Goal: Contribute content: Add original content to the website for others to see

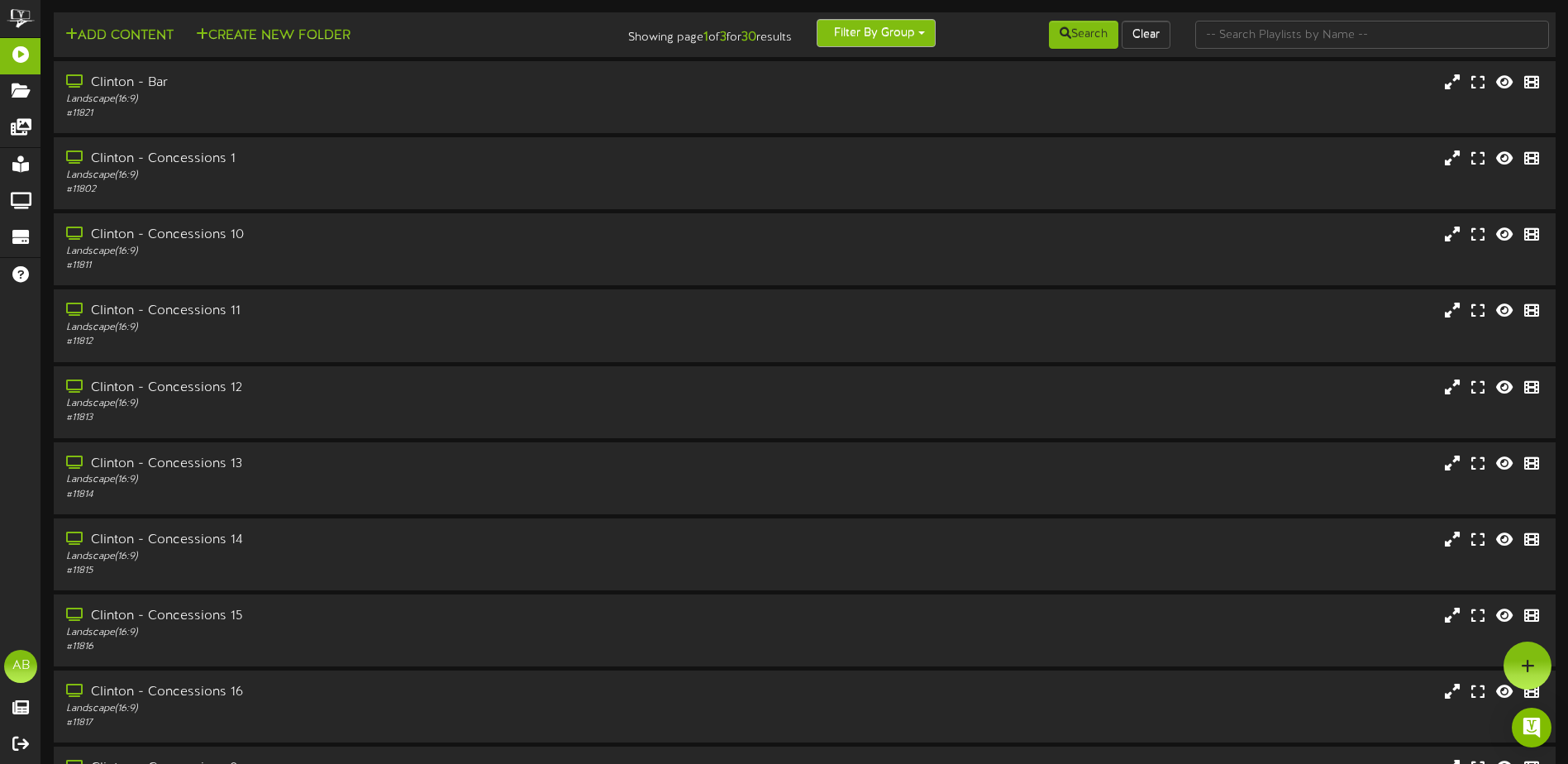
click at [881, 38] on button "Filter By Group" at bounding box center [876, 32] width 119 height 28
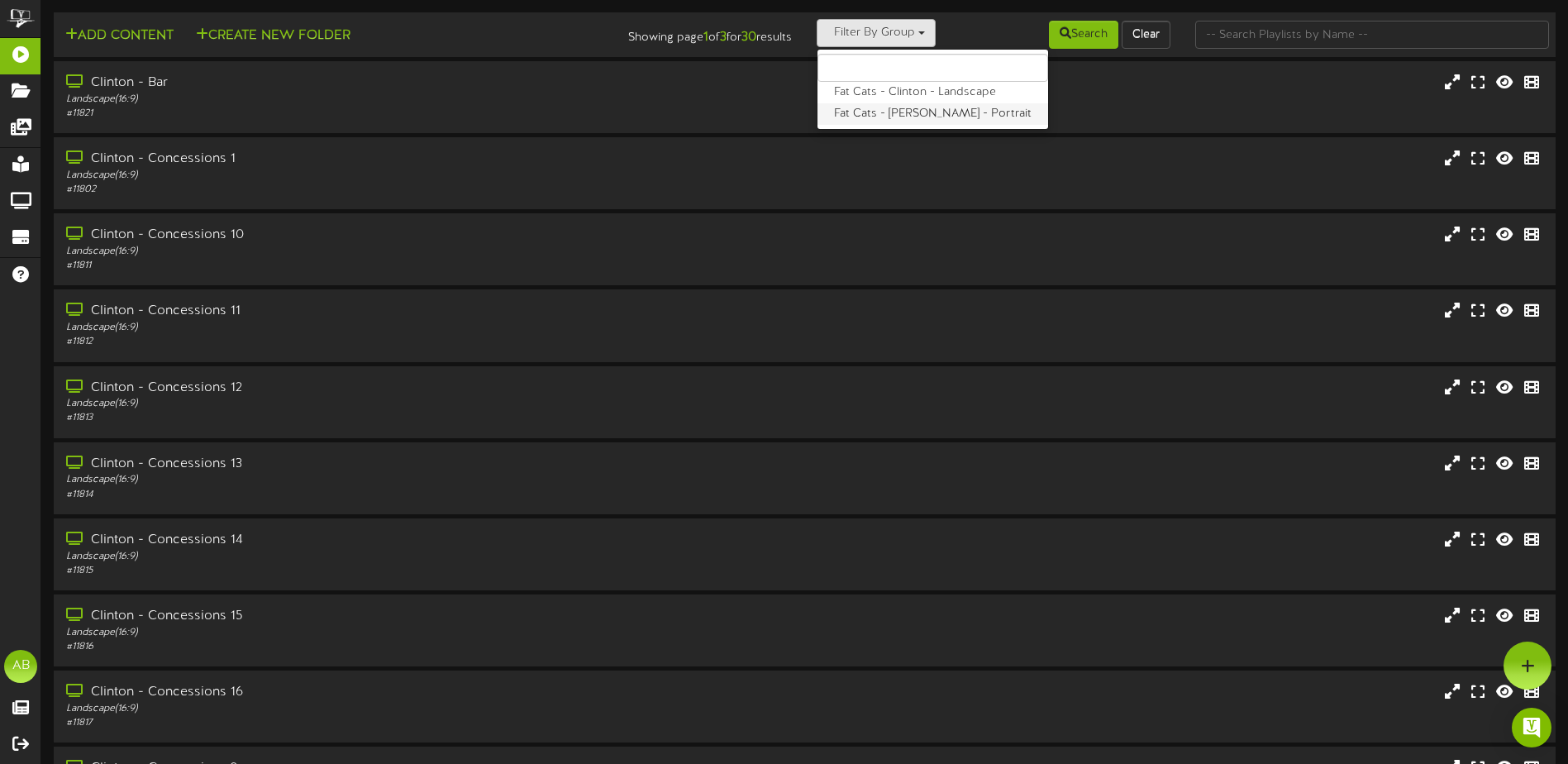
click at [901, 112] on label "Fat Cats - [PERSON_NAME] - Portrait" at bounding box center [932, 114] width 231 height 21
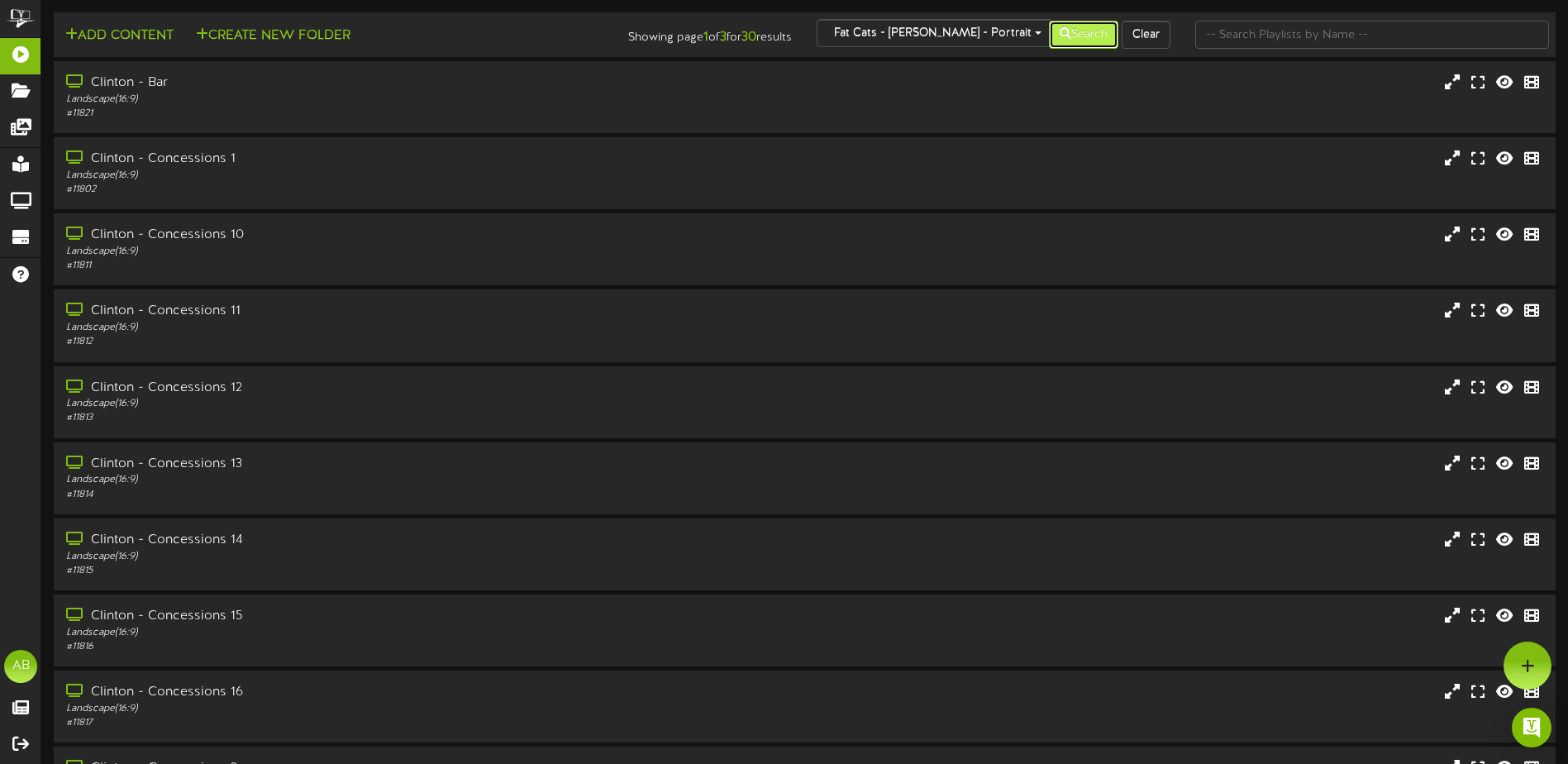
click at [1073, 24] on button "Search" at bounding box center [1083, 34] width 69 height 28
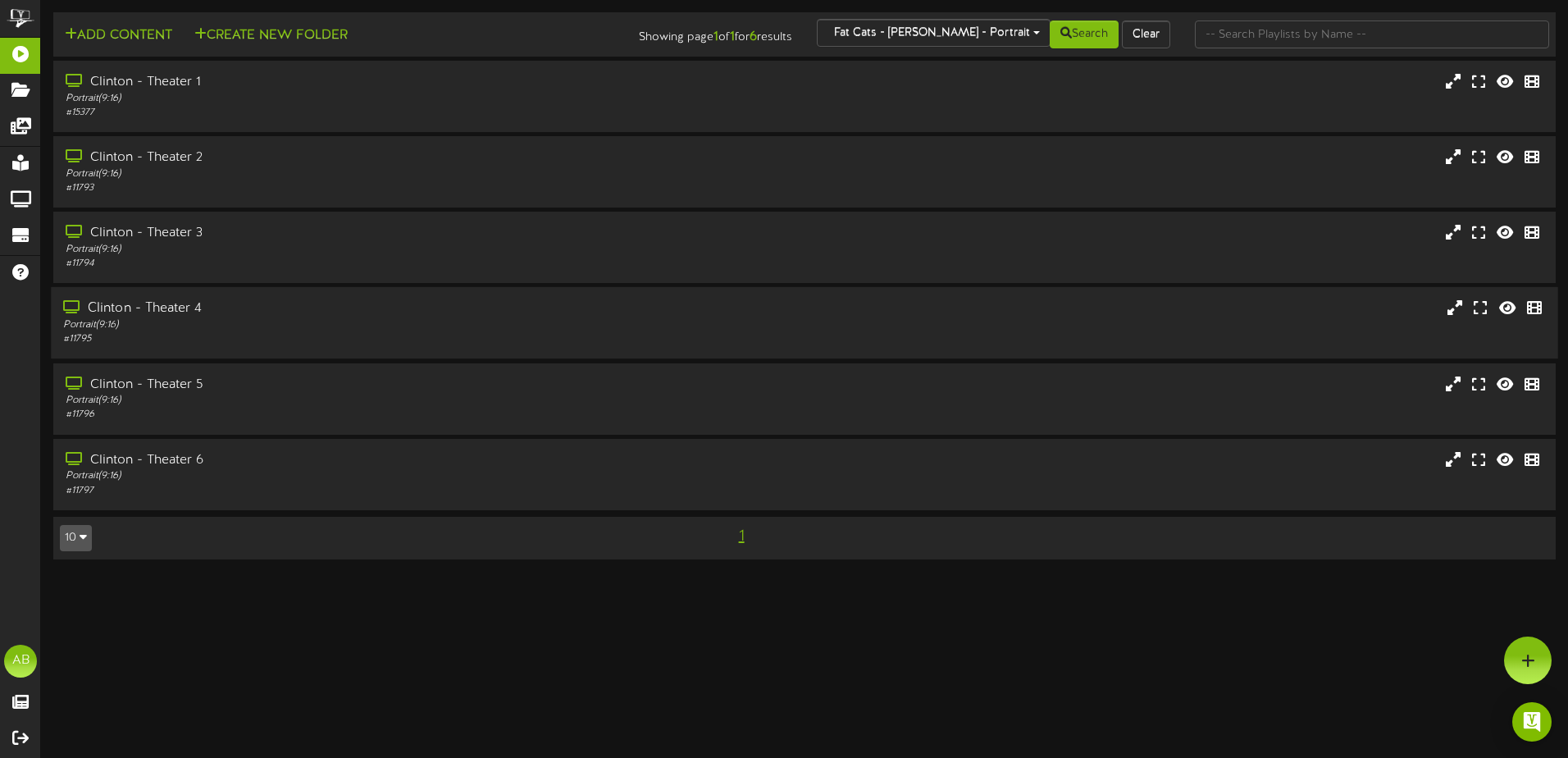
click at [293, 324] on div "Portrait ( 9:16 )" at bounding box center [365, 325] width 604 height 14
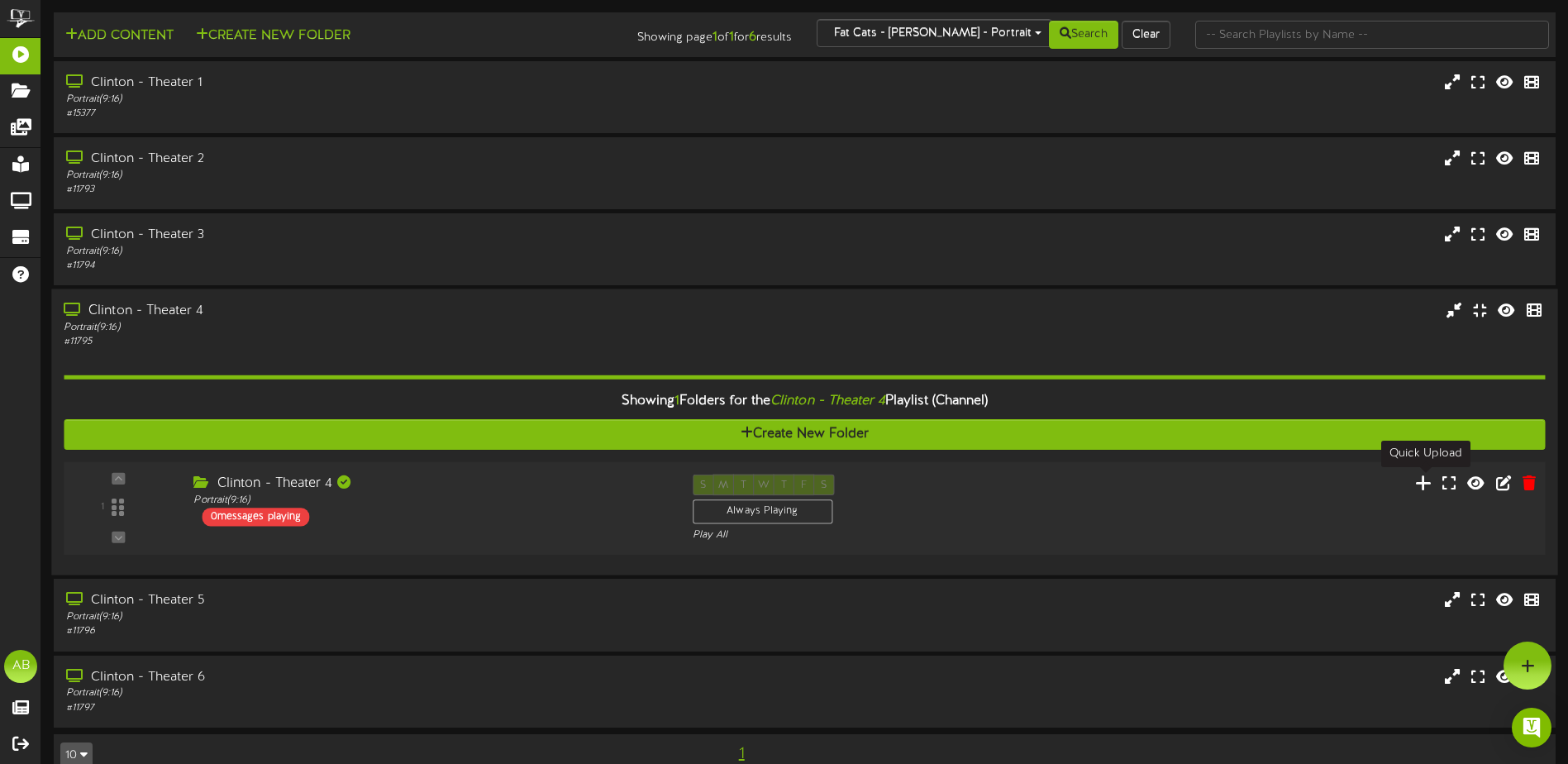
click at [1421, 481] on icon at bounding box center [1424, 482] width 17 height 18
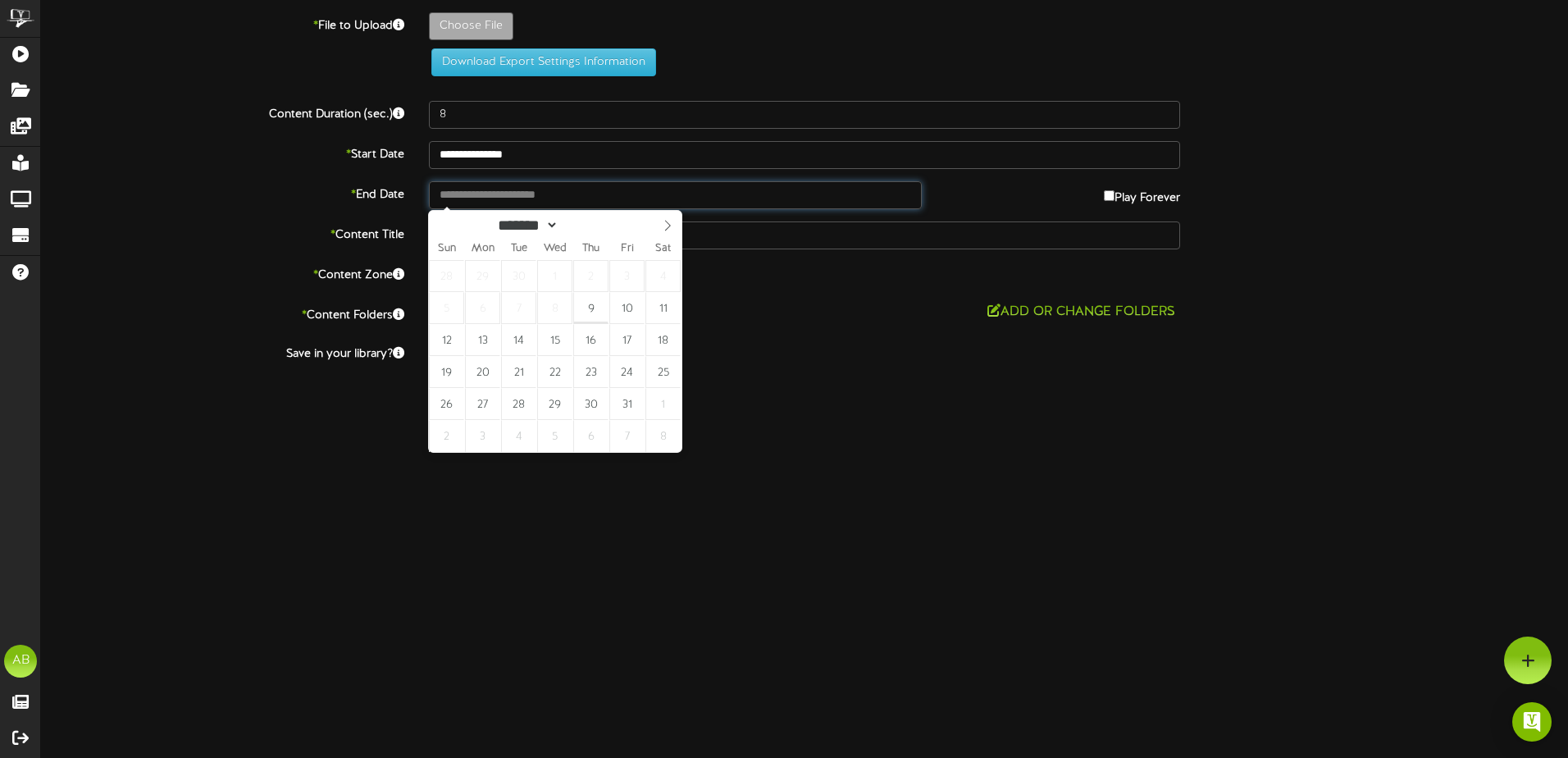
click at [529, 195] on input "text" at bounding box center [675, 195] width 493 height 28
type input "**********"
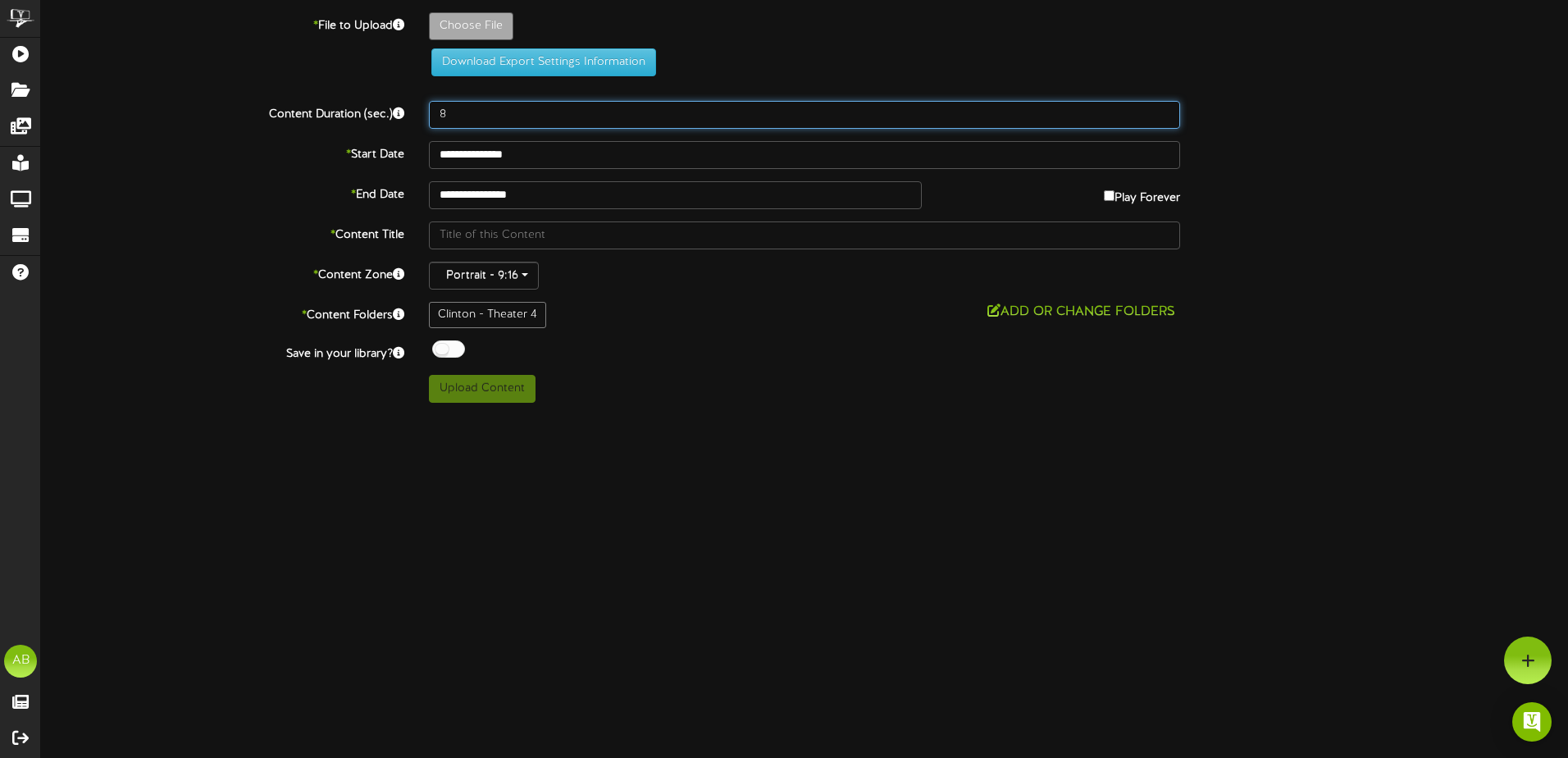
drag, startPoint x: 488, startPoint y: 115, endPoint x: 411, endPoint y: 119, distance: 77.1
click at [394, 113] on div "Content Duration (sec.) 8" at bounding box center [805, 114] width 1552 height 28
type input "500"
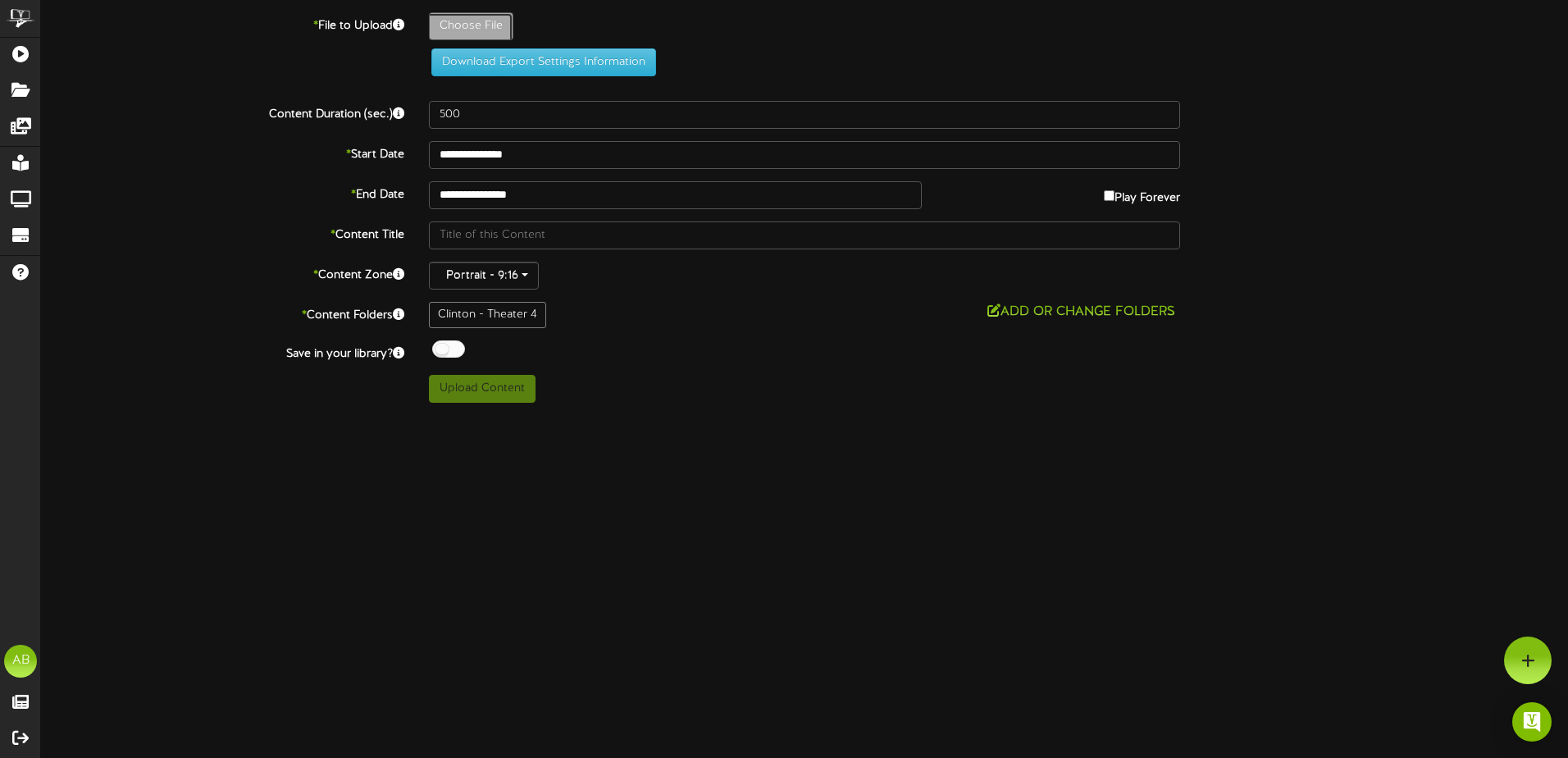
type input "**********"
type input "GabbysDollhouse"
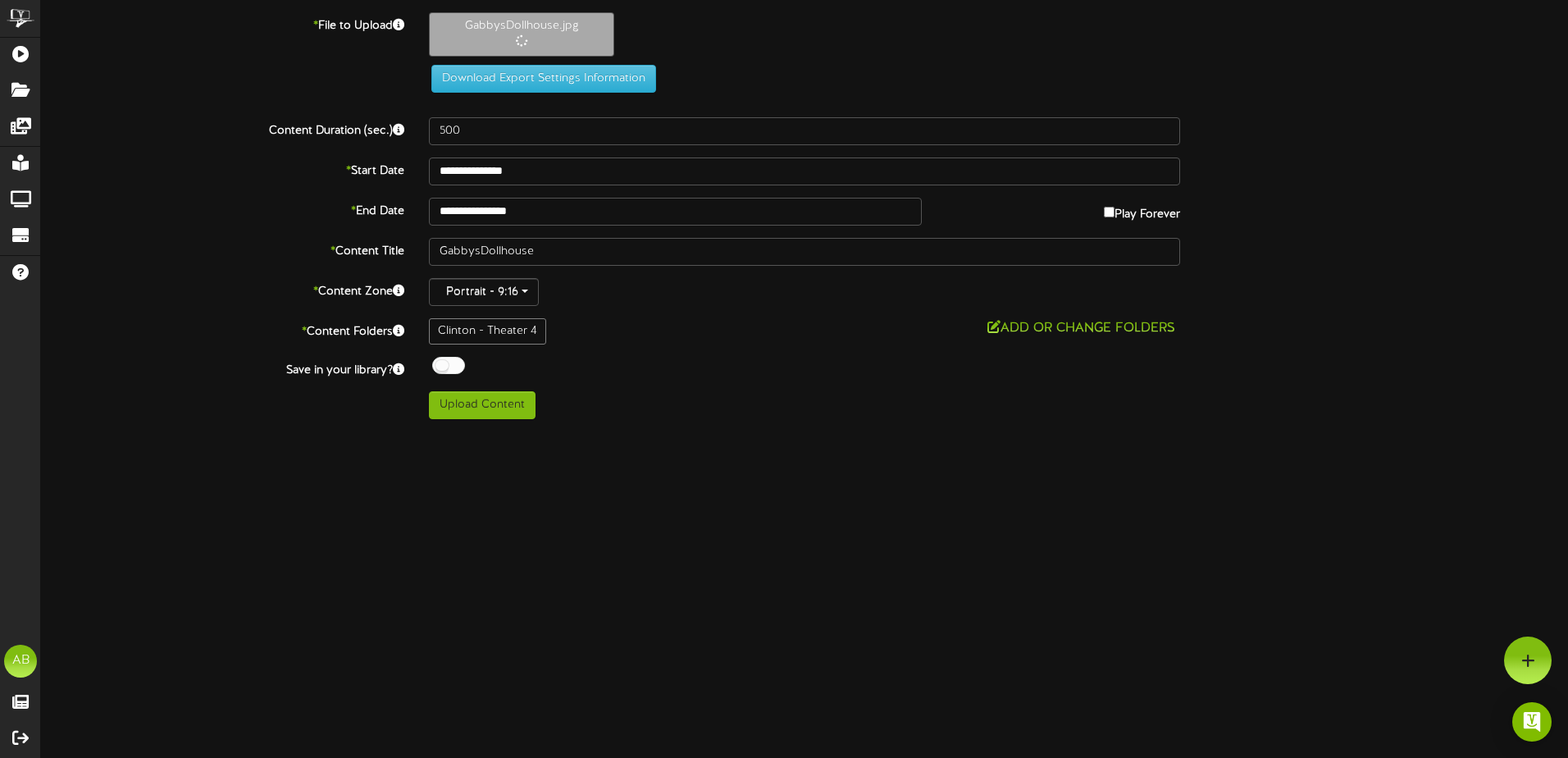
drag, startPoint x: 617, startPoint y: 443, endPoint x: 532, endPoint y: 518, distance: 113.4
click at [532, 432] on html "ChannelValet Playlists Folders Messages My Library Groups Devices Help AB Andy …" at bounding box center [784, 215] width 1568 height 432
click at [460, 408] on button "Upload Content" at bounding box center [483, 404] width 107 height 28
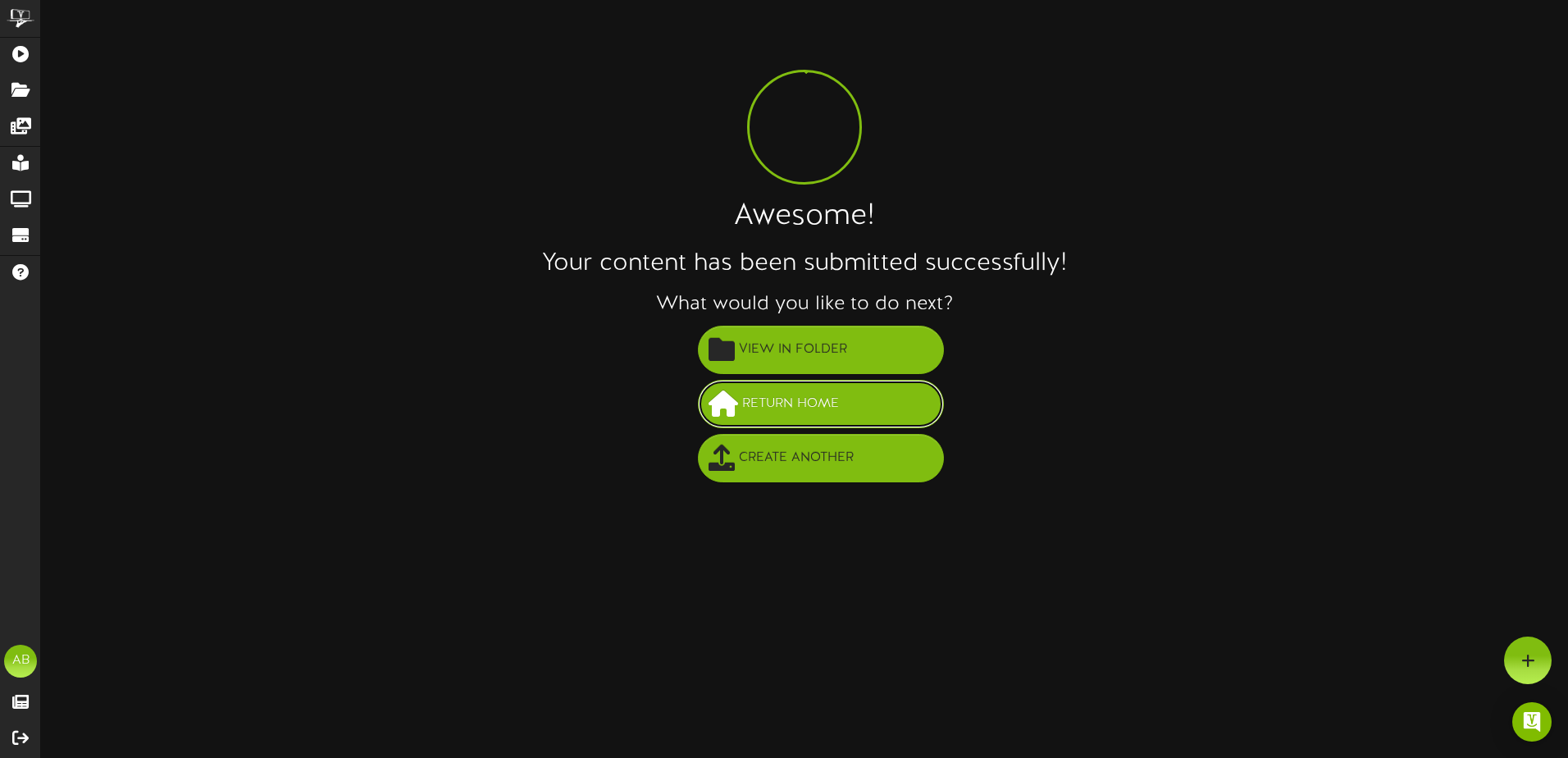
click at [812, 415] on span "Return Home" at bounding box center [790, 404] width 105 height 27
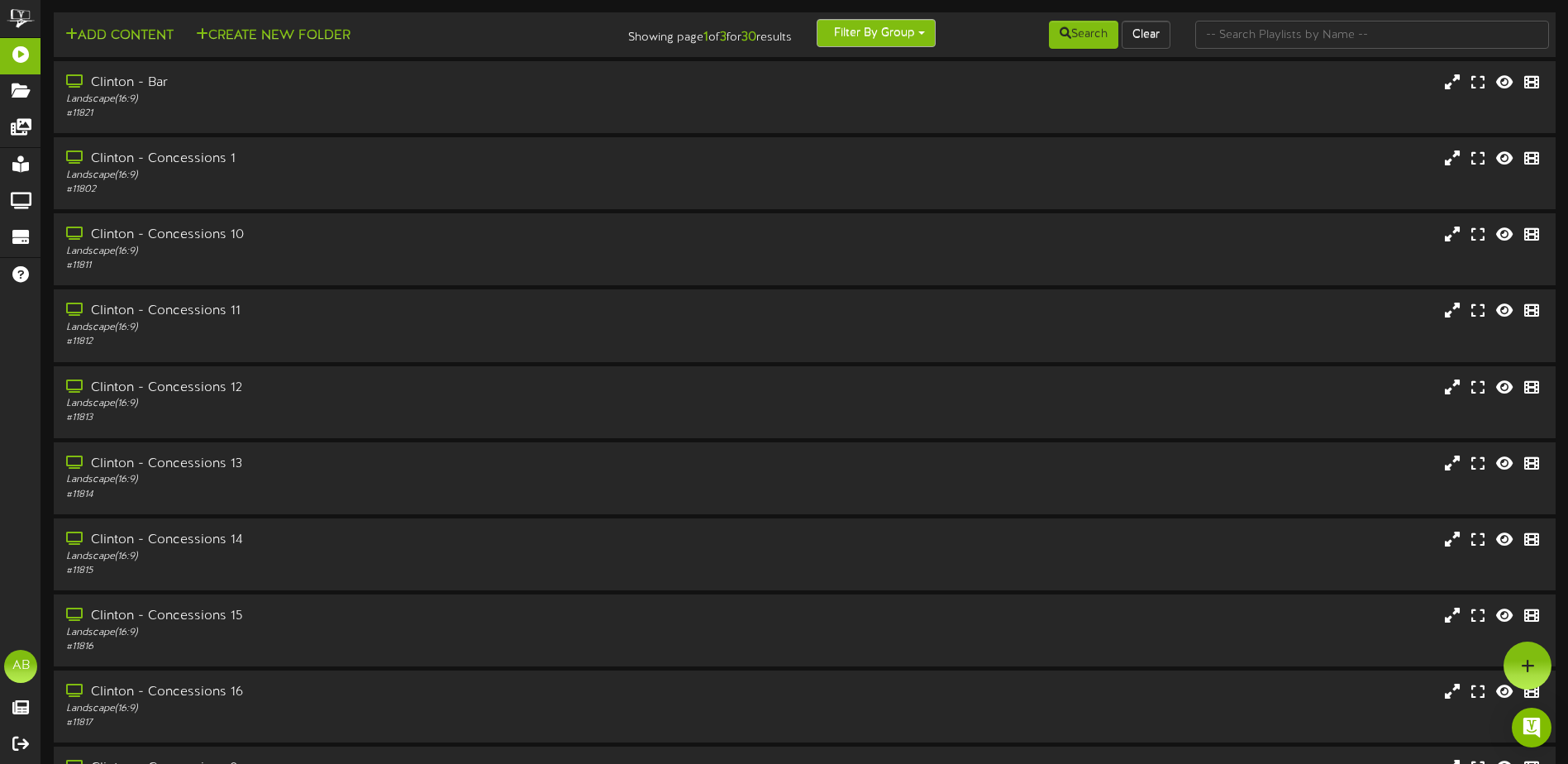
click at [869, 42] on button "Filter By Group" at bounding box center [876, 32] width 119 height 28
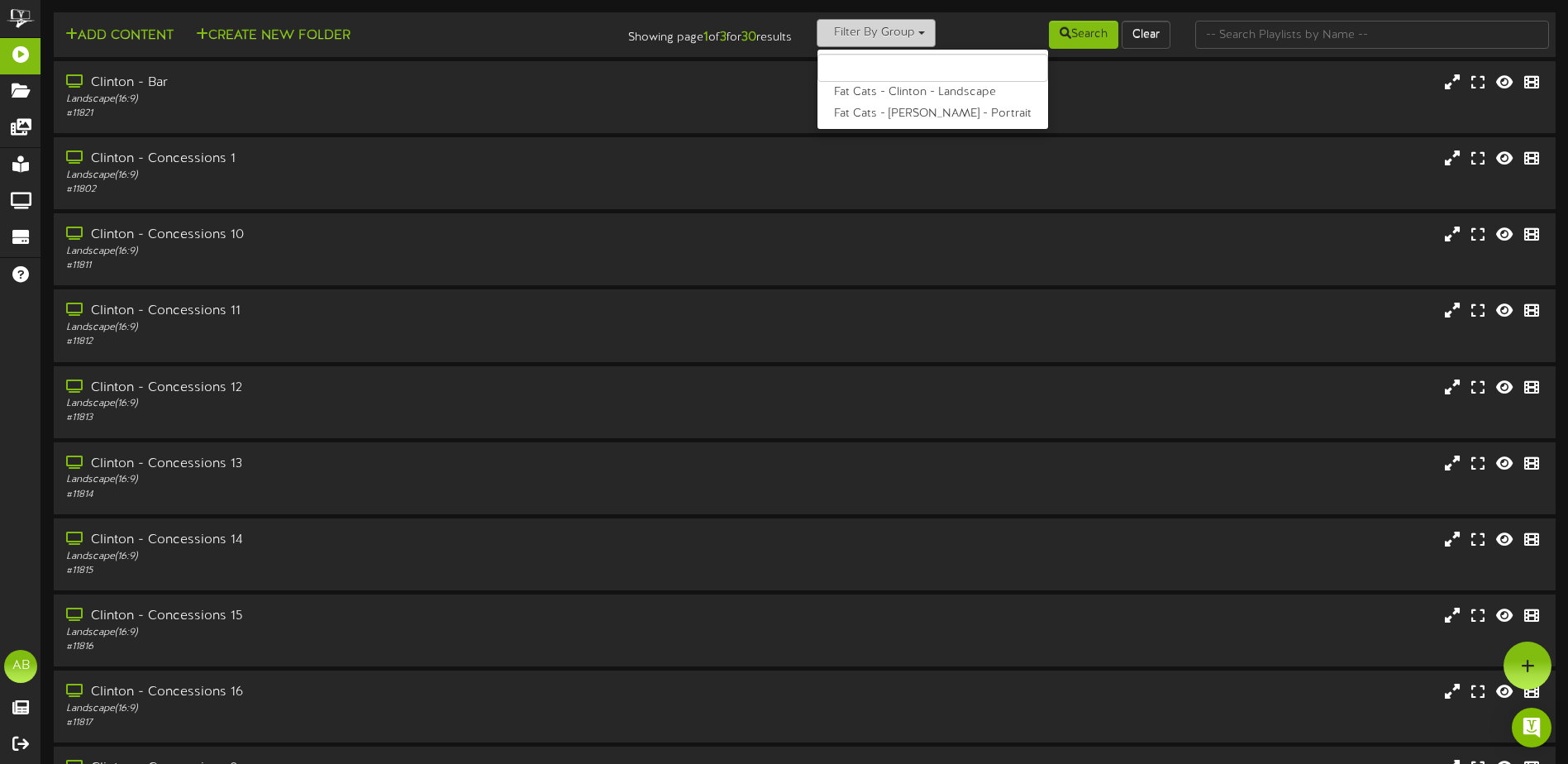
click at [872, 27] on button "Filter By Group" at bounding box center [876, 32] width 119 height 28
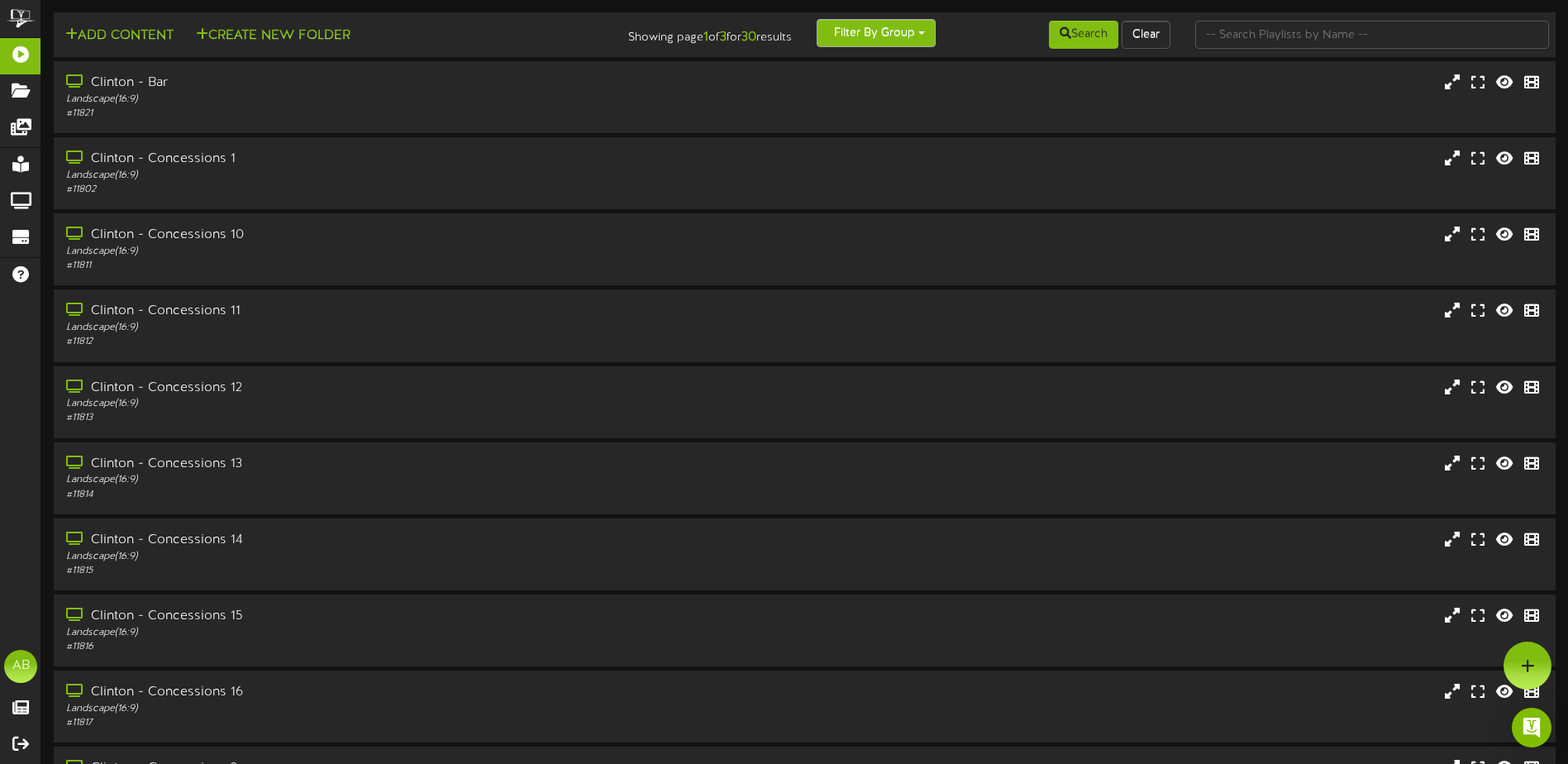
click at [866, 34] on button "Filter By Group" at bounding box center [876, 32] width 119 height 28
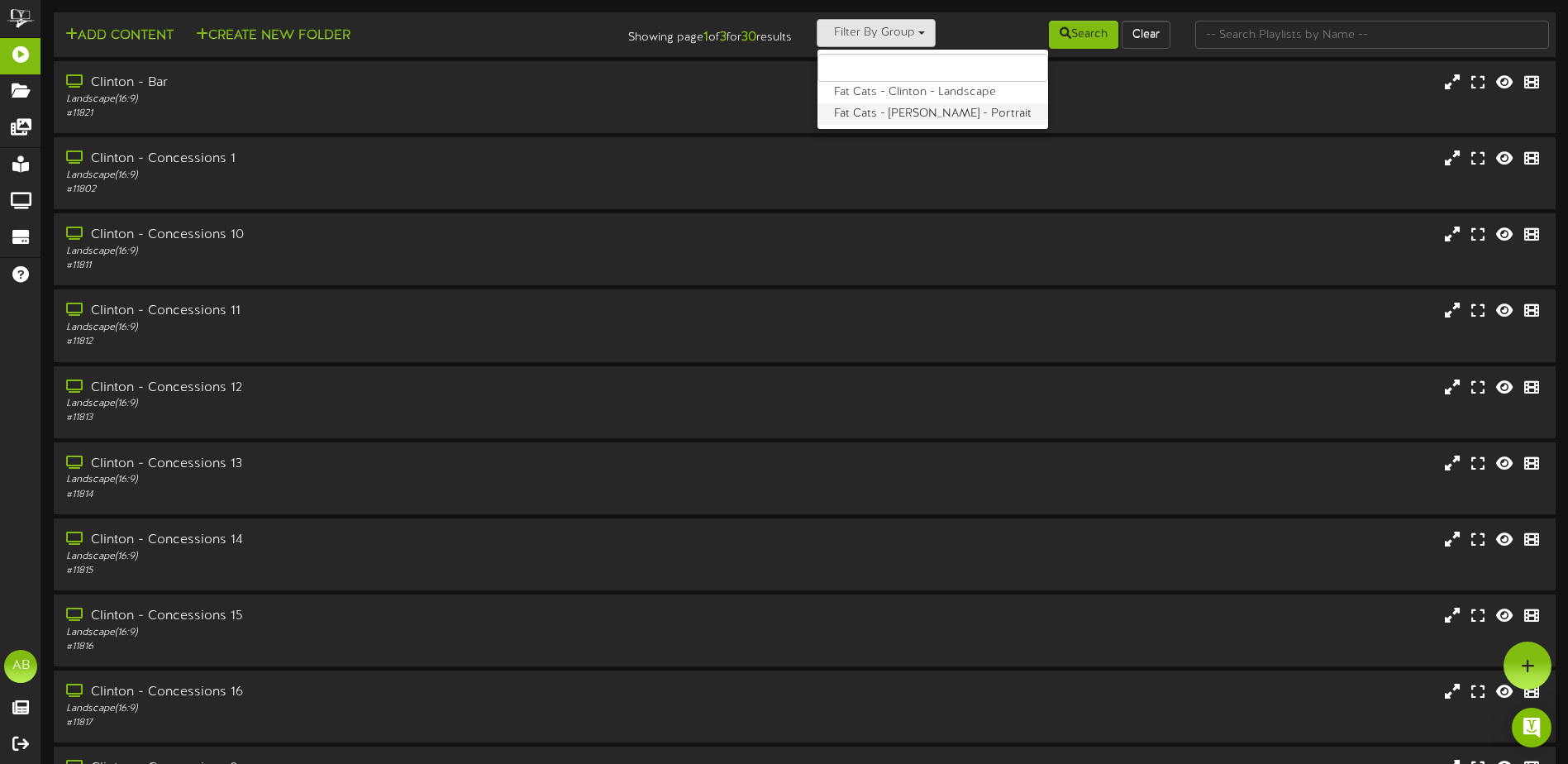
click at [865, 111] on label "Fat Cats - [PERSON_NAME] - Portrait" at bounding box center [932, 114] width 231 height 21
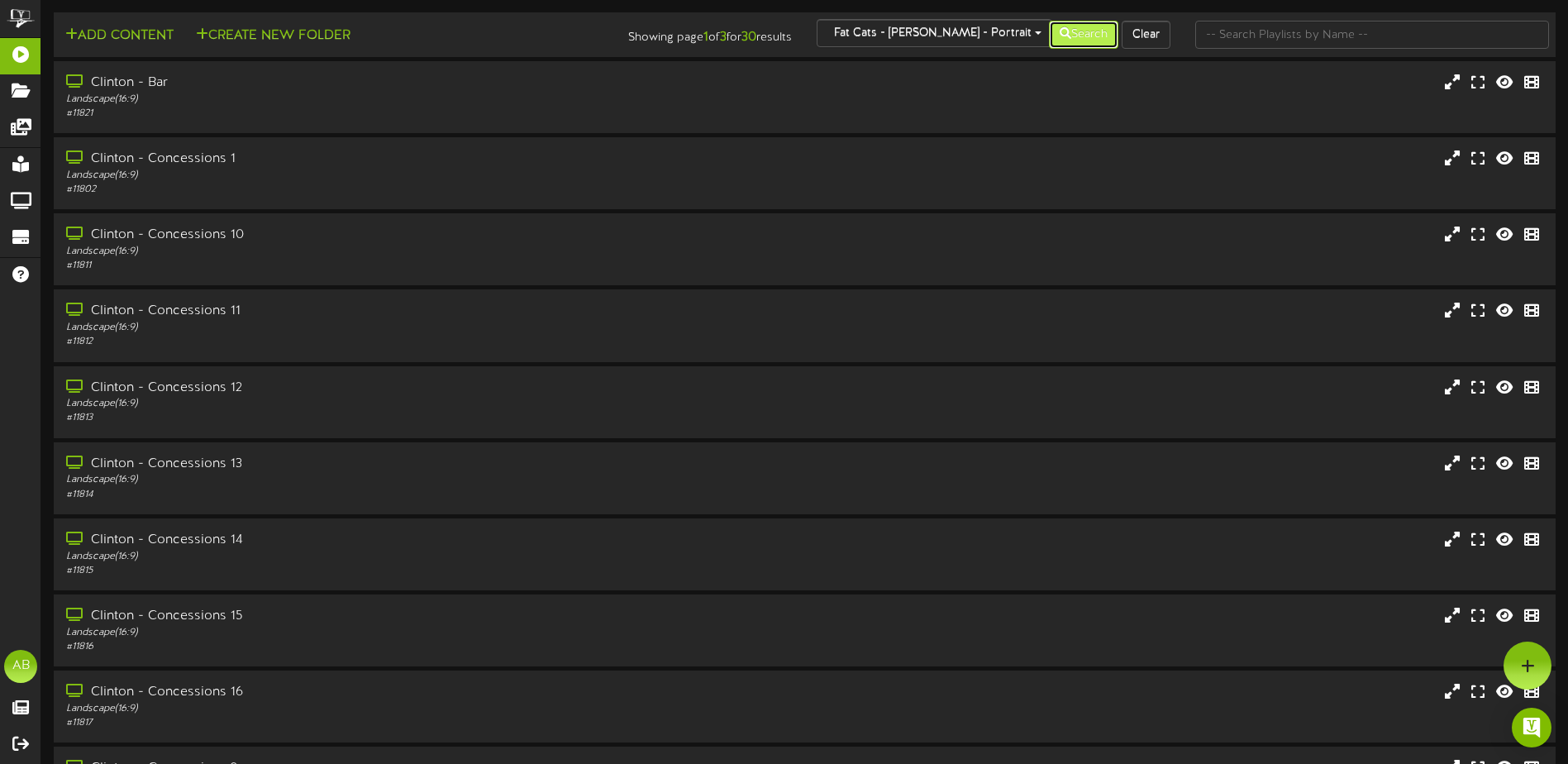
click at [1081, 38] on button "Search" at bounding box center [1083, 34] width 69 height 28
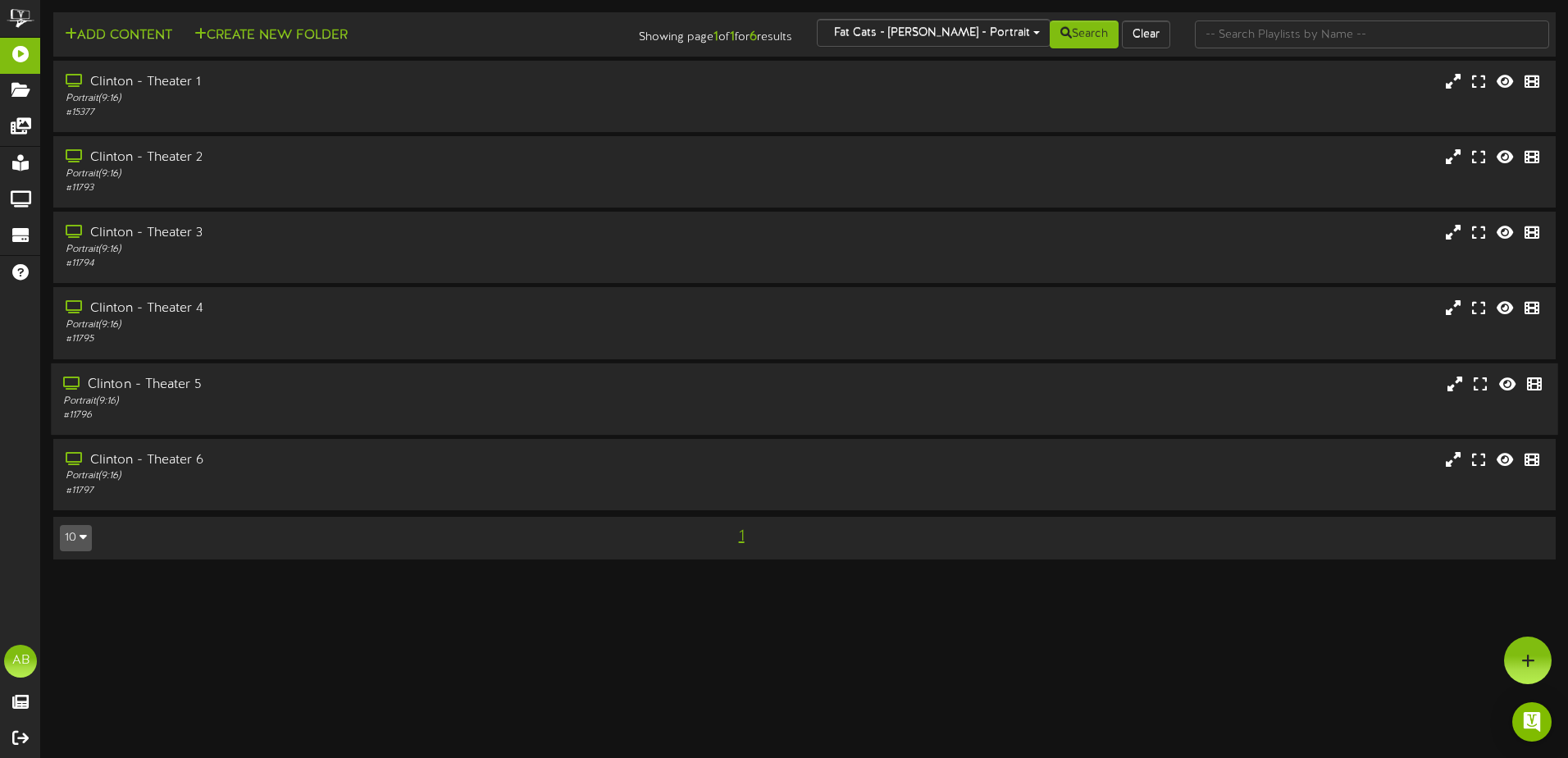
click at [271, 392] on div "Clinton - Theater 5" at bounding box center [365, 384] width 604 height 19
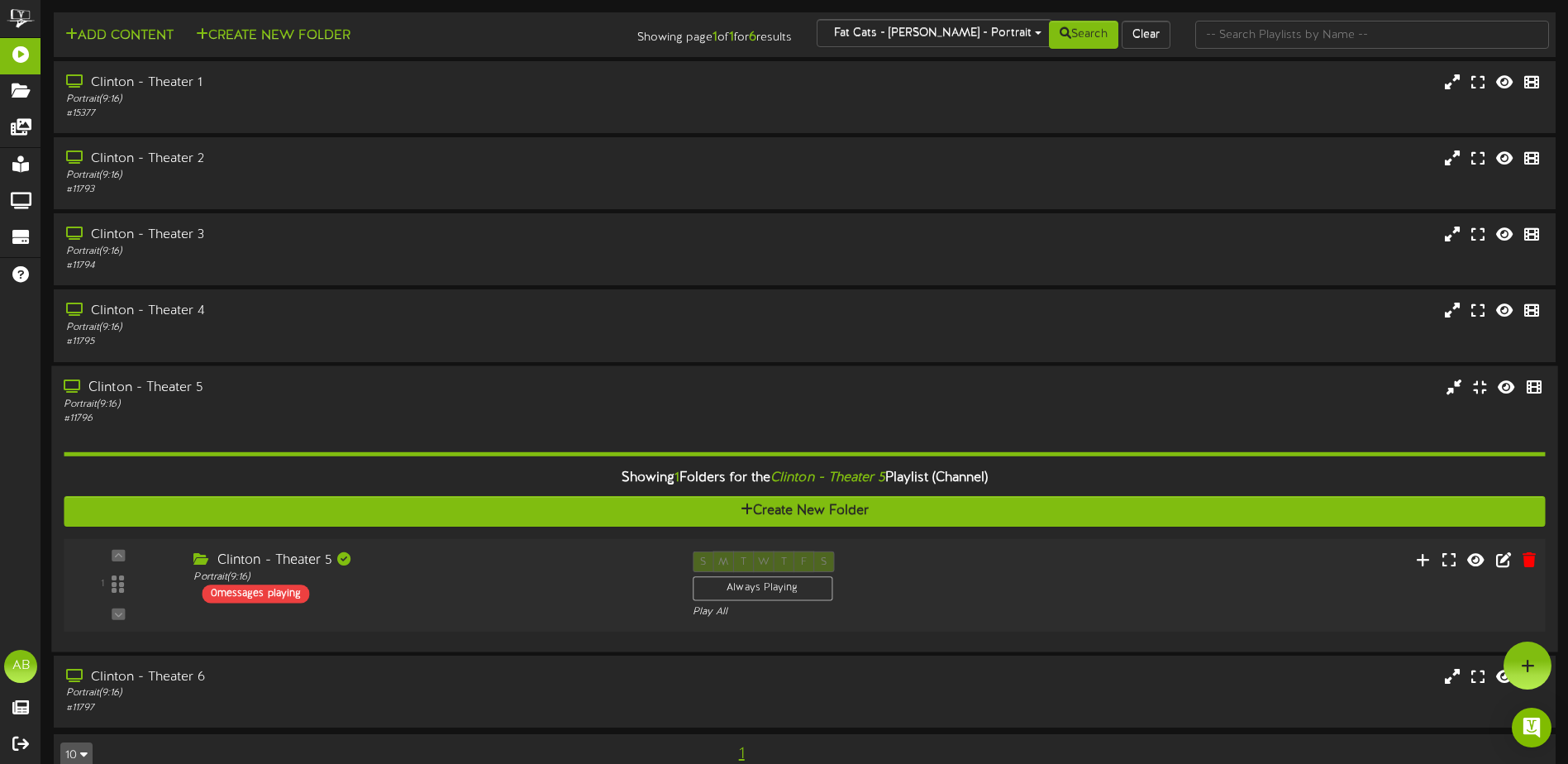
click at [964, 579] on div "S M T W T F S Always Playing Play All" at bounding box center [867, 584] width 374 height 68
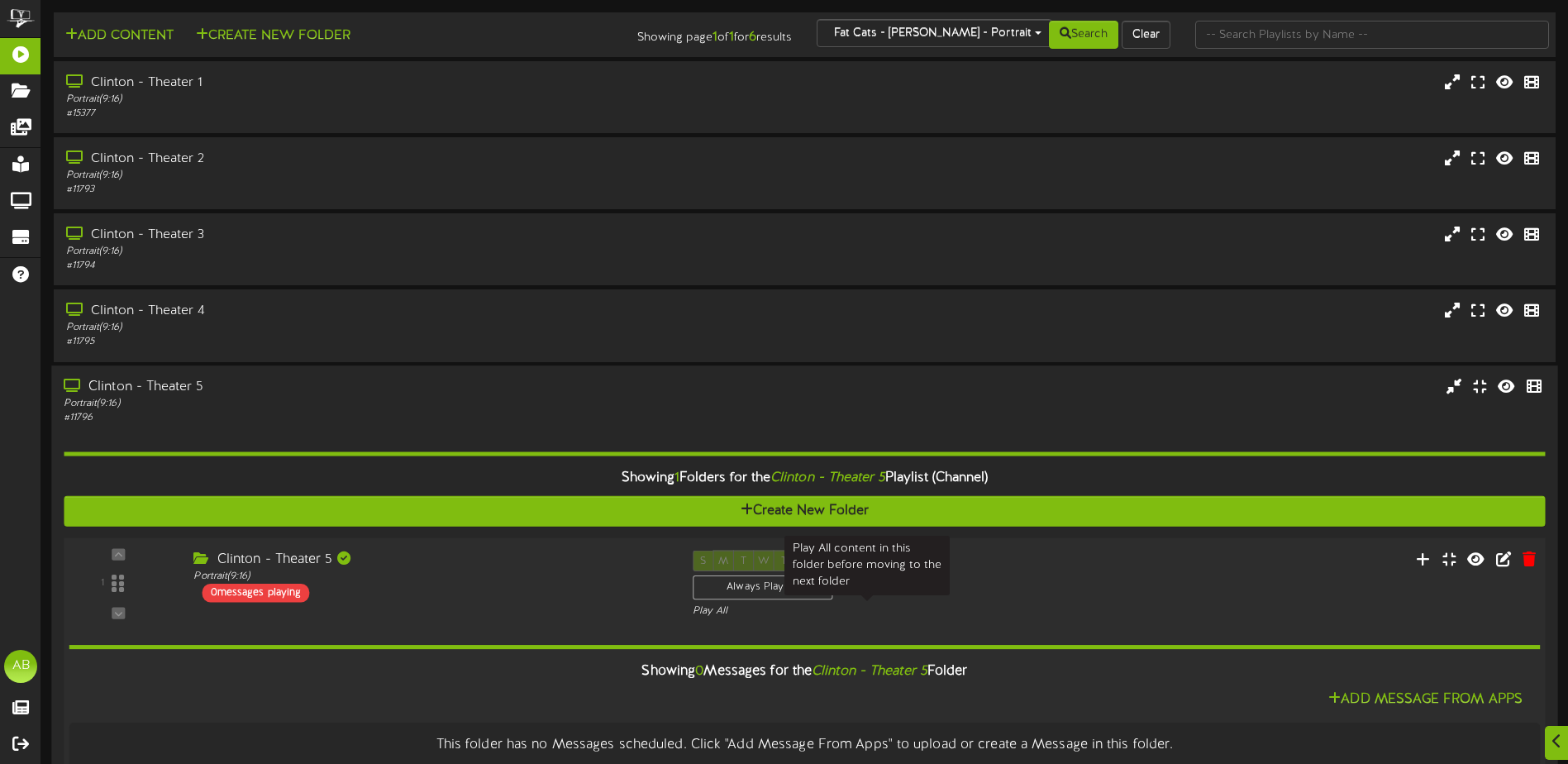
scroll to position [176, 0]
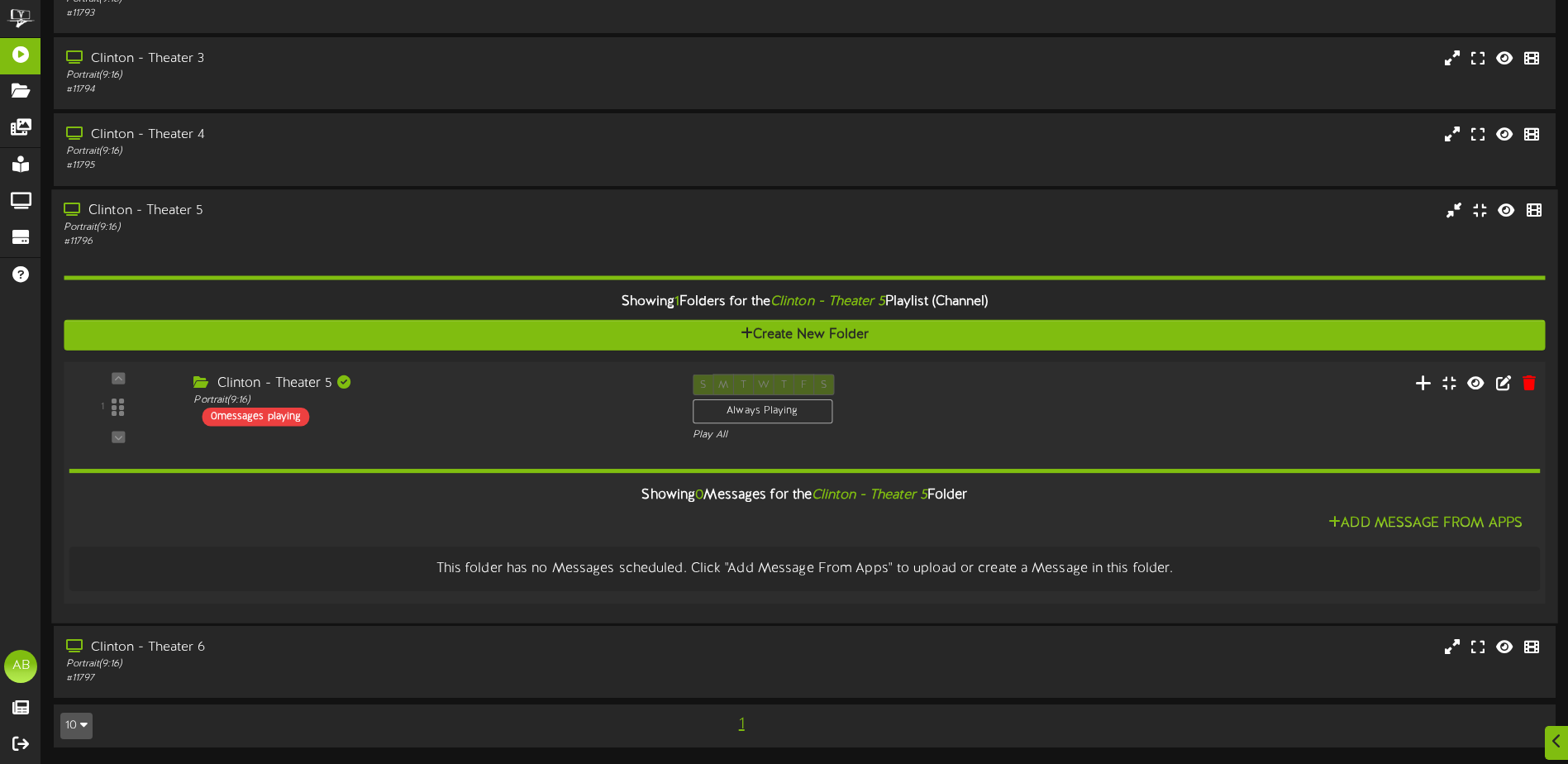
click at [1423, 383] on icon at bounding box center [1424, 381] width 17 height 18
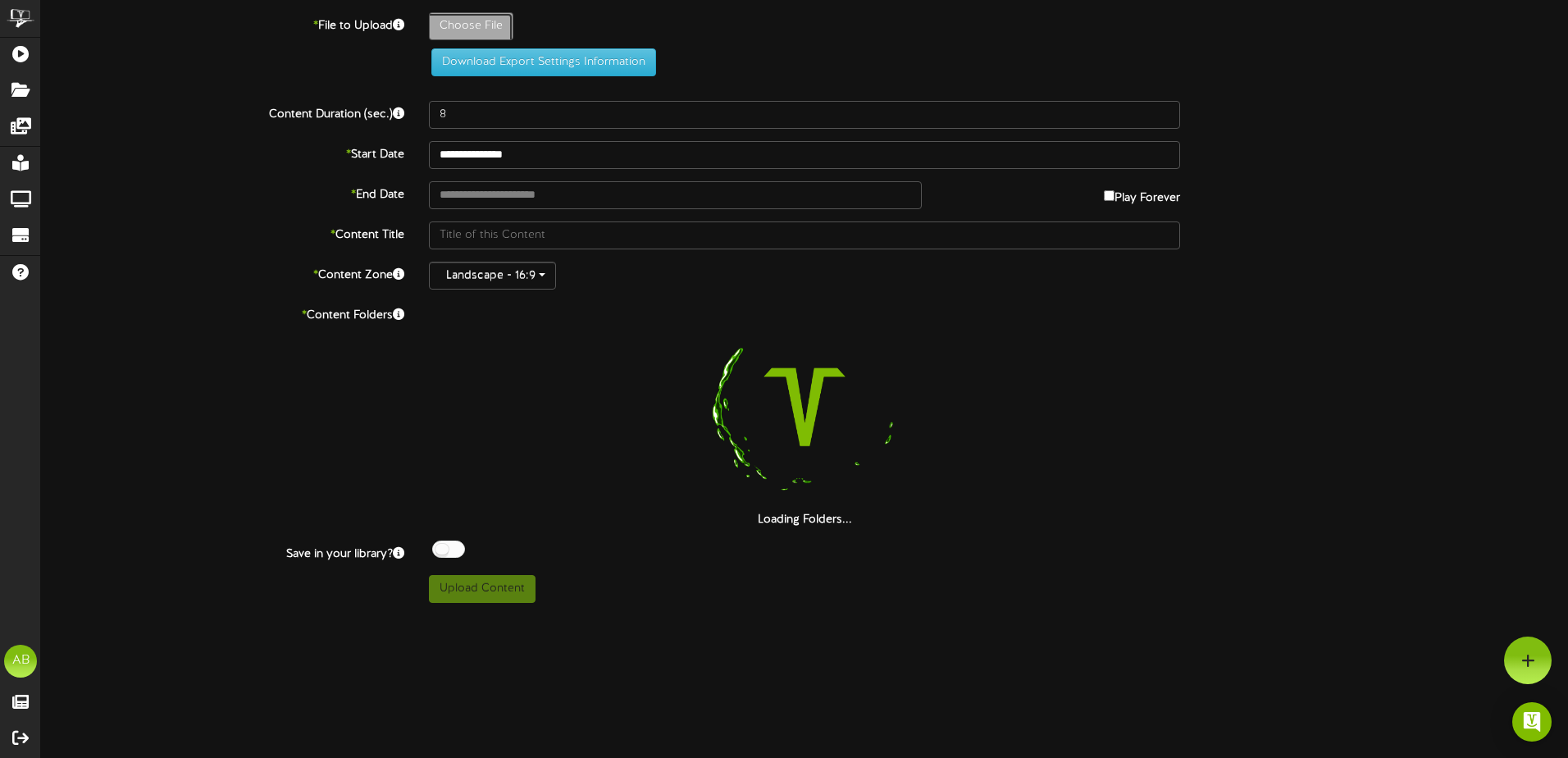
type input "**********"
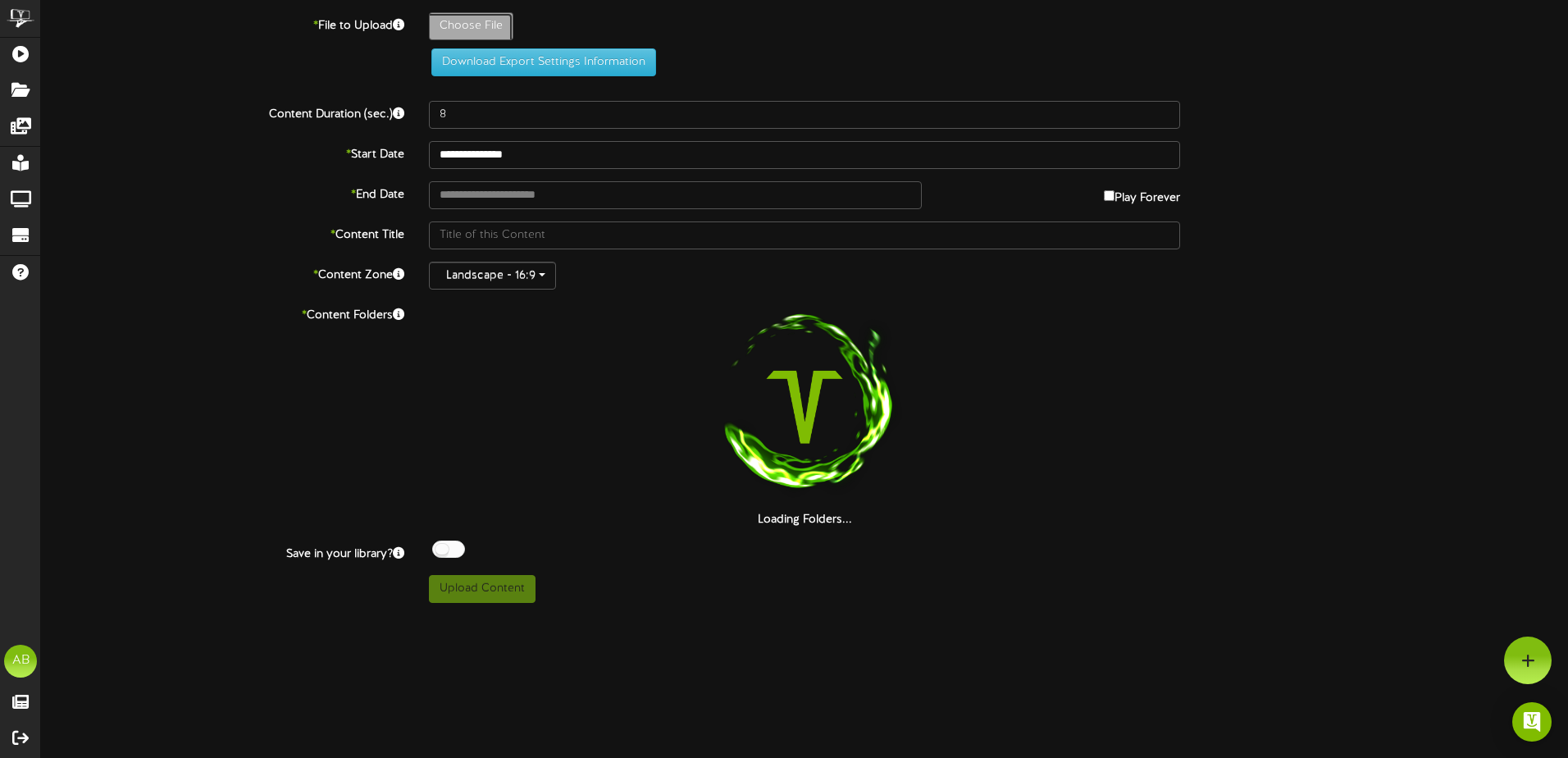
type input "THESMASHINGMACHINE"
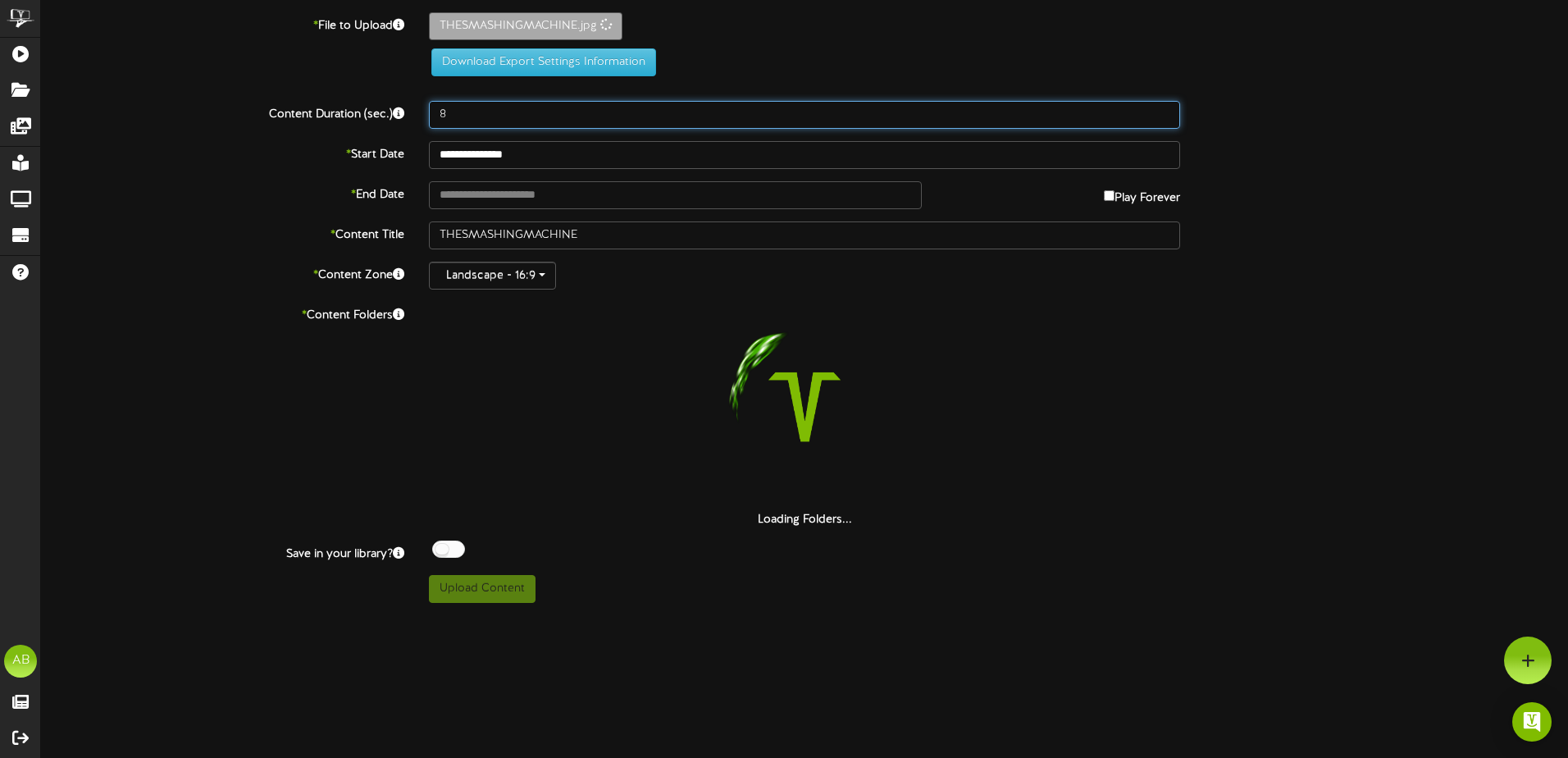
drag, startPoint x: 489, startPoint y: 121, endPoint x: 397, endPoint y: 120, distance: 92.0
click at [397, 120] on div "Content Duration (sec.) 8" at bounding box center [805, 114] width 1552 height 28
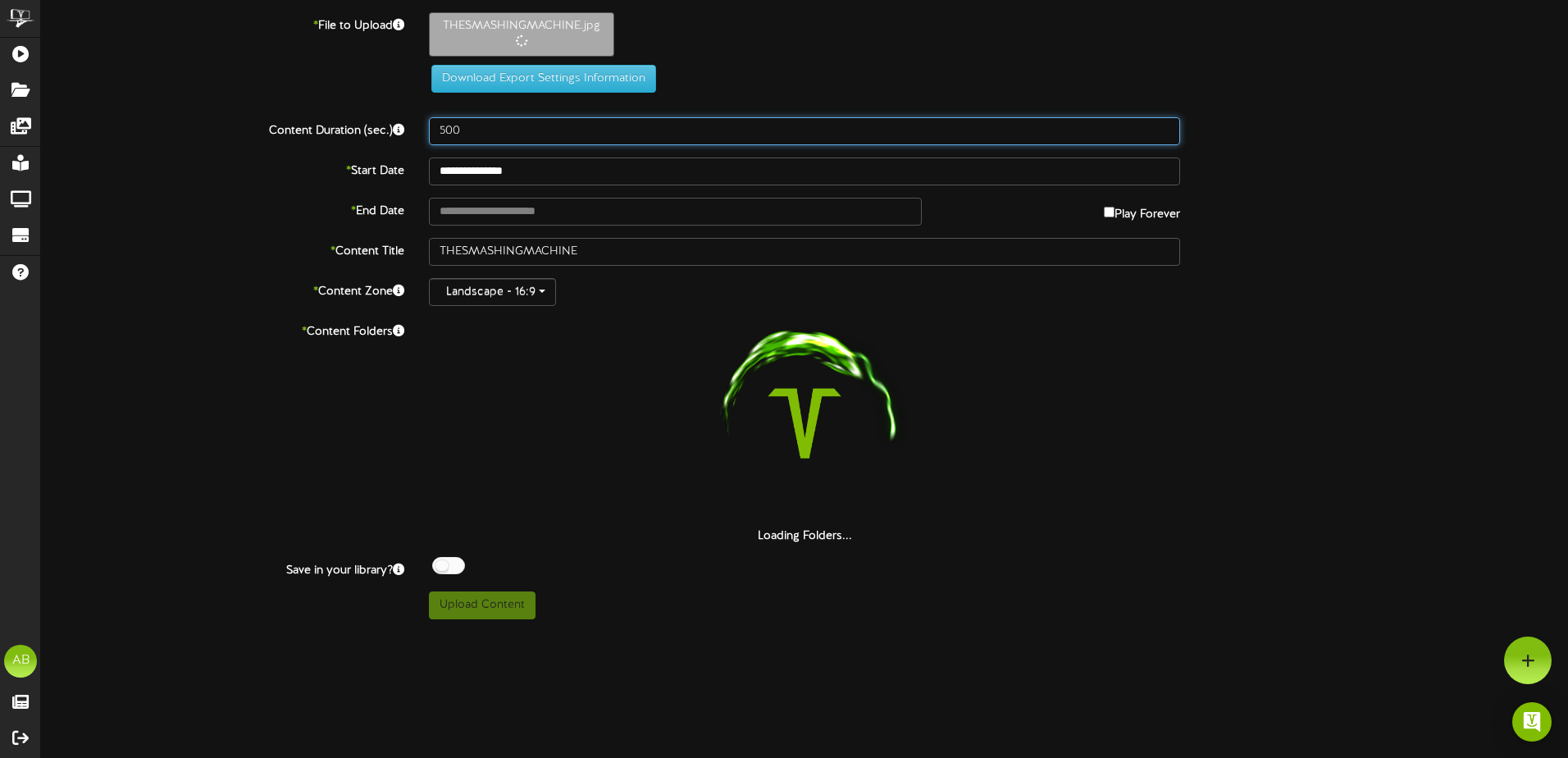
type input "500"
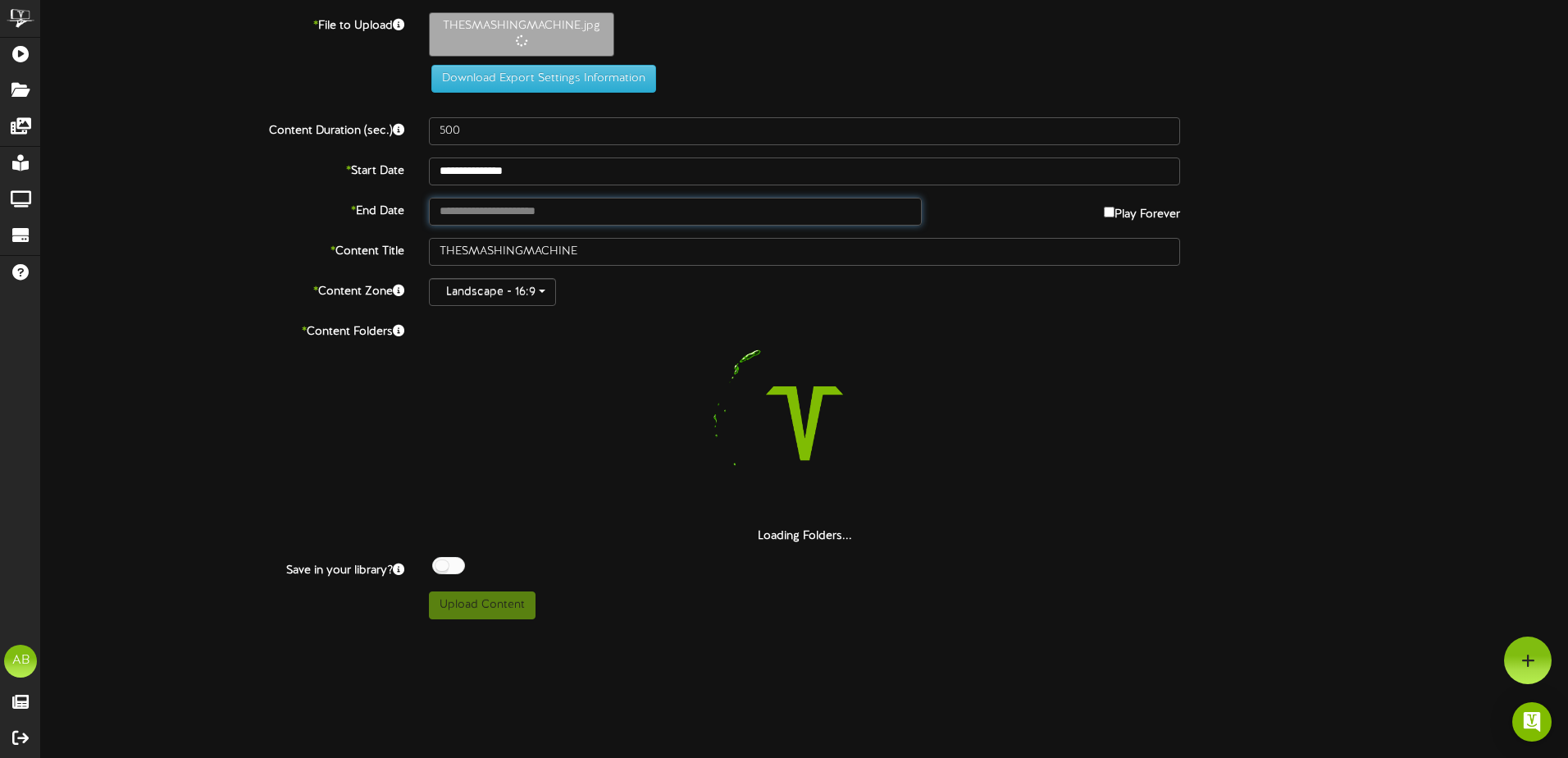
click at [522, 210] on input "text" at bounding box center [675, 211] width 493 height 28
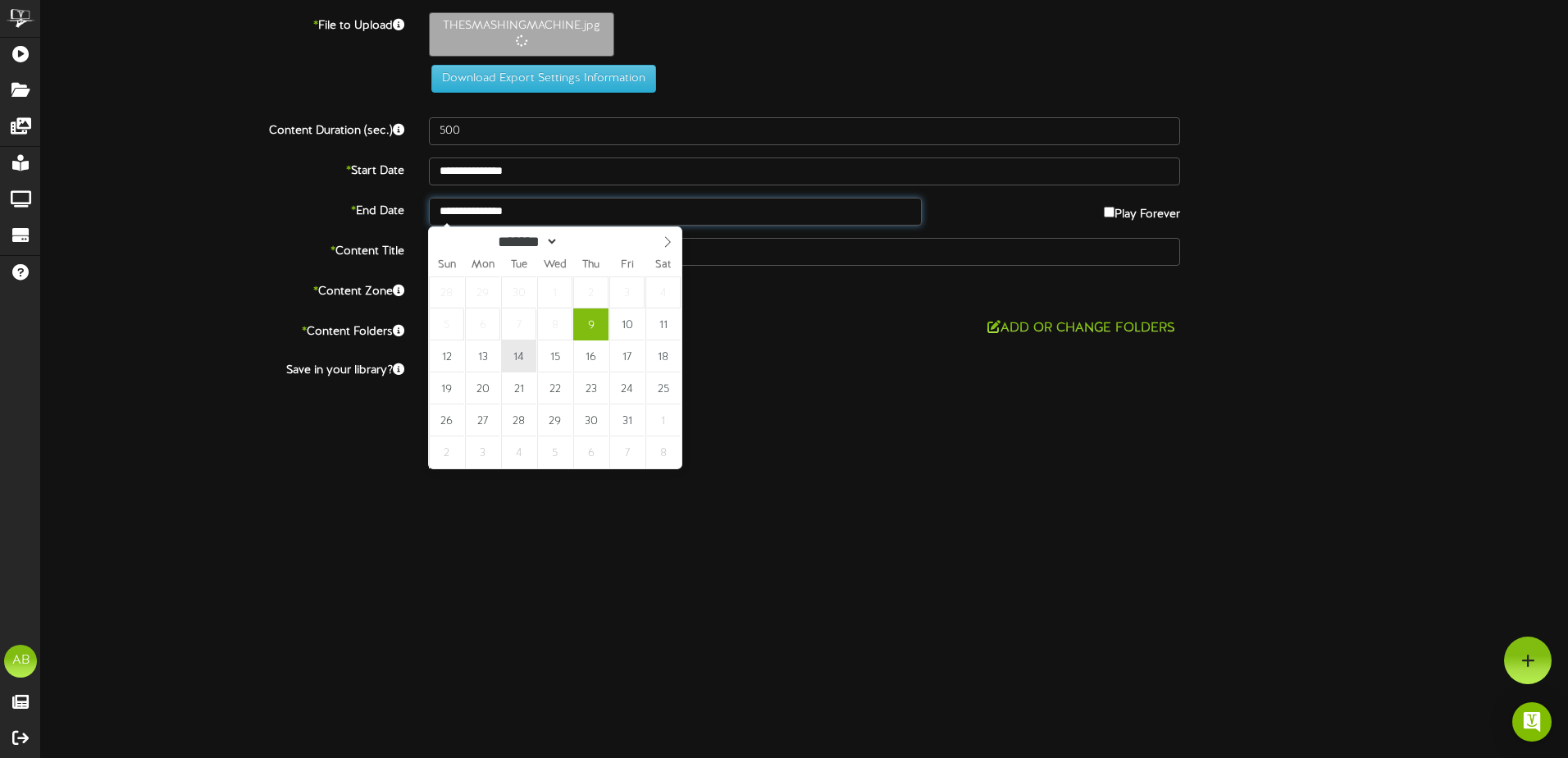
type input "**********"
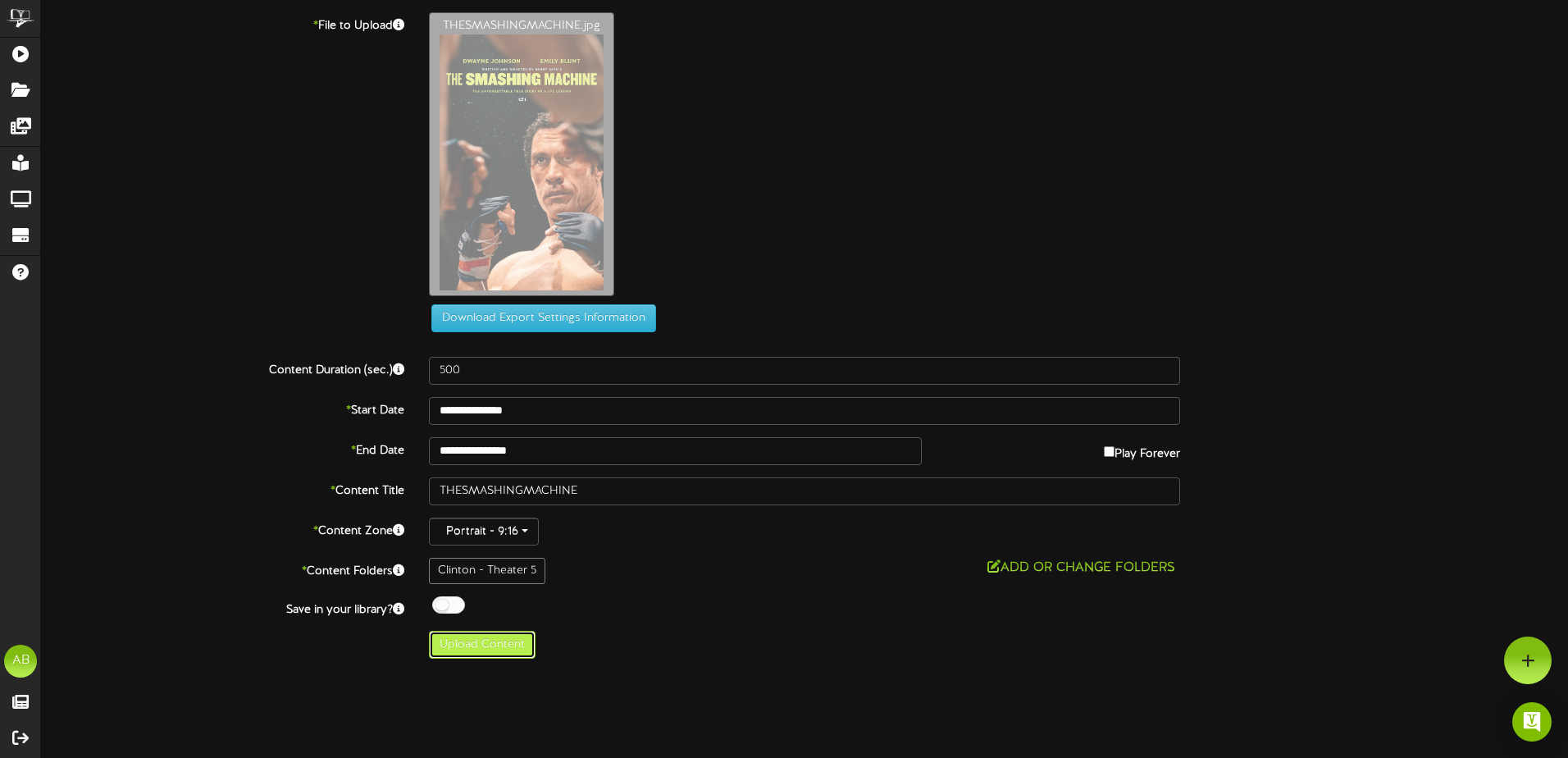
click at [491, 647] on button "Upload Content" at bounding box center [483, 644] width 107 height 28
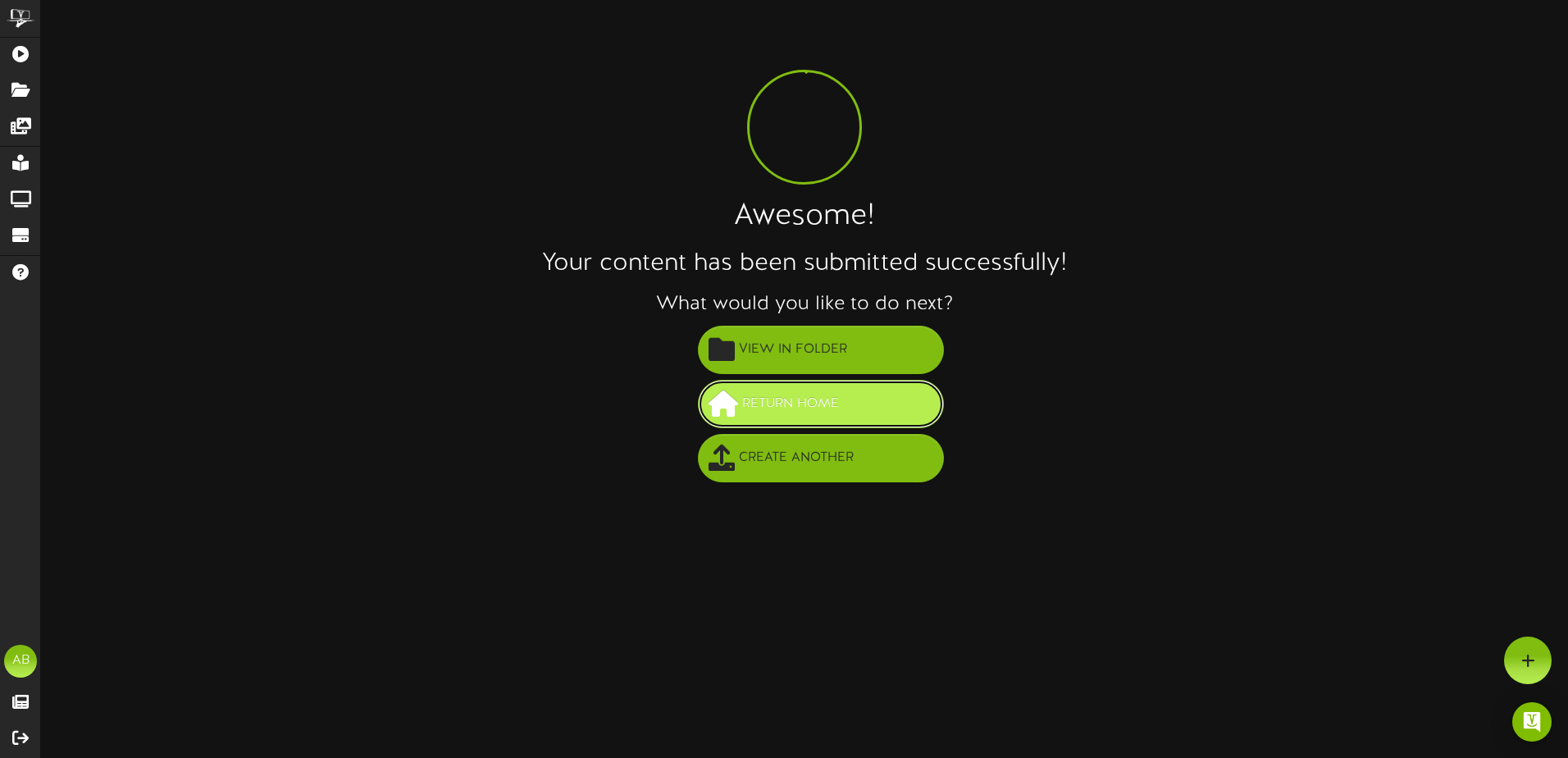
click at [743, 402] on span "Return Home" at bounding box center [790, 404] width 105 height 27
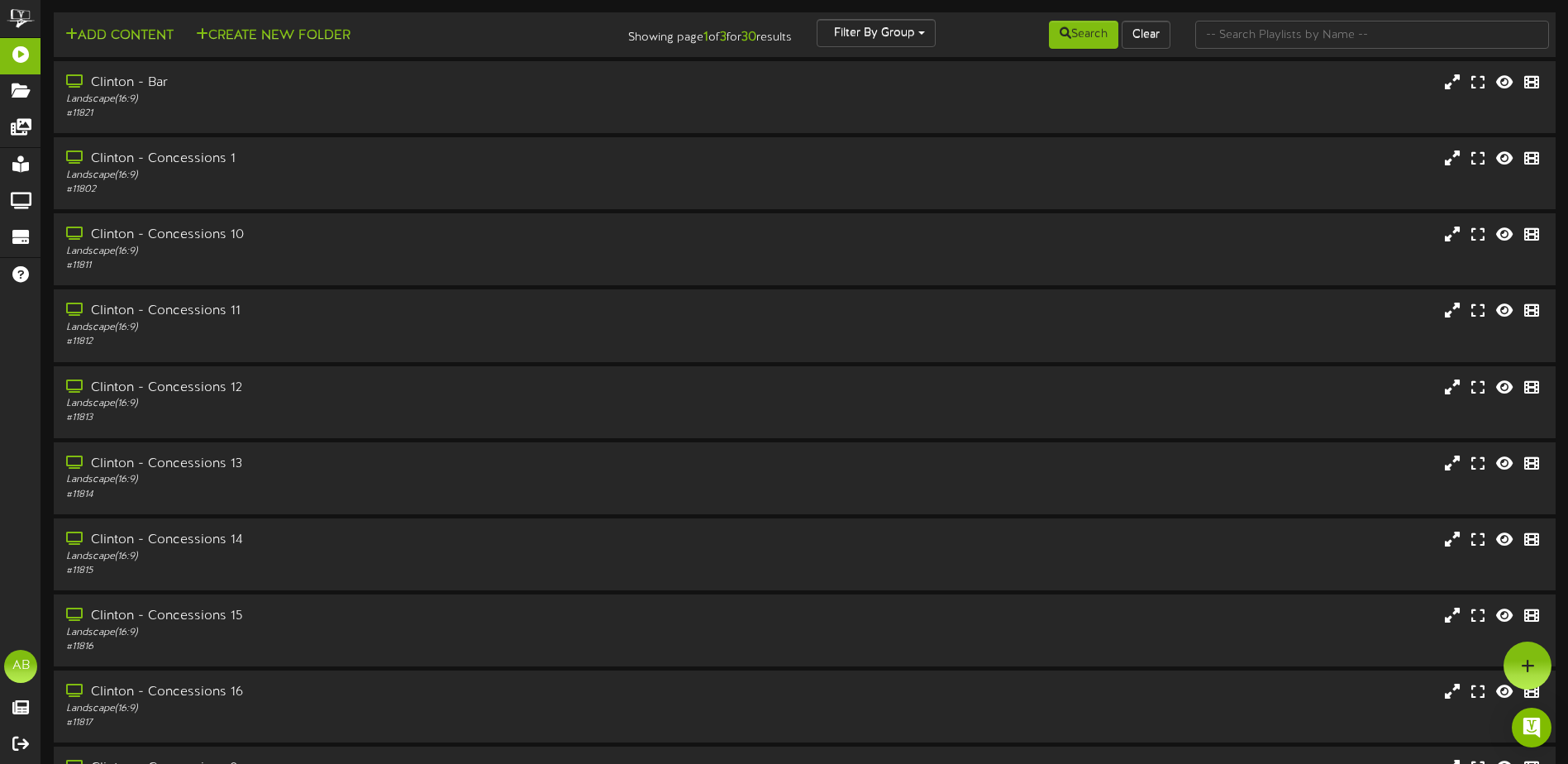
click at [869, 49] on div "Add Content Create New Folder Showing page 1 of 3 for 30 results Filter By Grou…" at bounding box center [804, 34] width 1513 height 32
click at [874, 41] on button "Filter By Group" at bounding box center [876, 32] width 119 height 28
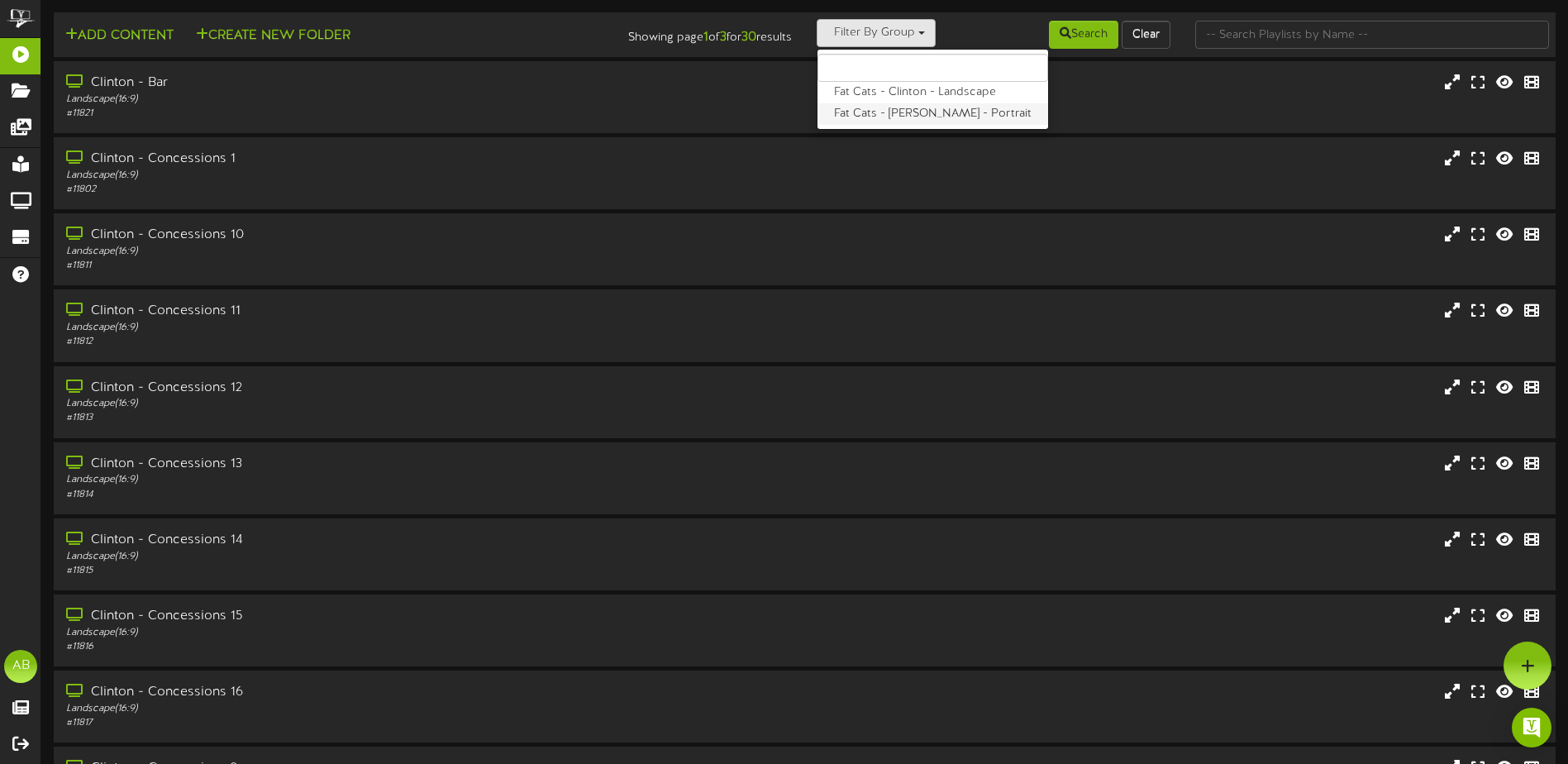
click at [866, 119] on label "Fat Cats - Clinton - Portrait" at bounding box center [932, 114] width 231 height 21
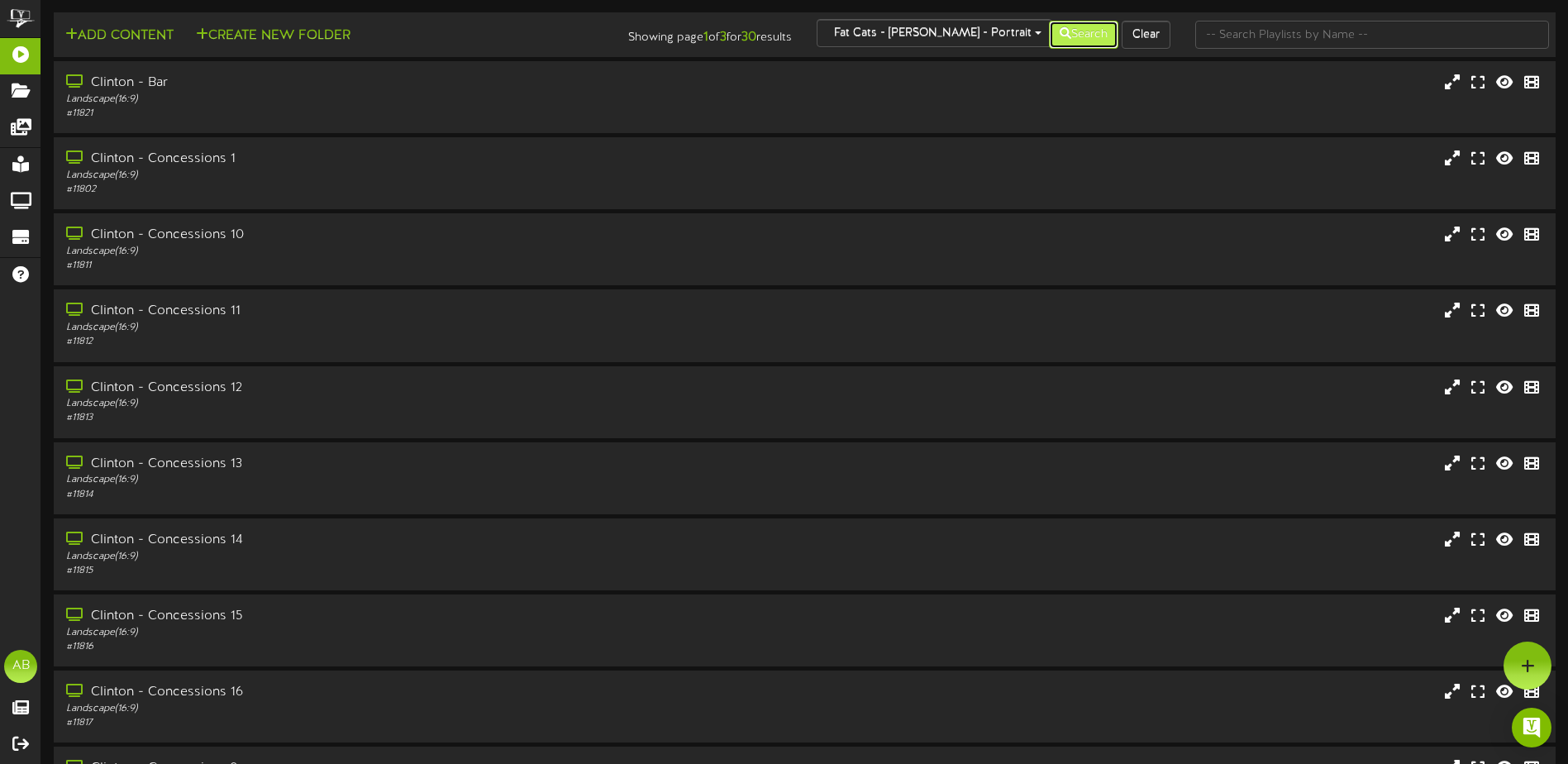
click at [1060, 42] on button "Search" at bounding box center [1083, 34] width 69 height 28
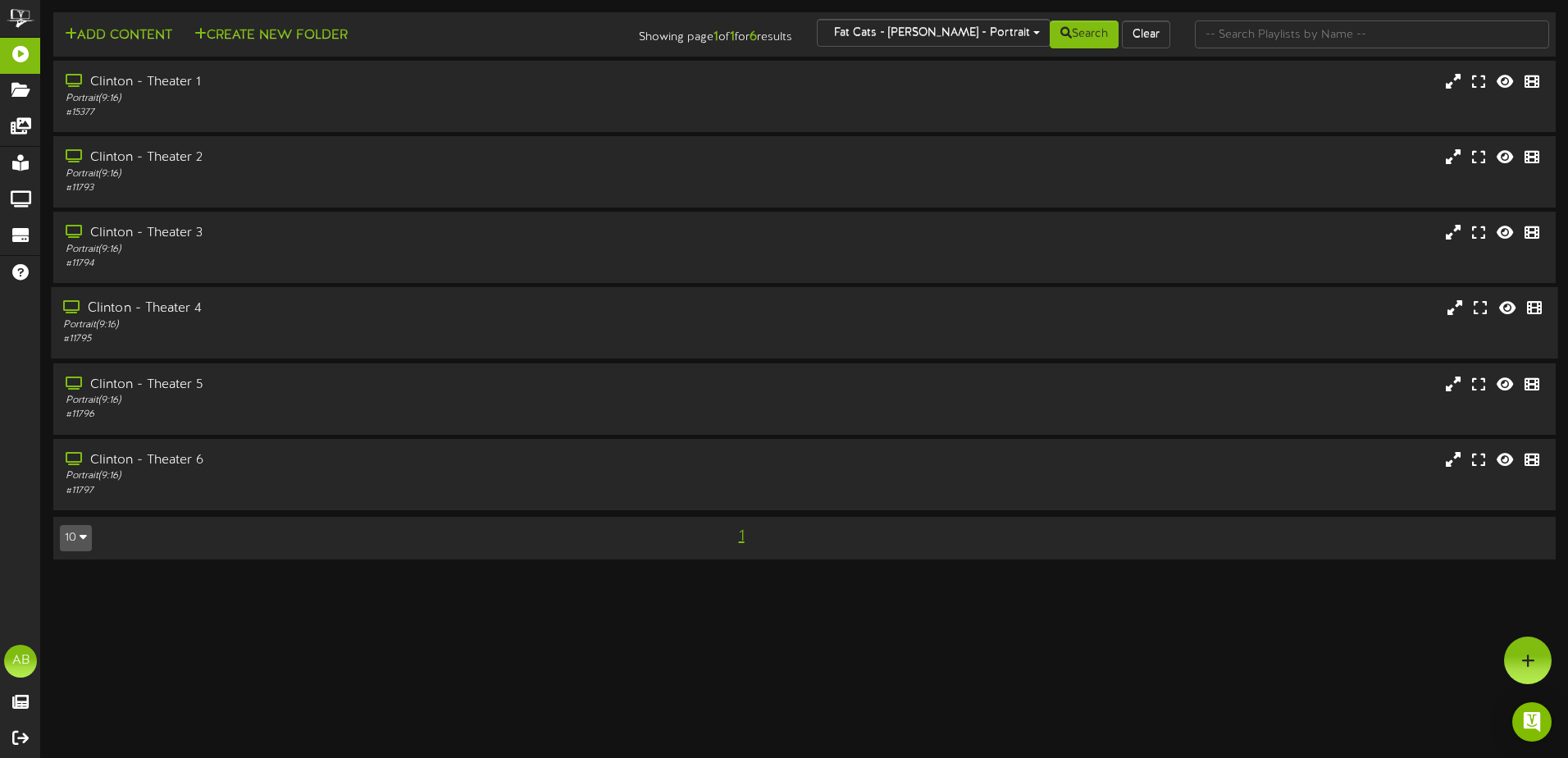
click at [267, 301] on div "Clinton - Theater 4" at bounding box center [365, 309] width 604 height 19
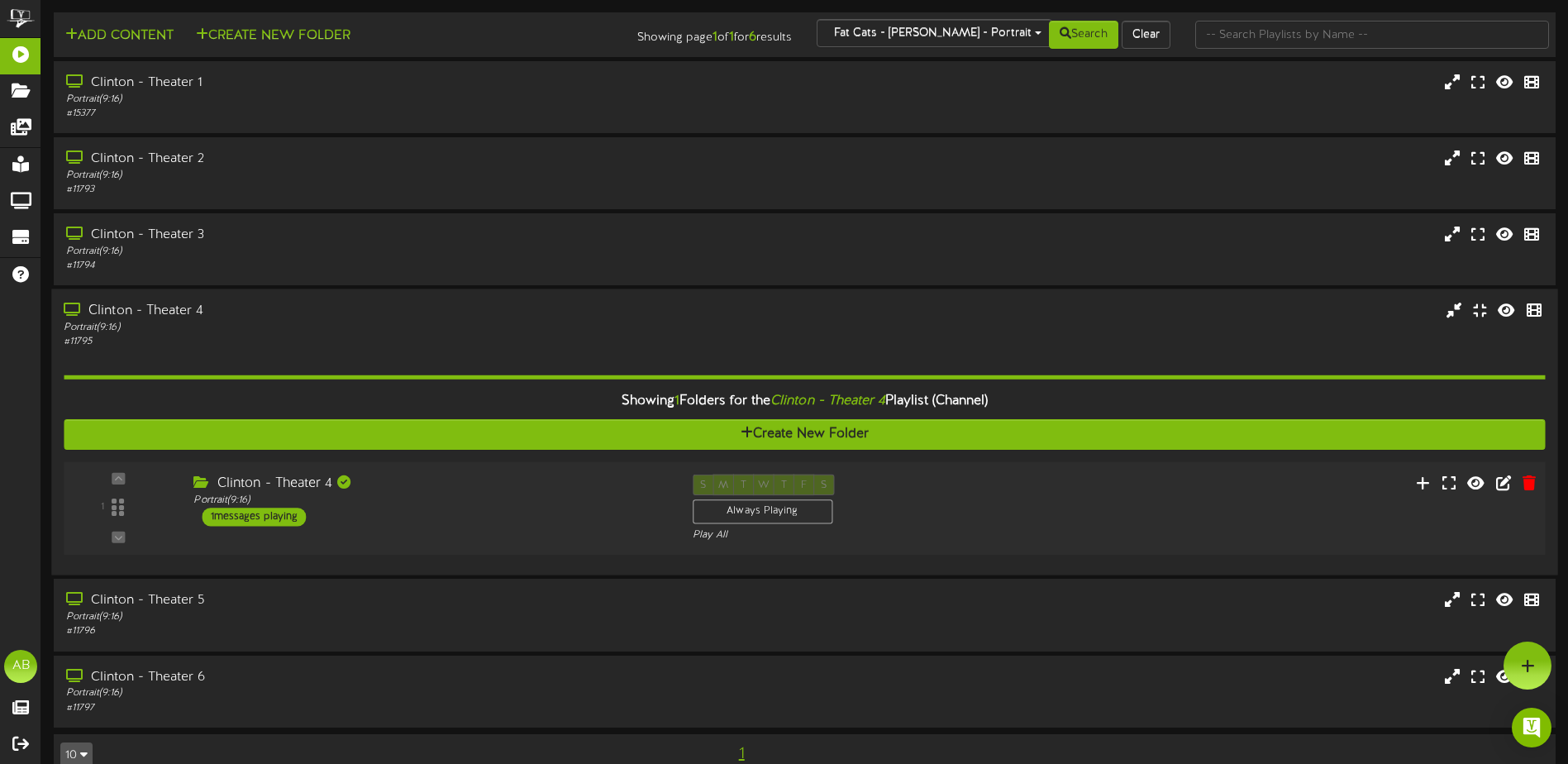
click at [1097, 502] on div "1 ( 9:16" at bounding box center [804, 508] width 1496 height 68
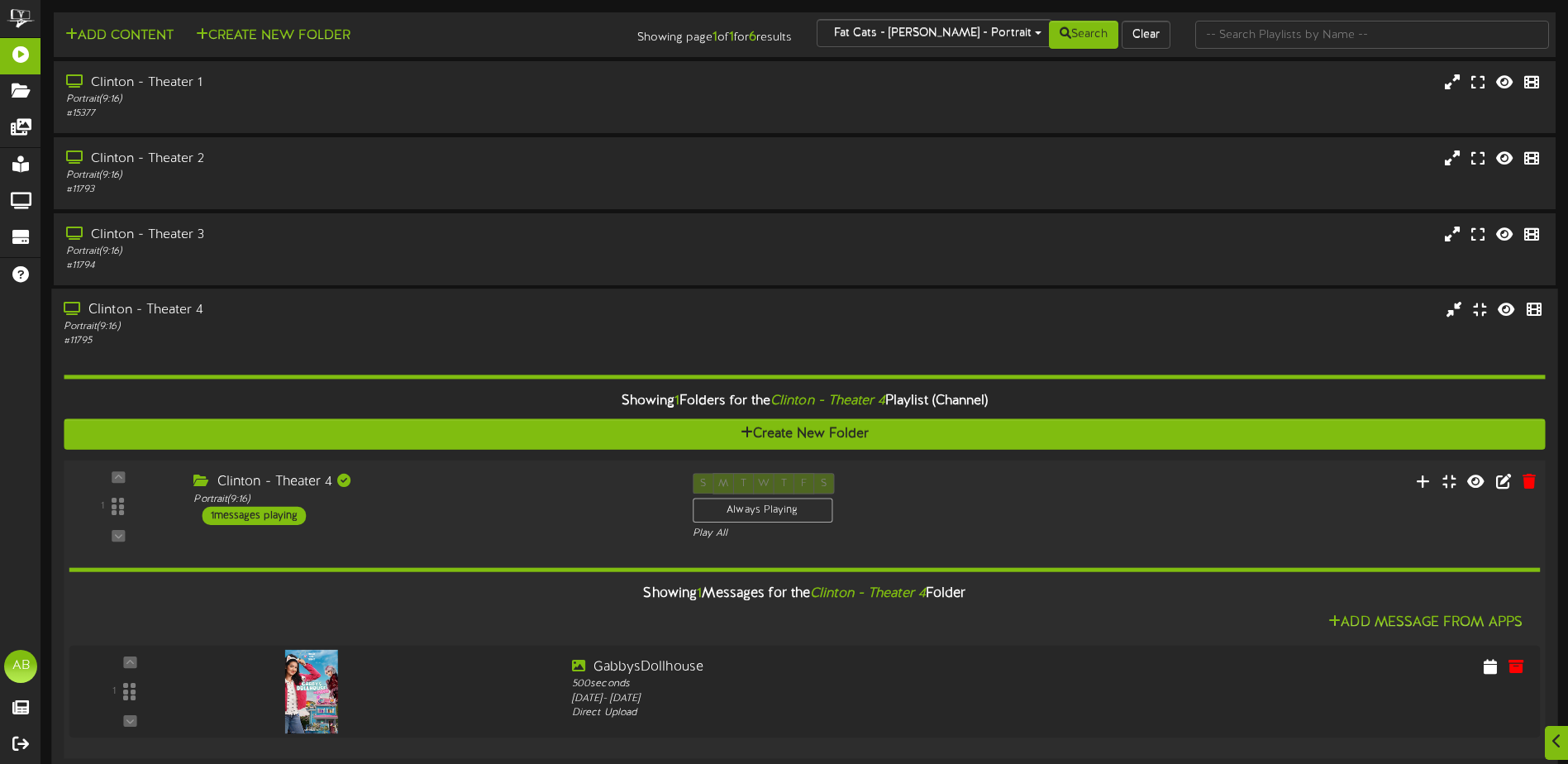
scroll to position [83, 0]
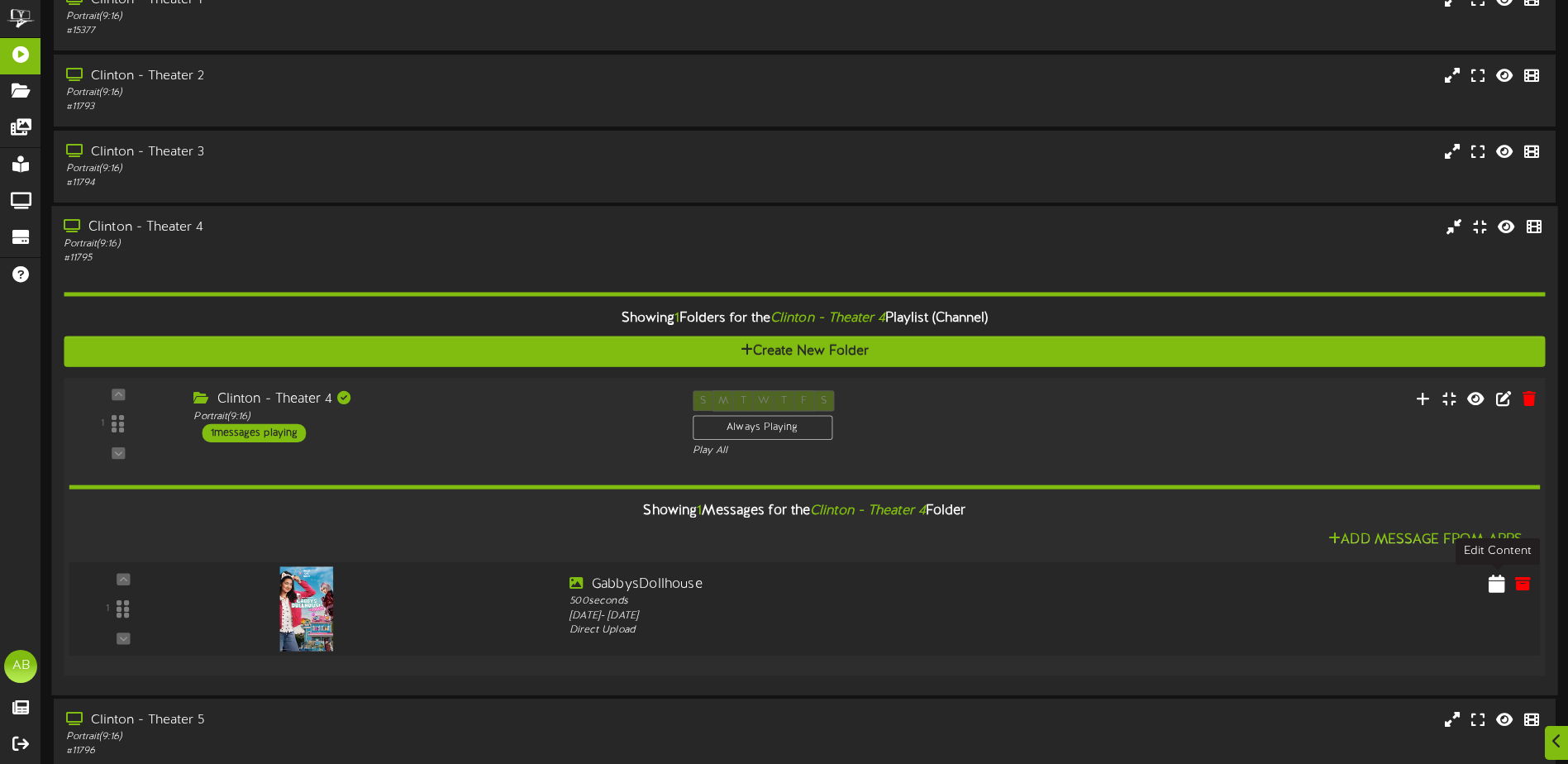
click at [1497, 585] on icon at bounding box center [1496, 582] width 16 height 18
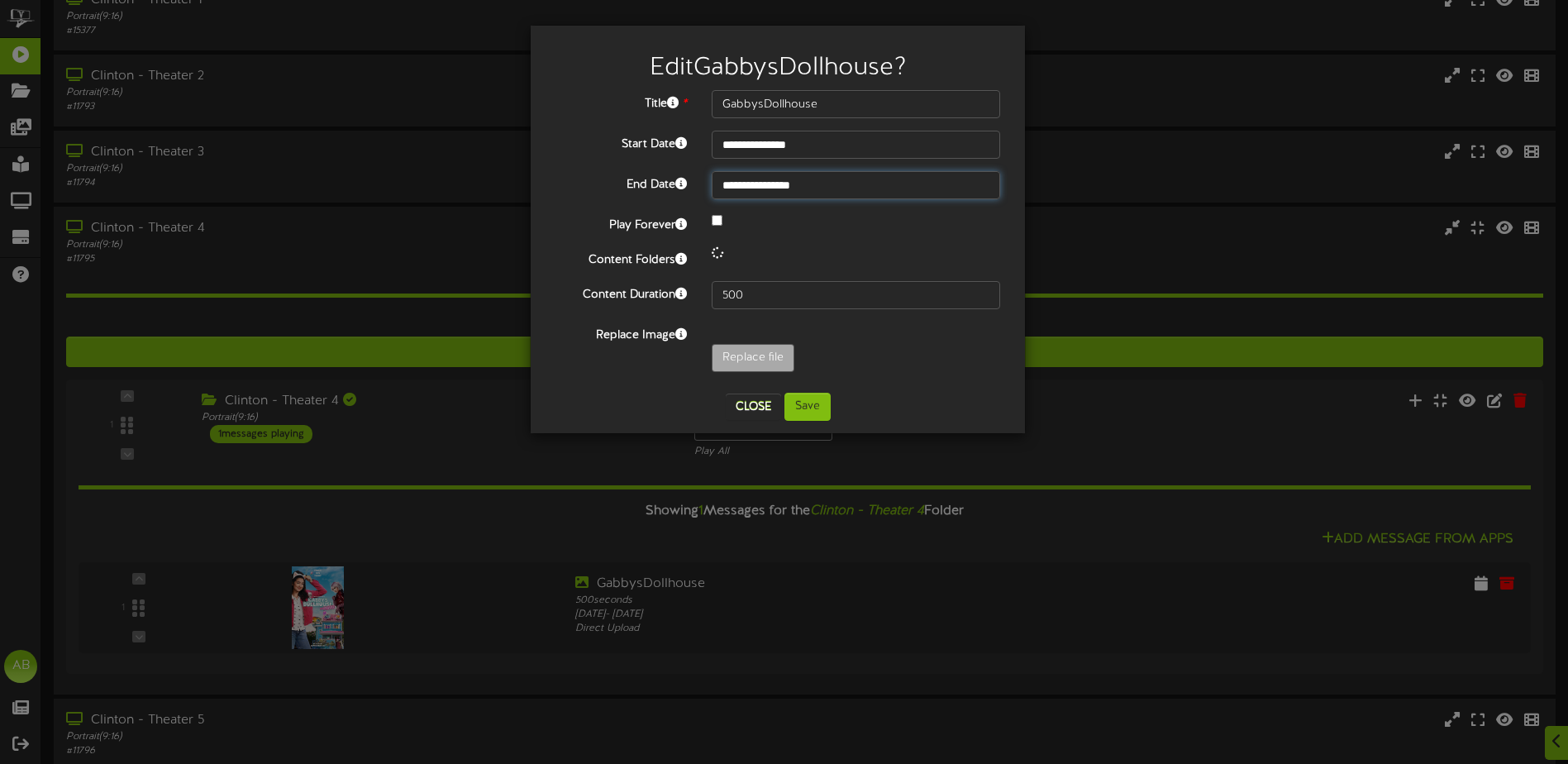
click at [807, 190] on input "**********" at bounding box center [856, 185] width 289 height 28
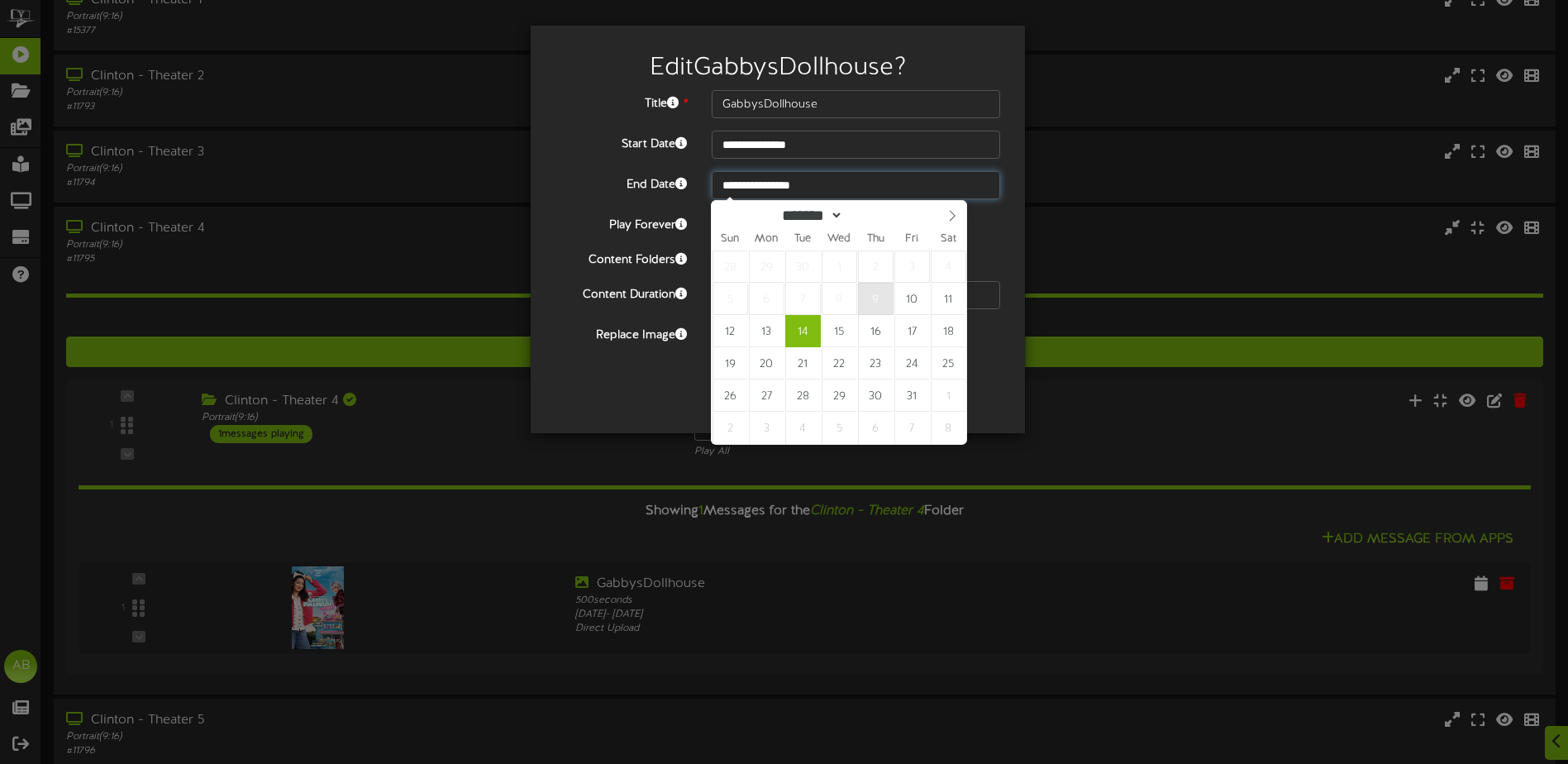
type input "**********"
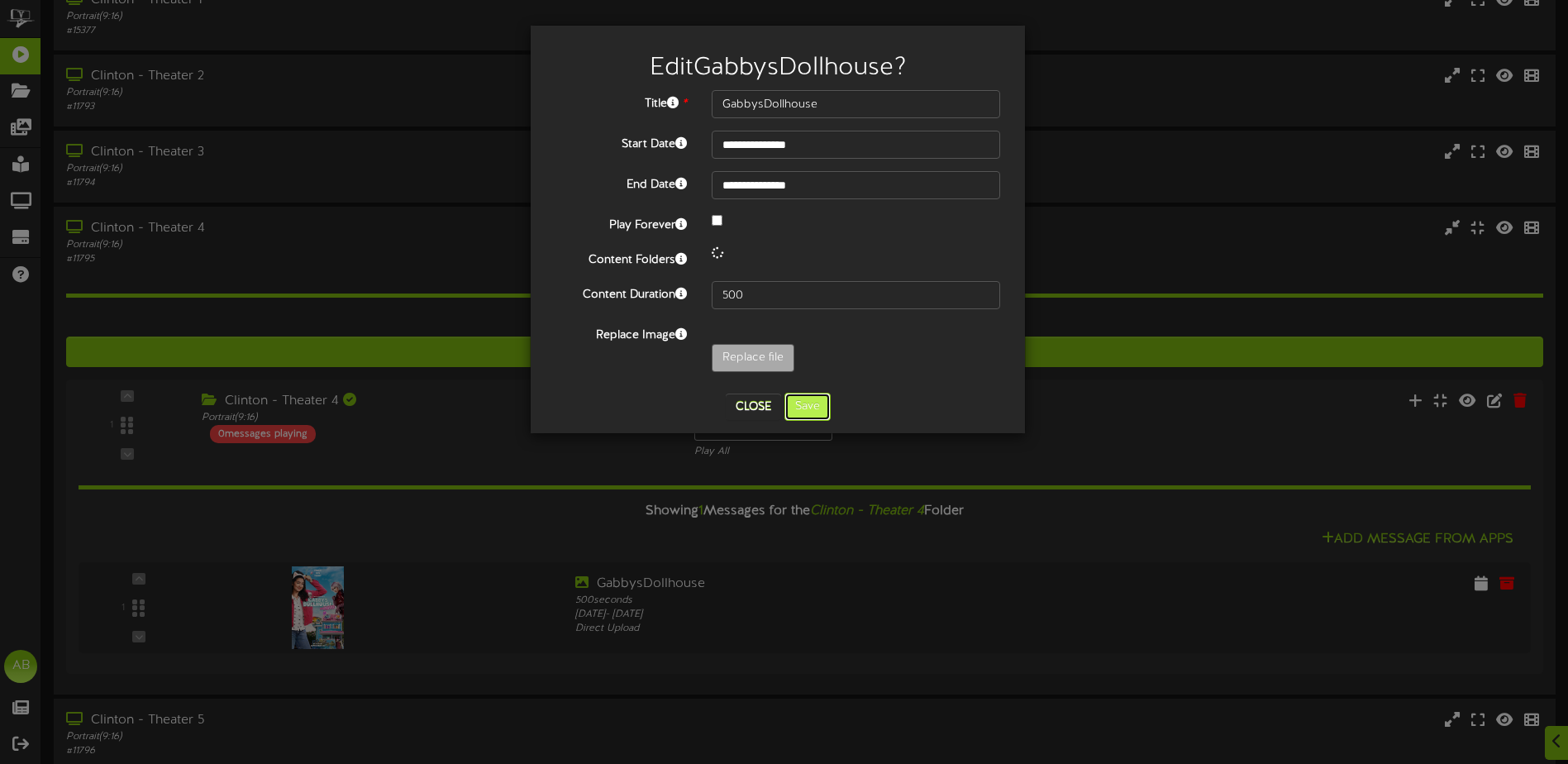
click at [807, 414] on button "Save" at bounding box center [807, 406] width 46 height 28
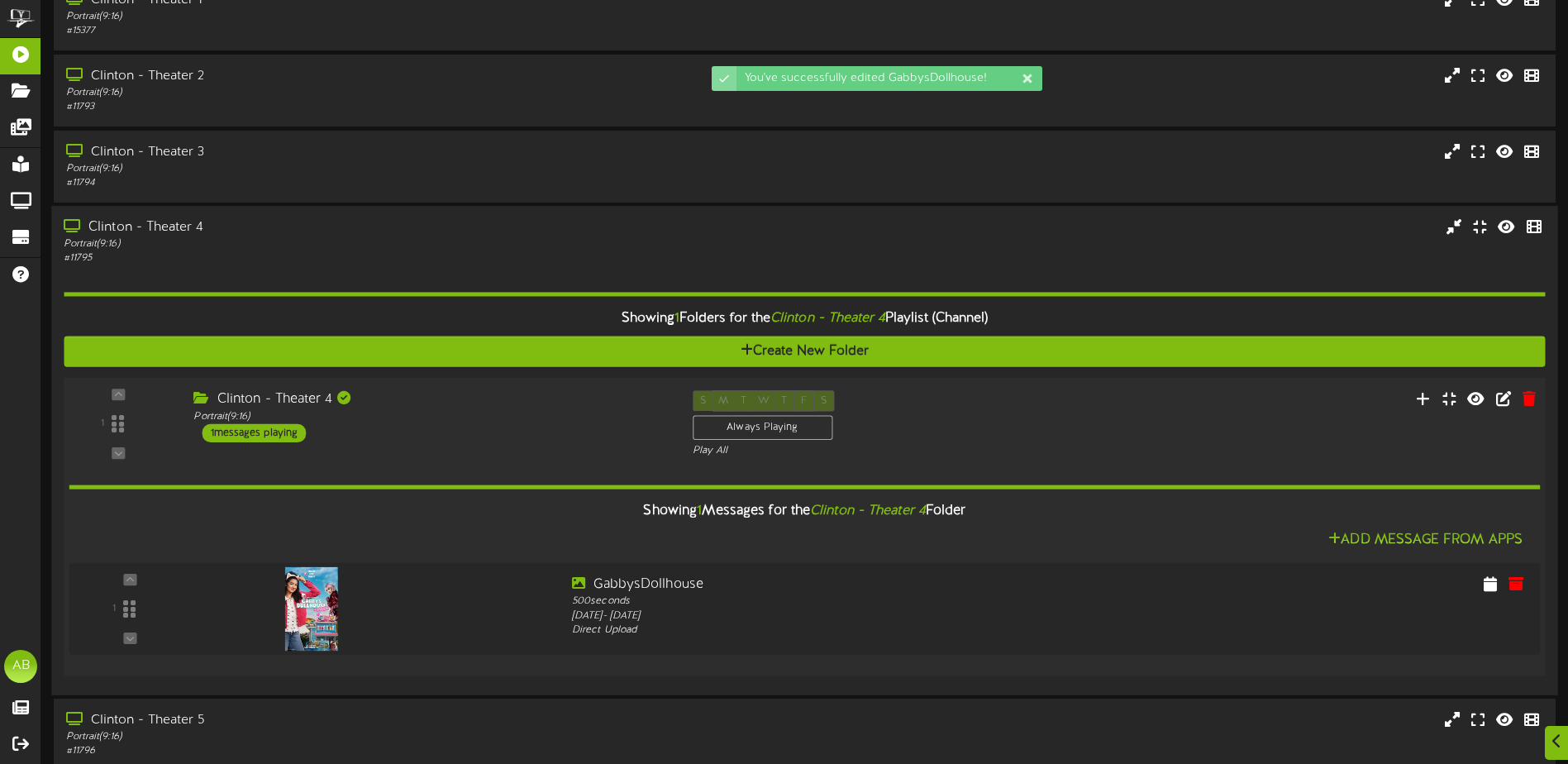
click at [1018, 411] on div "S M T W T F S Always Playing Play All" at bounding box center [867, 423] width 374 height 68
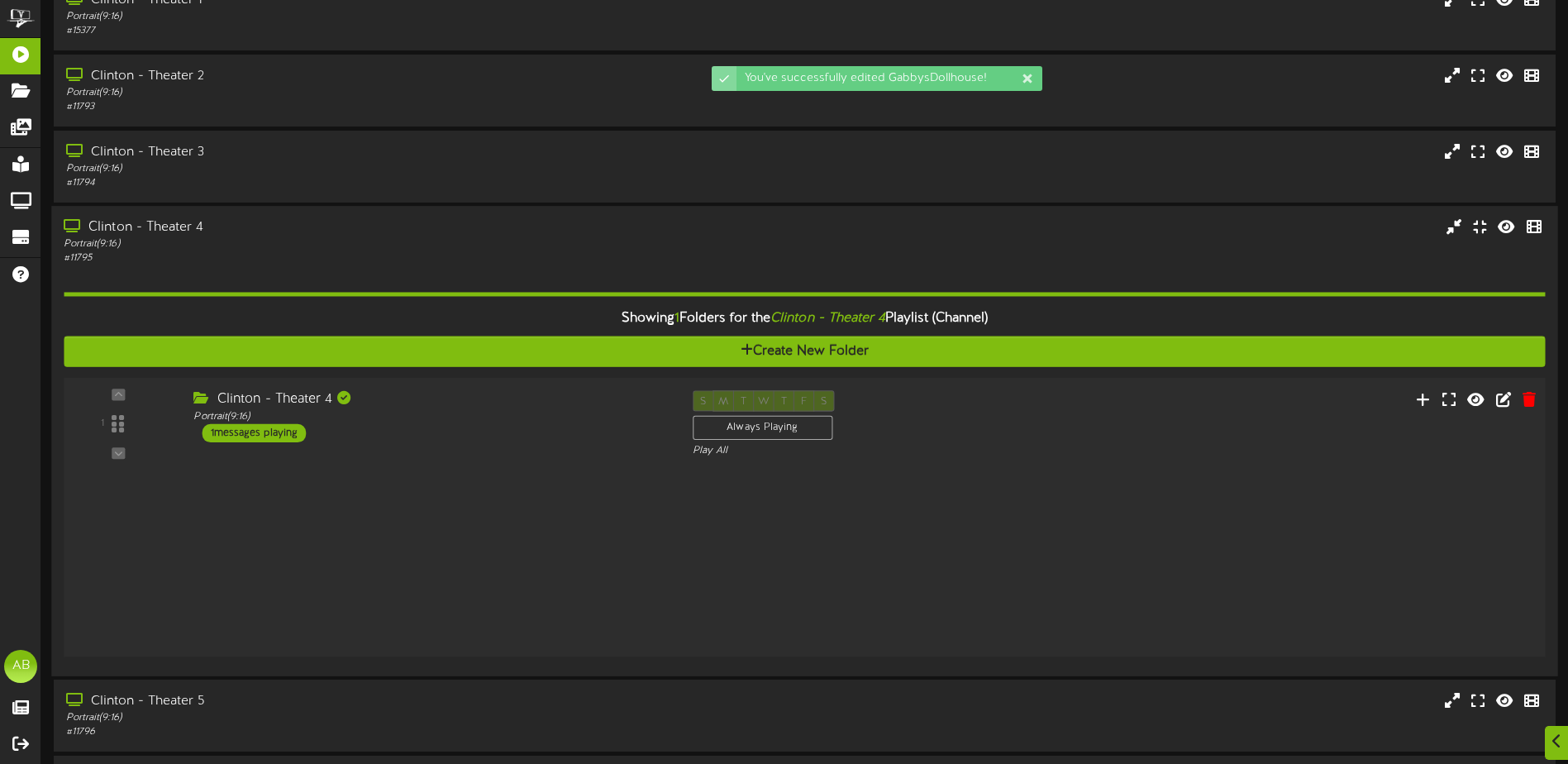
scroll to position [30, 0]
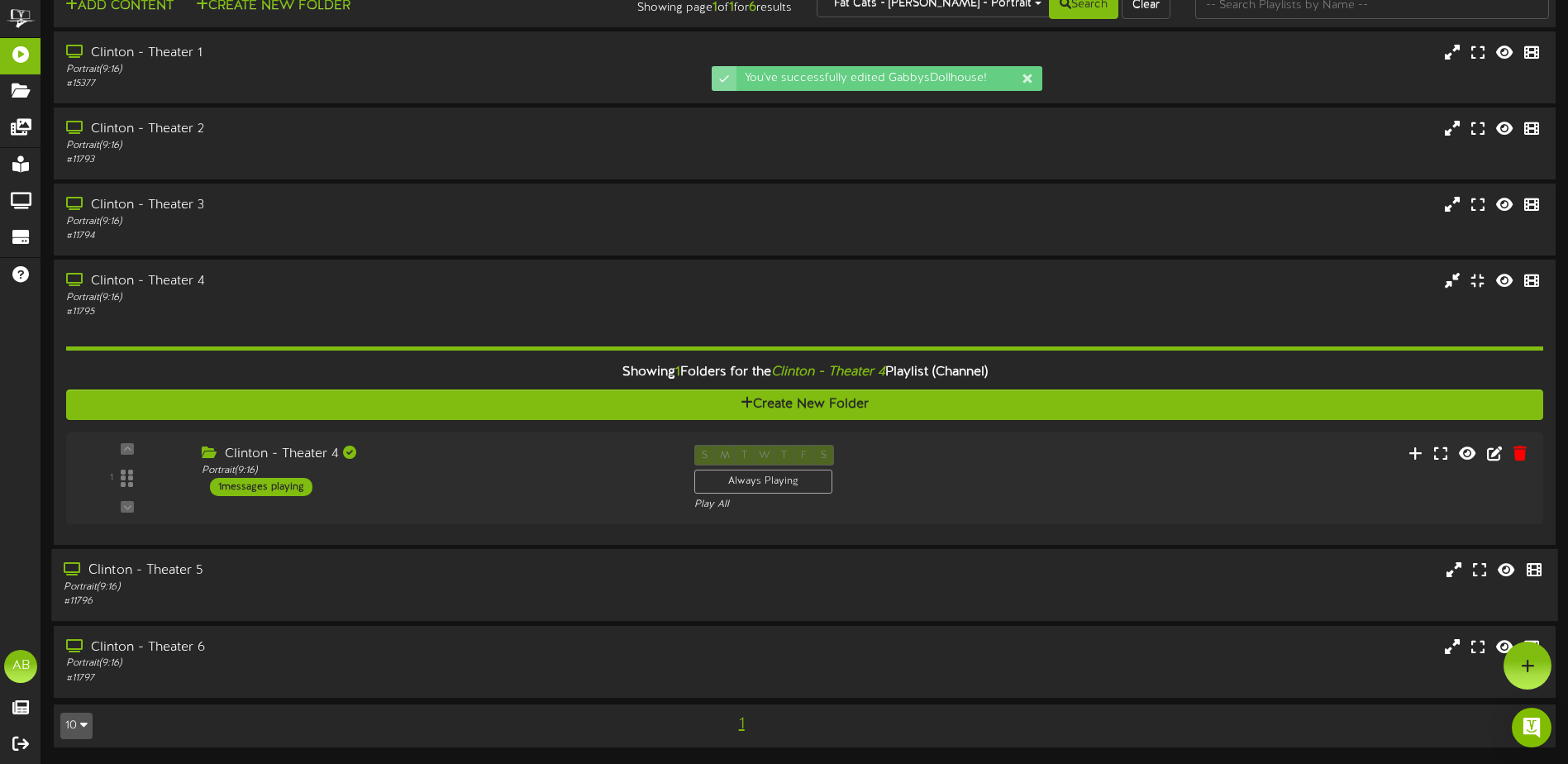
click at [561, 585] on div "Portrait ( 9:16 )" at bounding box center [364, 587] width 602 height 14
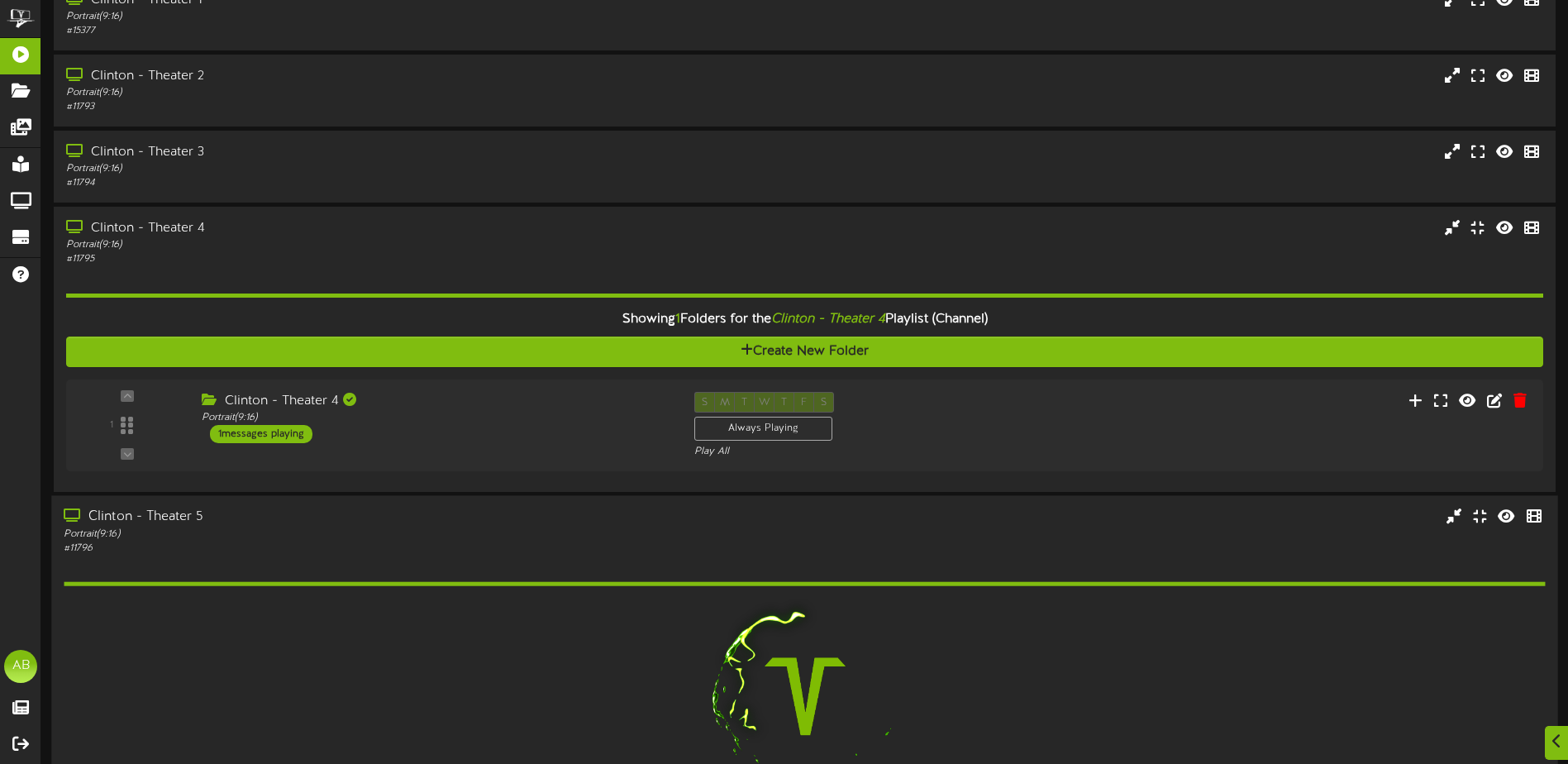
click at [1080, 549] on div "Clinton - Theater 5 Portrait ( 9:16 ) # 11796" at bounding box center [804, 532] width 1506 height 47
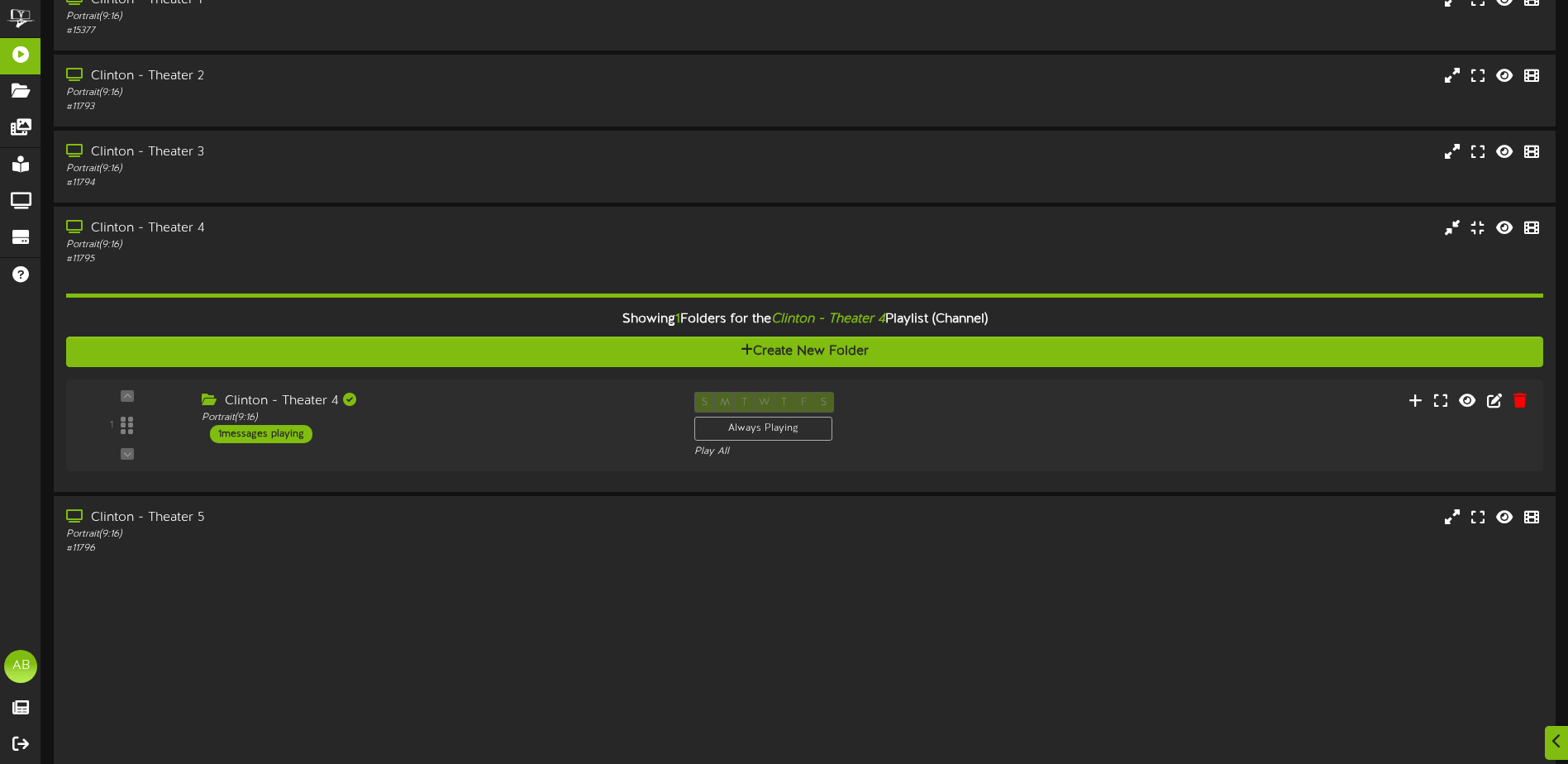
scroll to position [30, 0]
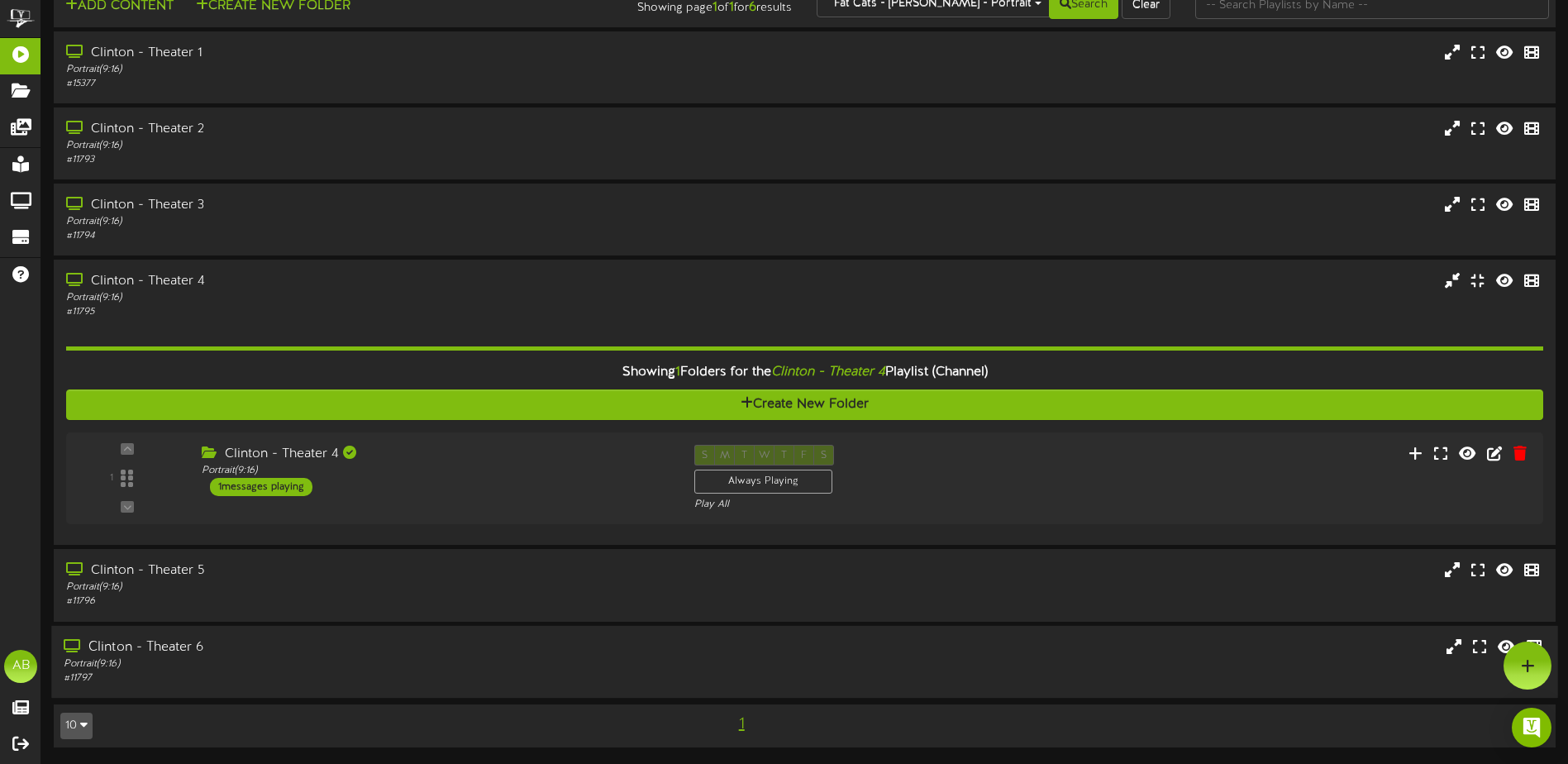
click at [652, 672] on div "# 11797" at bounding box center [364, 678] width 602 height 14
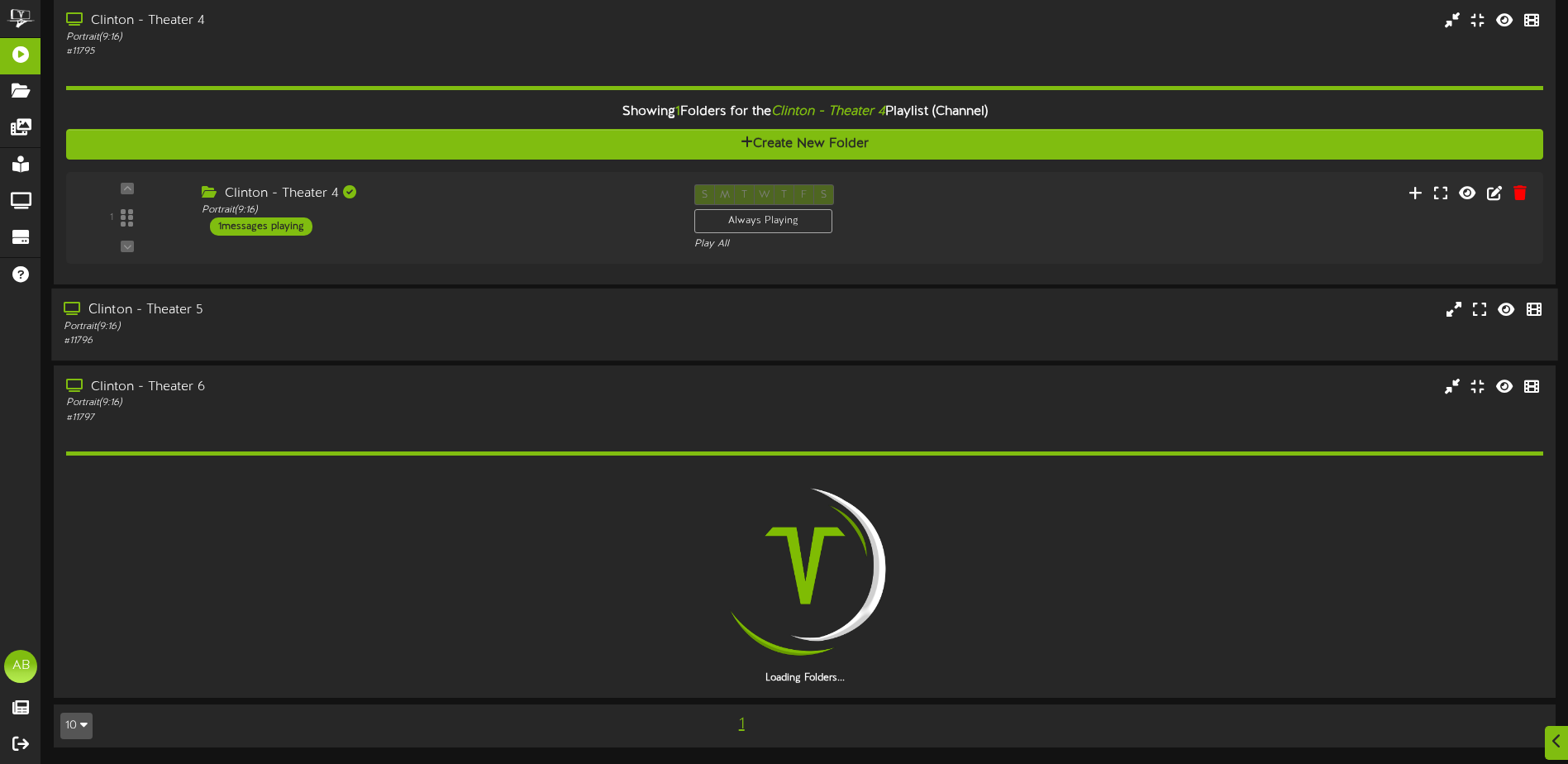
scroll to position [243, 0]
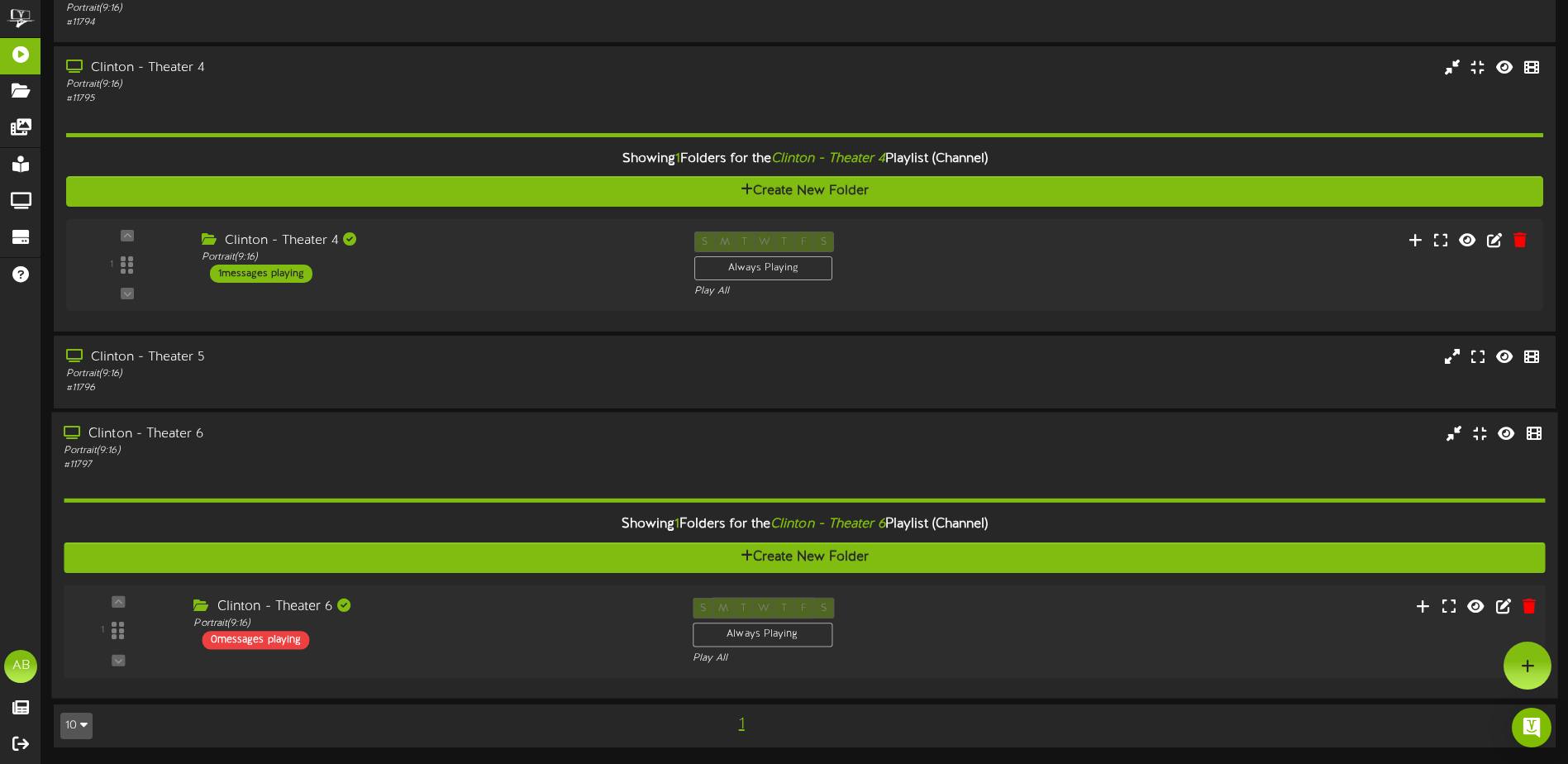
click at [1105, 644] on div "1 ( 9:16" at bounding box center [804, 630] width 1496 height 68
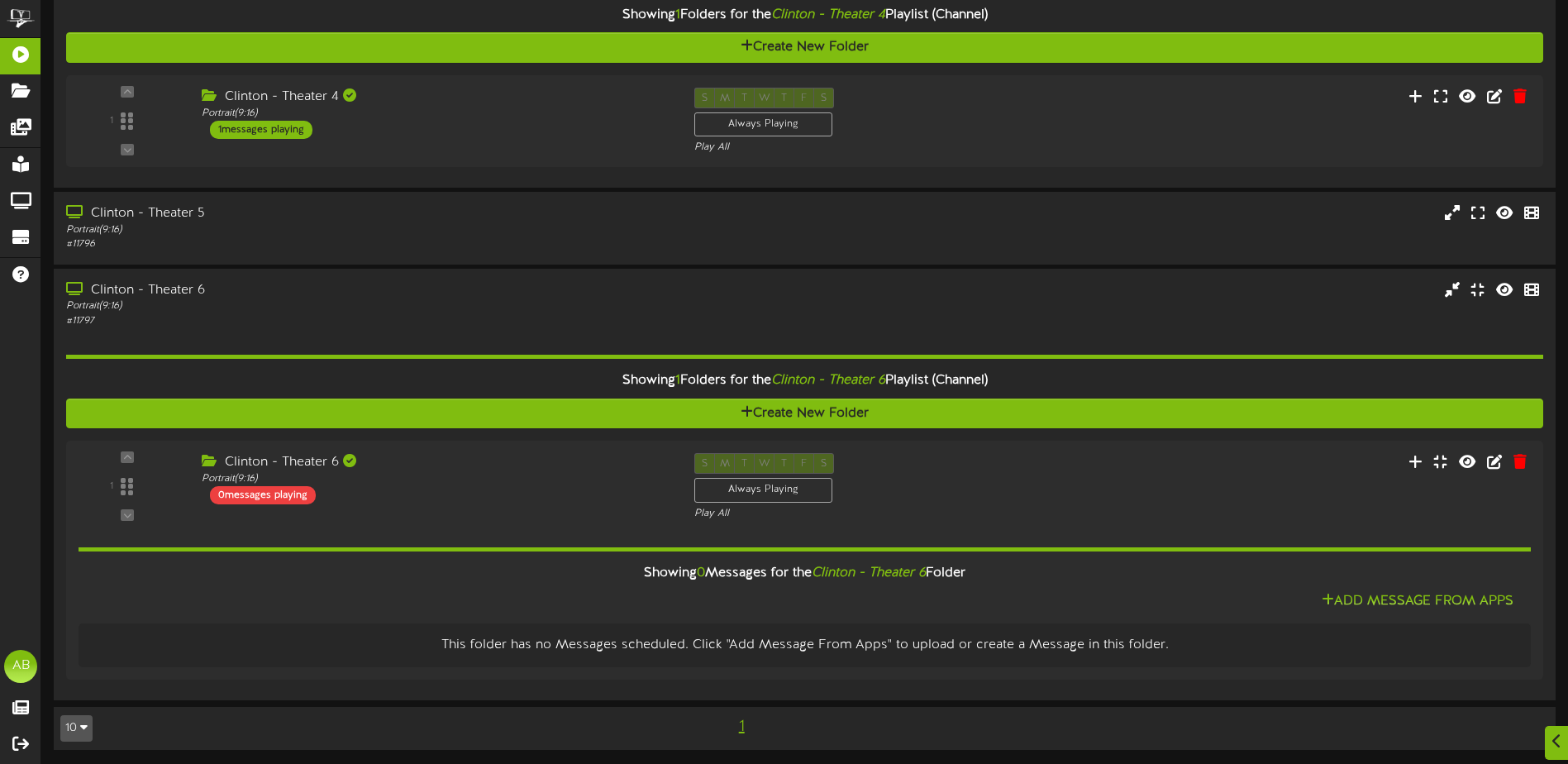
scroll to position [390, 0]
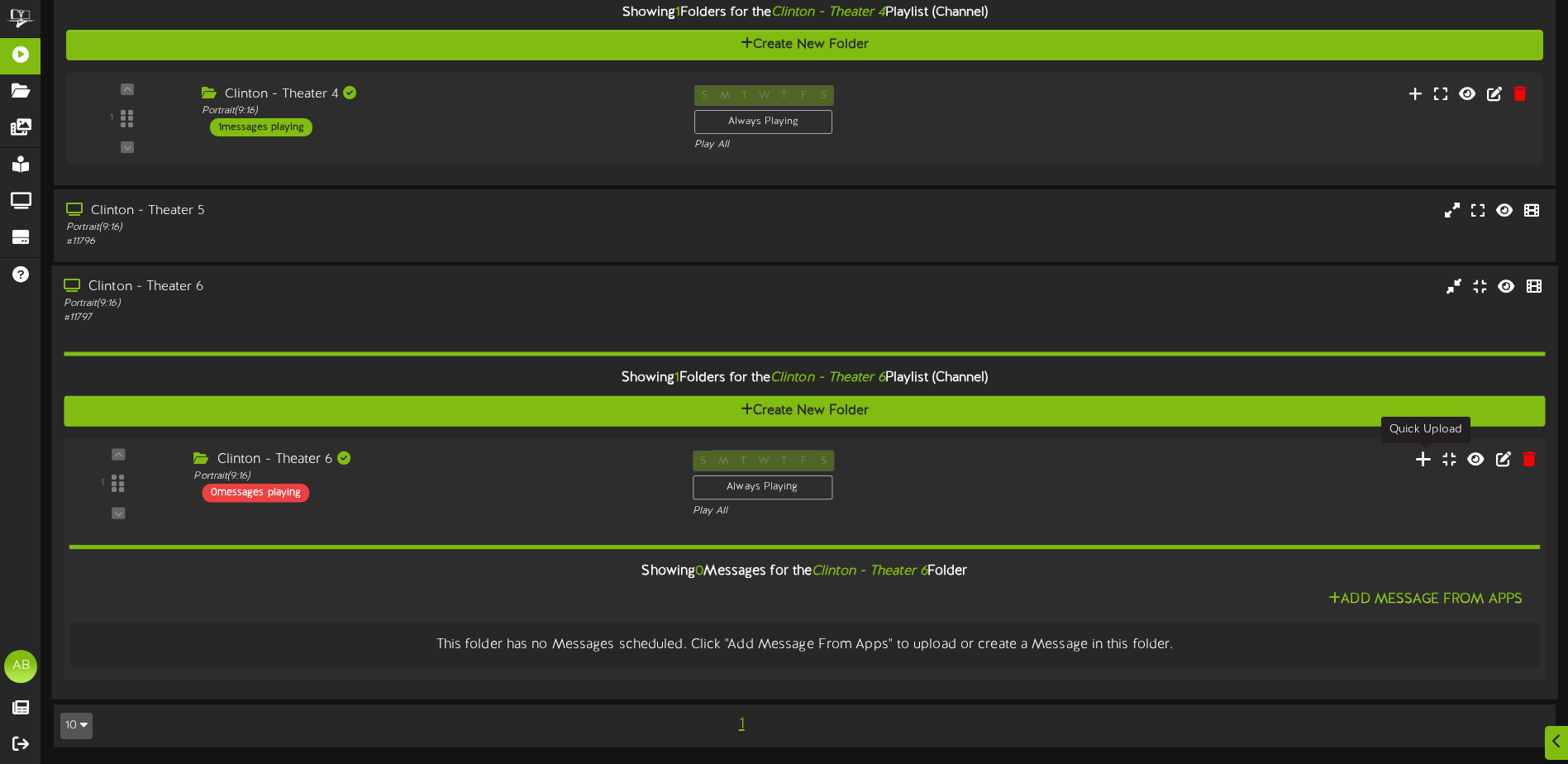
click at [1424, 457] on icon at bounding box center [1424, 457] width 17 height 18
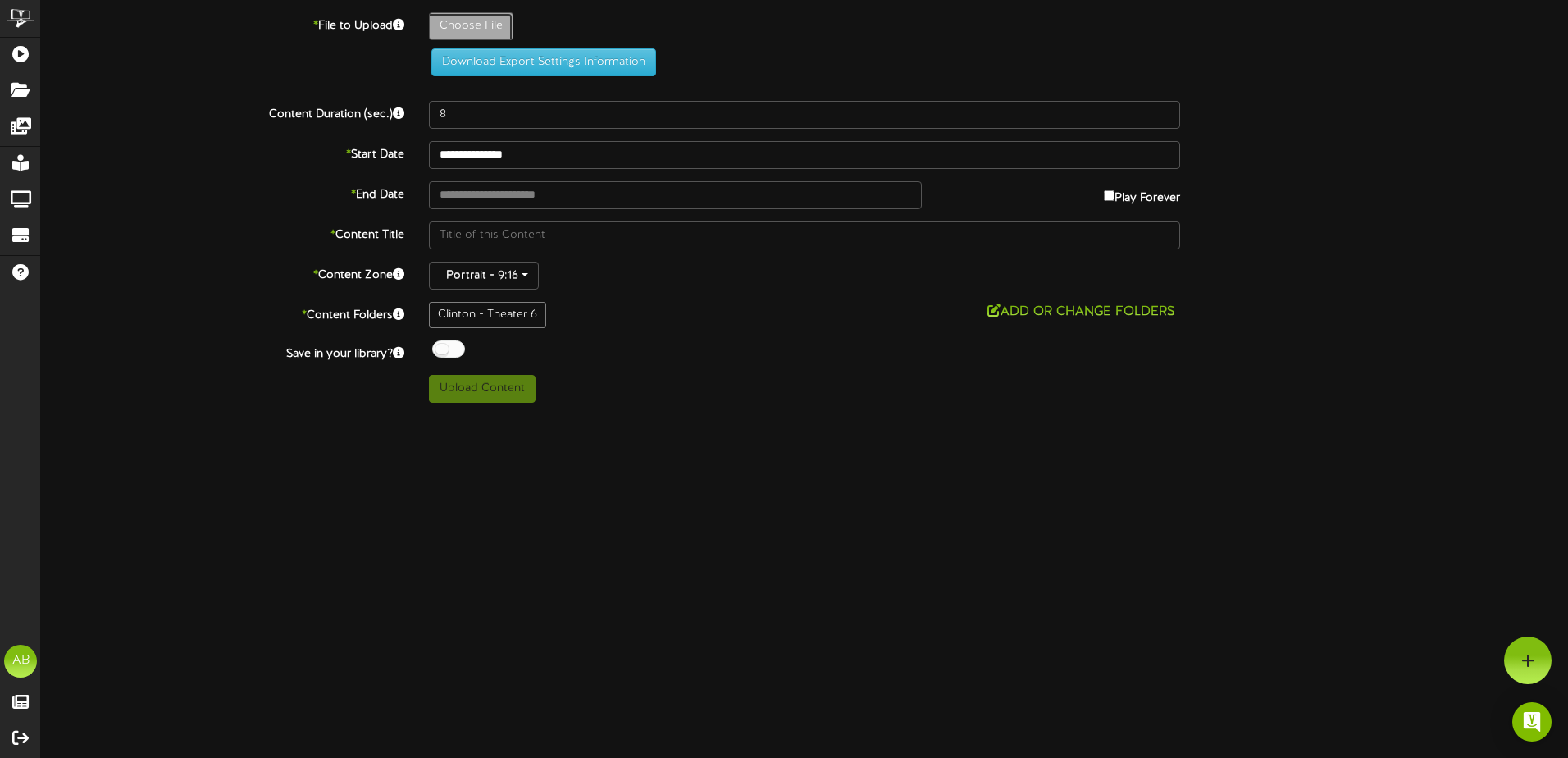
type input "**********"
type input "GabbysDollhouse"
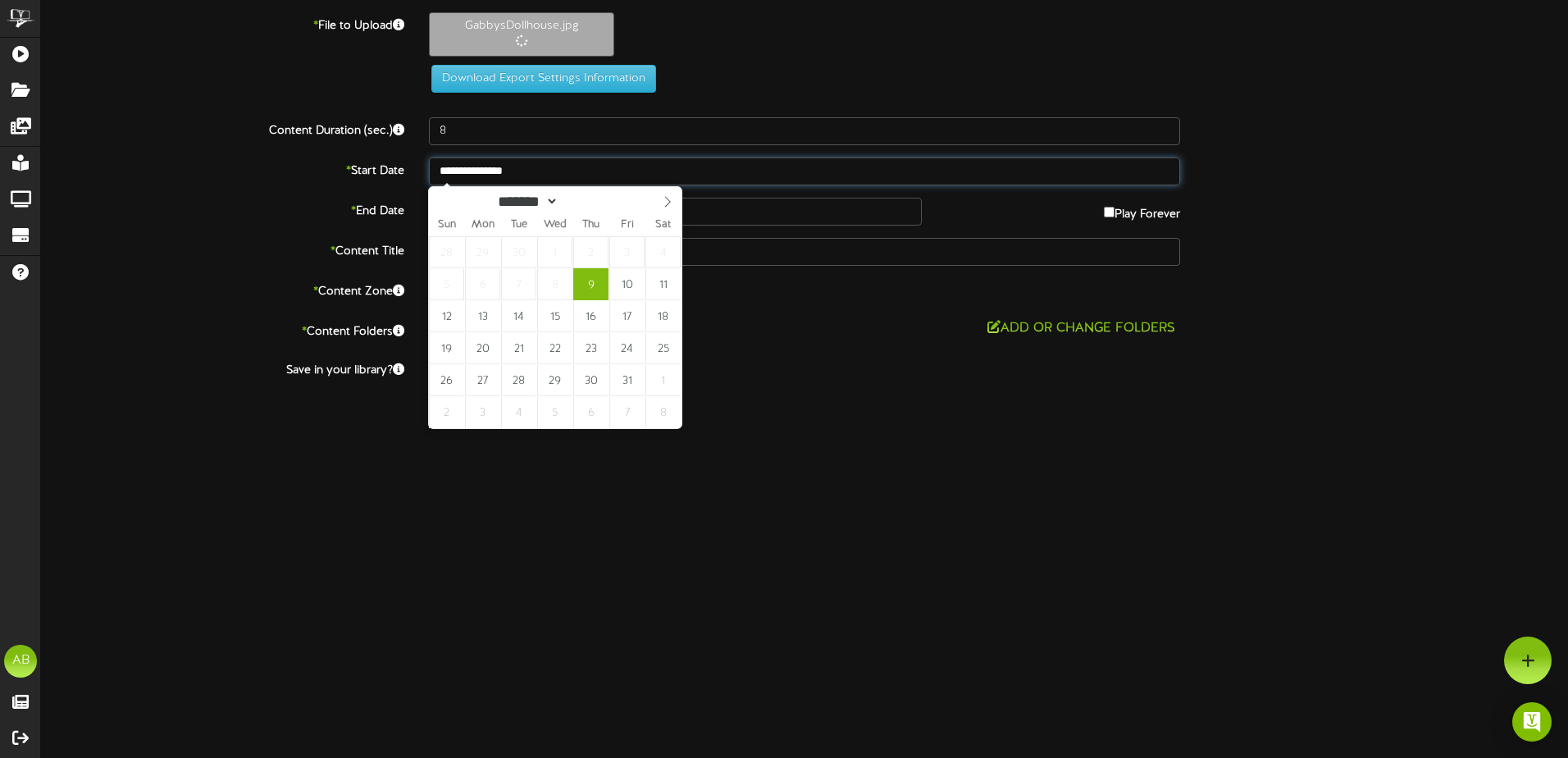
click at [564, 177] on input "**********" at bounding box center [805, 171] width 751 height 28
type input "**********"
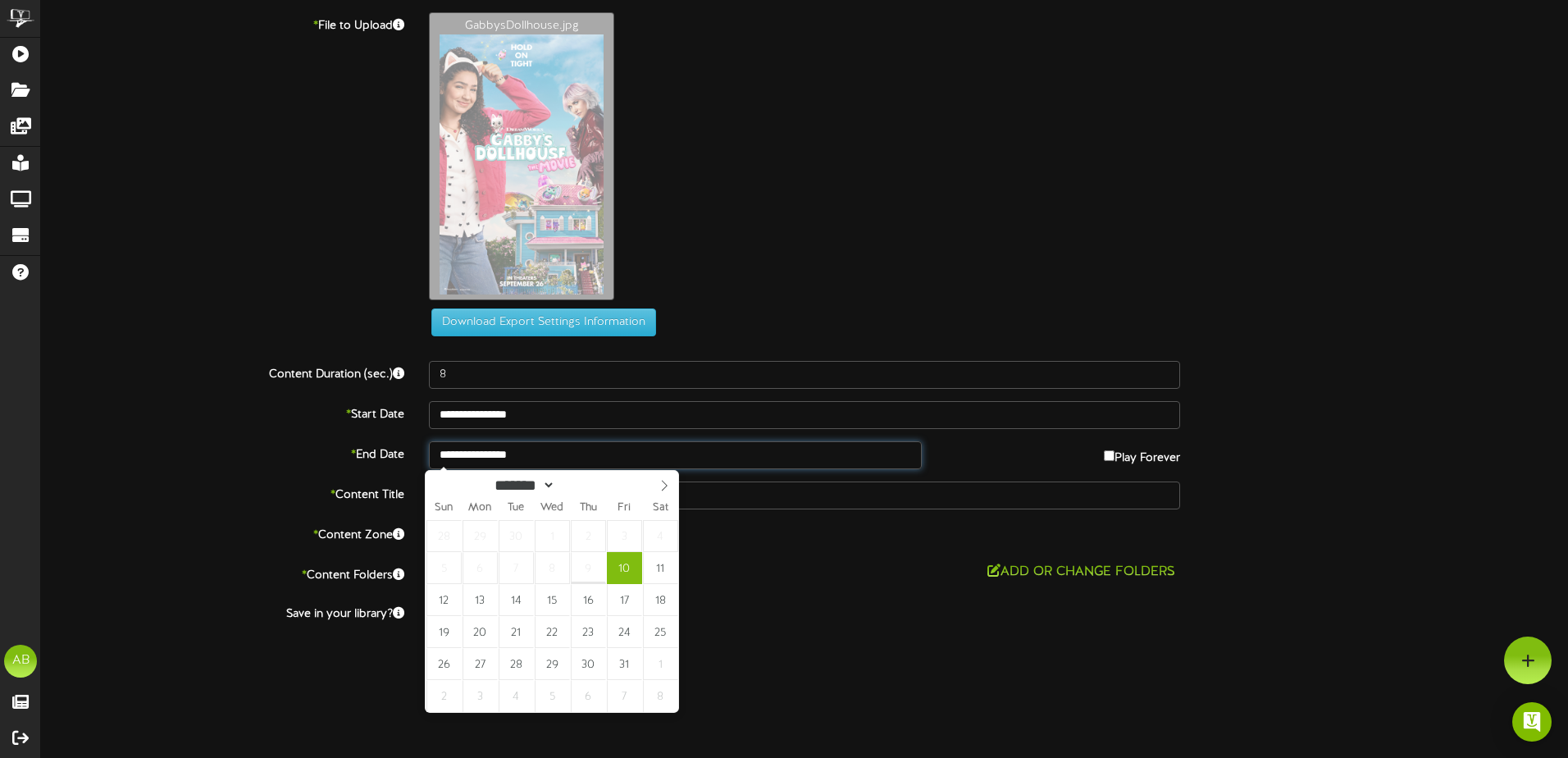
click at [577, 455] on input "**********" at bounding box center [675, 454] width 493 height 28
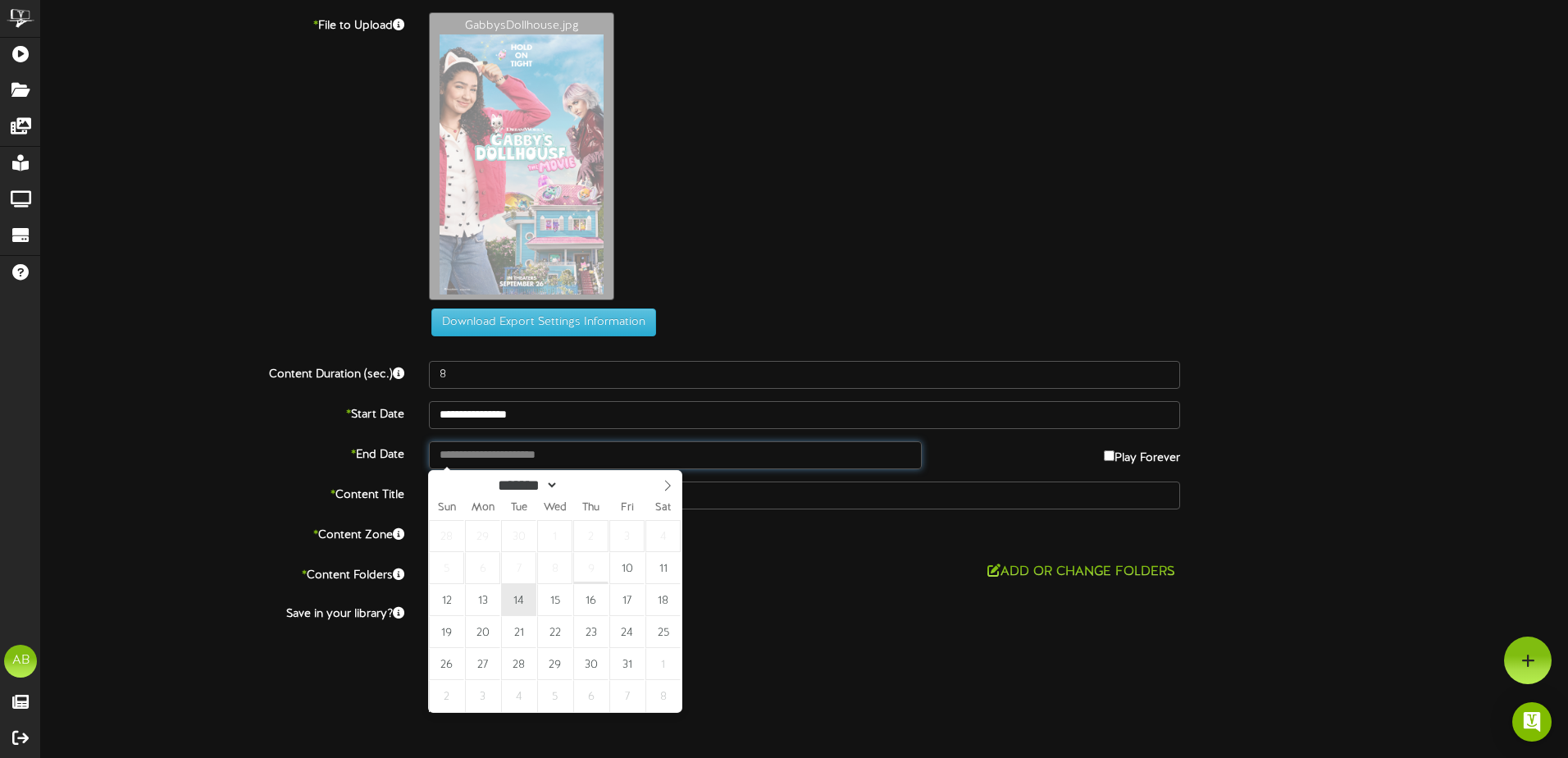
type input "**********"
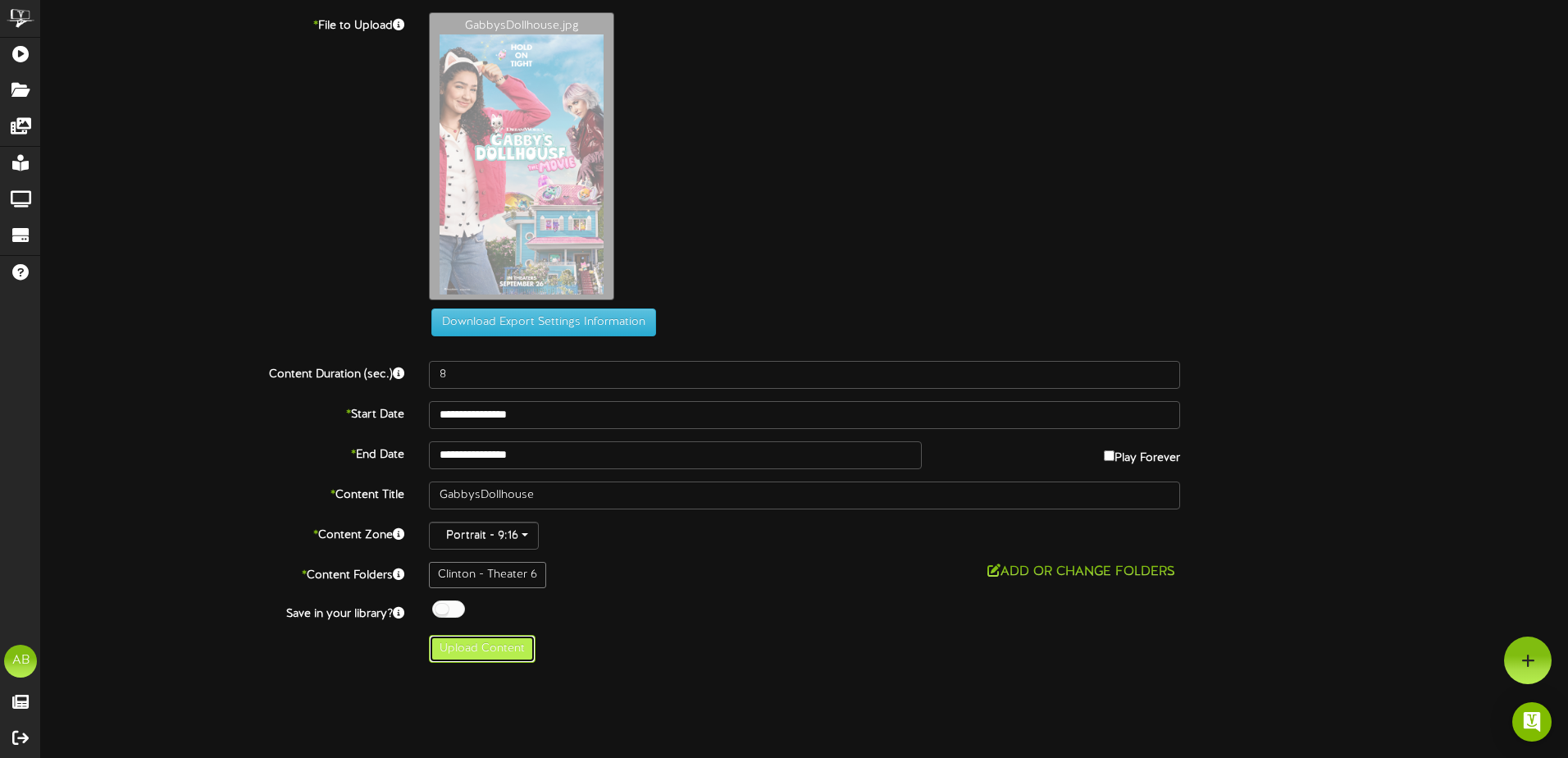
click at [511, 641] on button "Upload Content" at bounding box center [483, 649] width 107 height 28
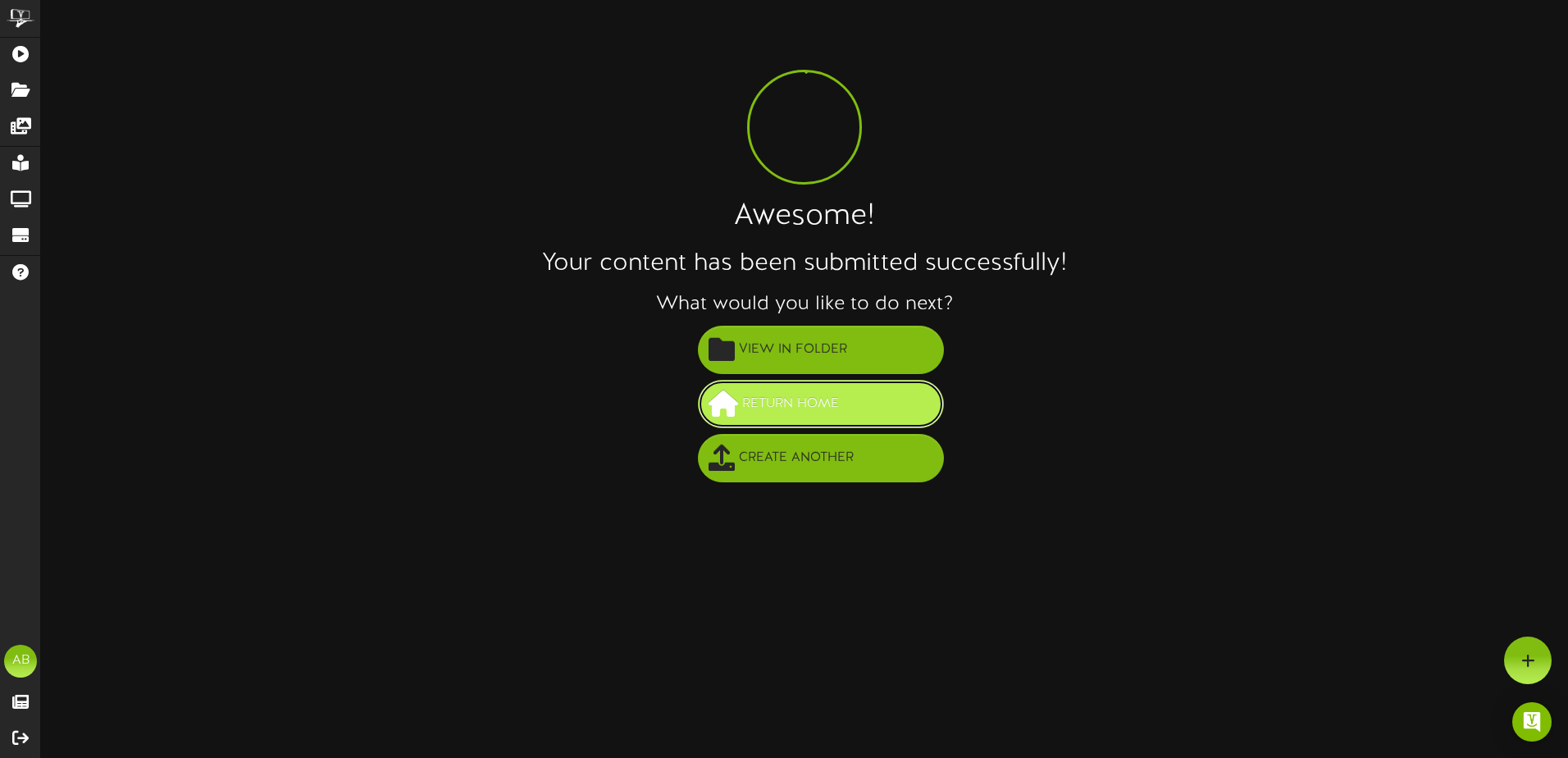
click at [775, 410] on span "Return Home" at bounding box center [790, 404] width 105 height 27
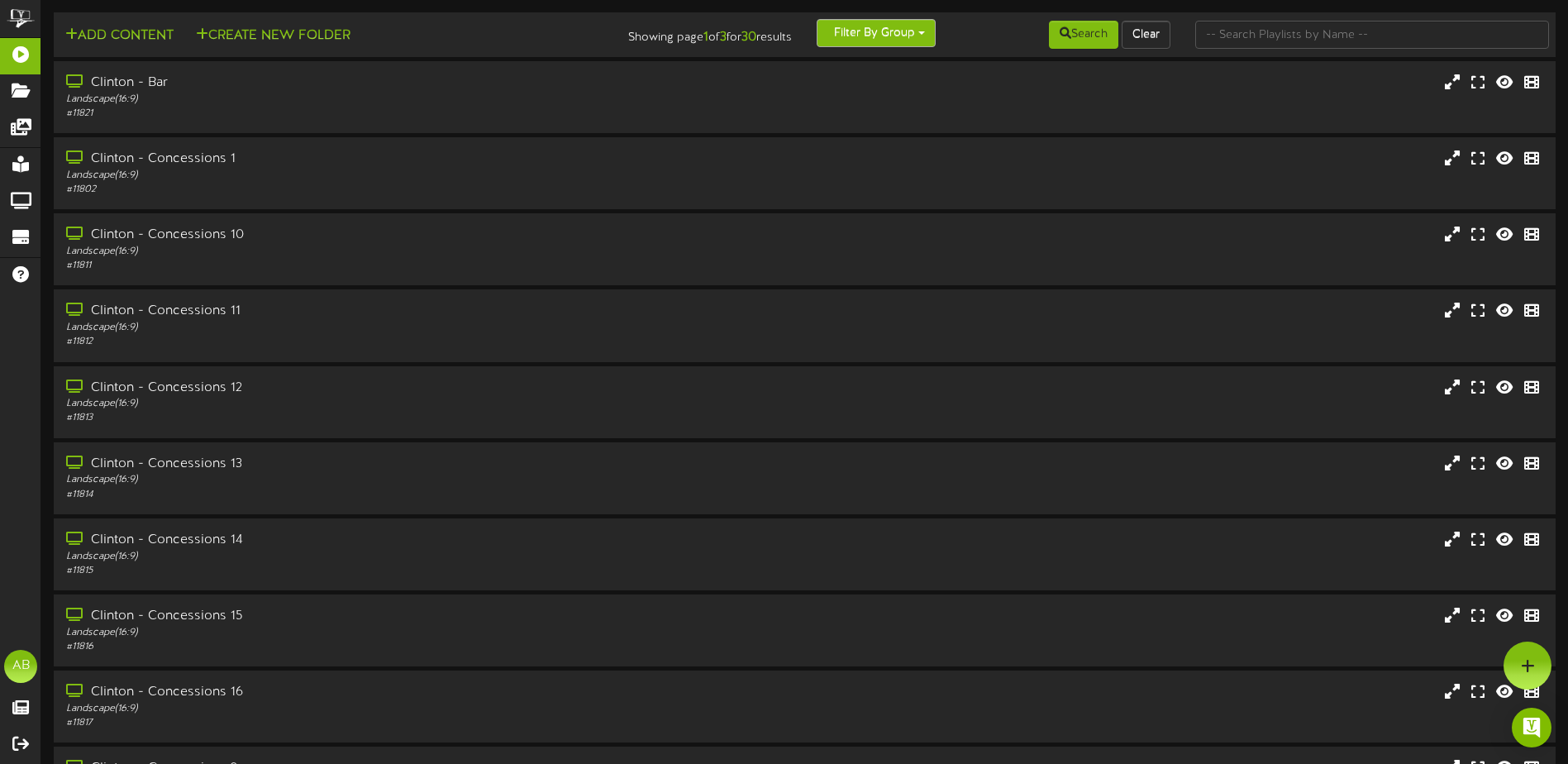
click at [898, 35] on button "Filter By Group" at bounding box center [876, 32] width 119 height 28
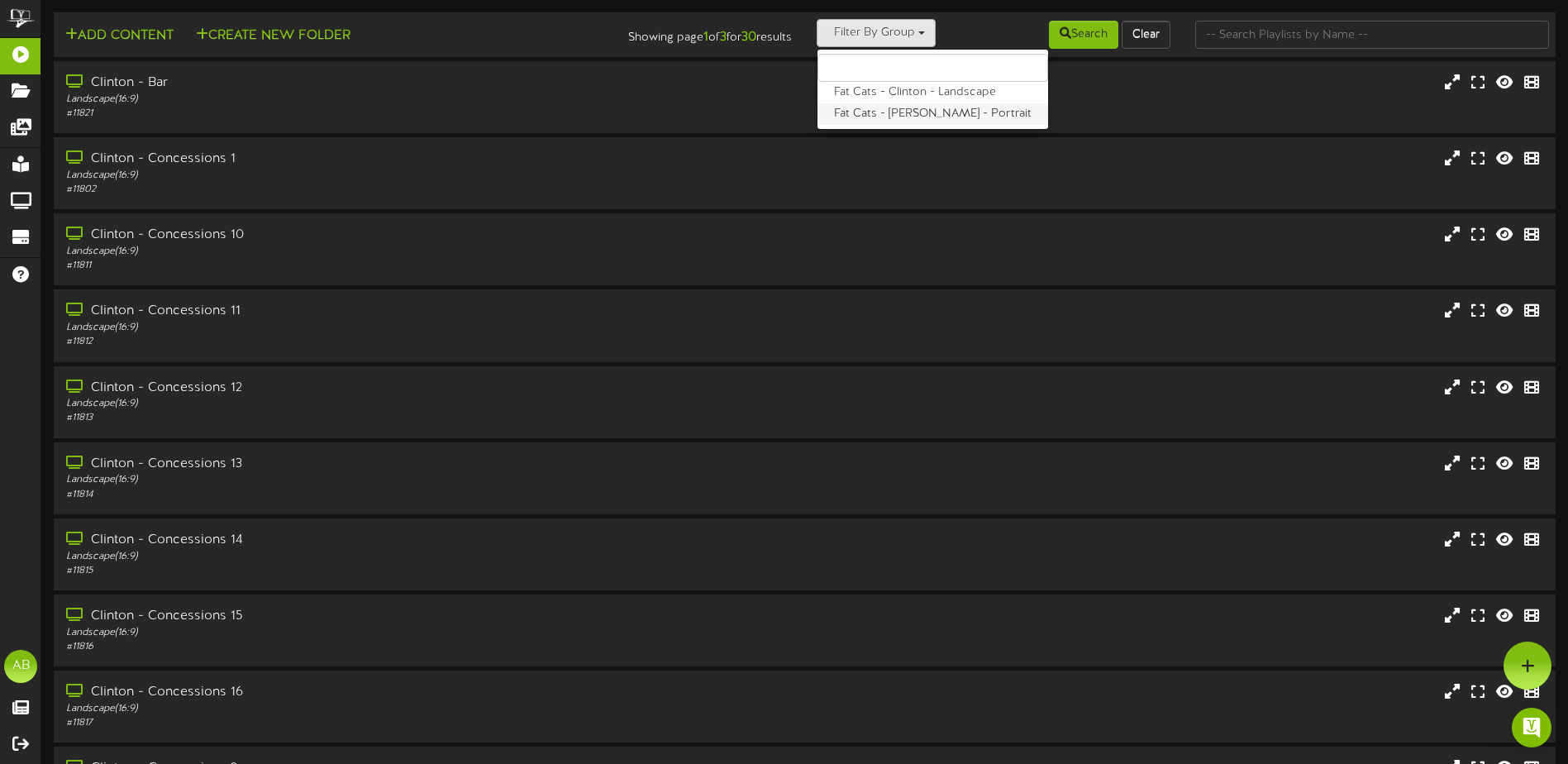
click at [885, 113] on label "Fat Cats - [PERSON_NAME] - Portrait" at bounding box center [932, 114] width 231 height 21
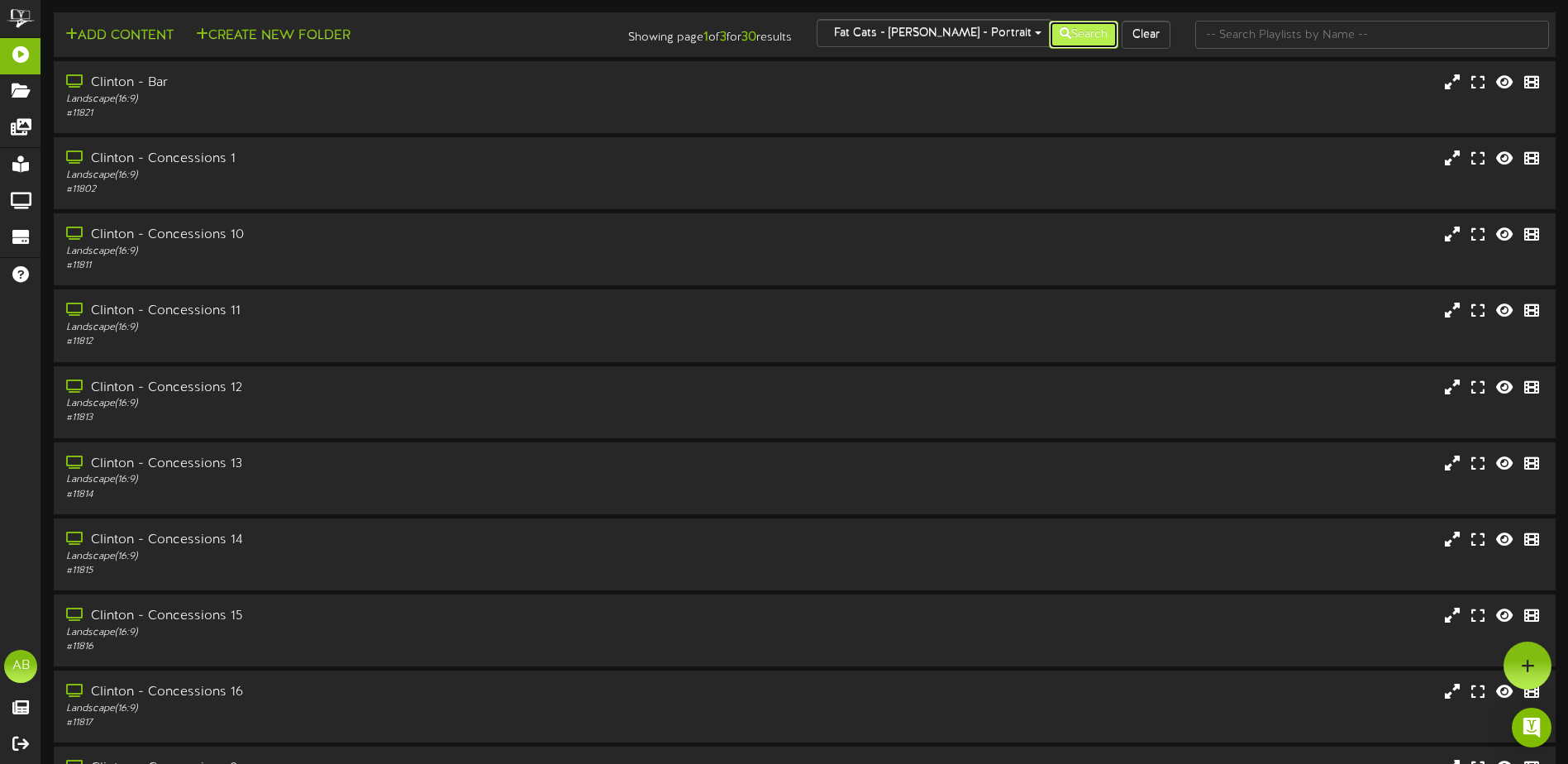
click at [1057, 46] on button "Search" at bounding box center [1083, 34] width 69 height 28
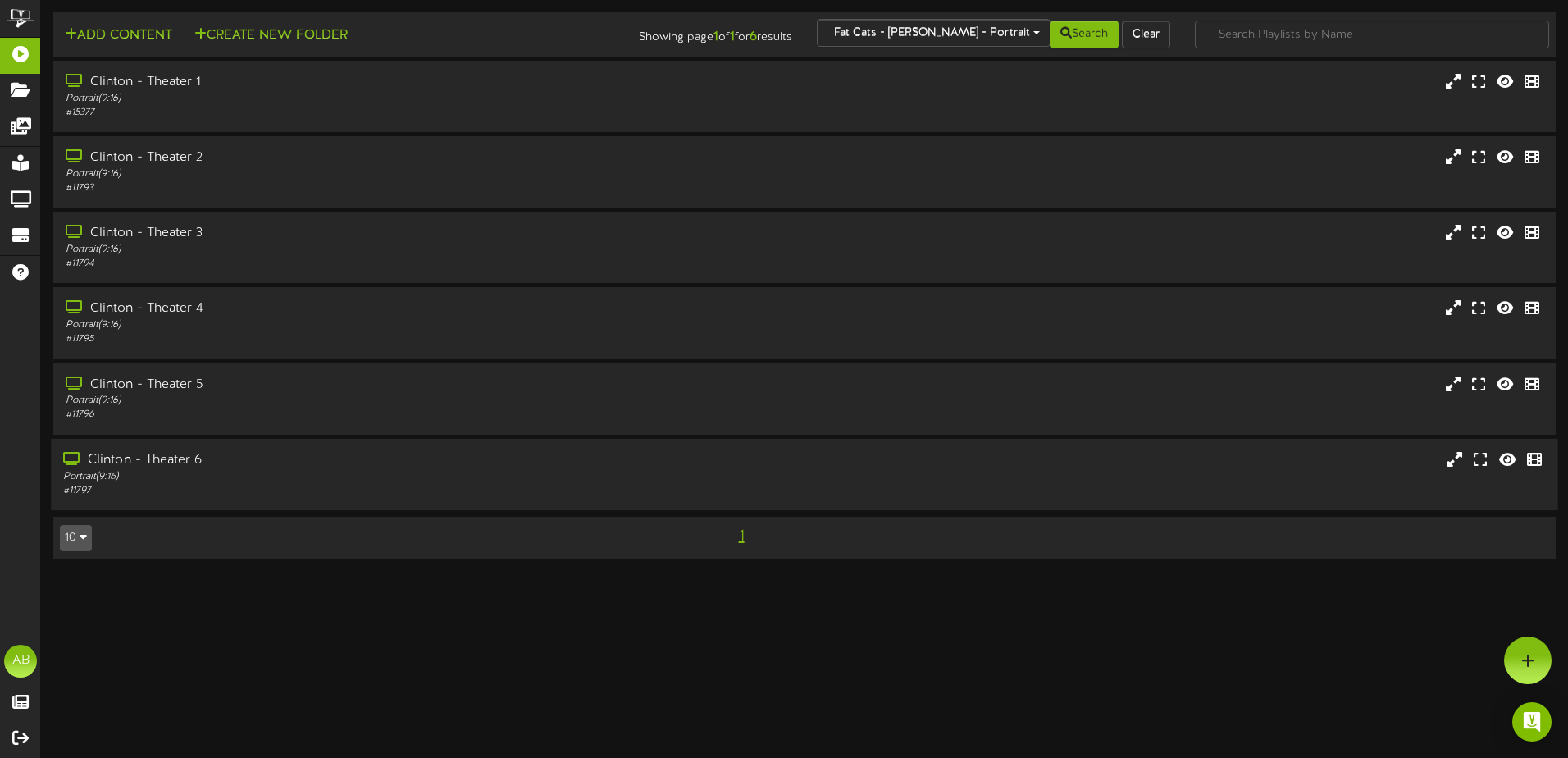
click at [305, 460] on div "Clinton - Theater 6" at bounding box center [365, 460] width 604 height 19
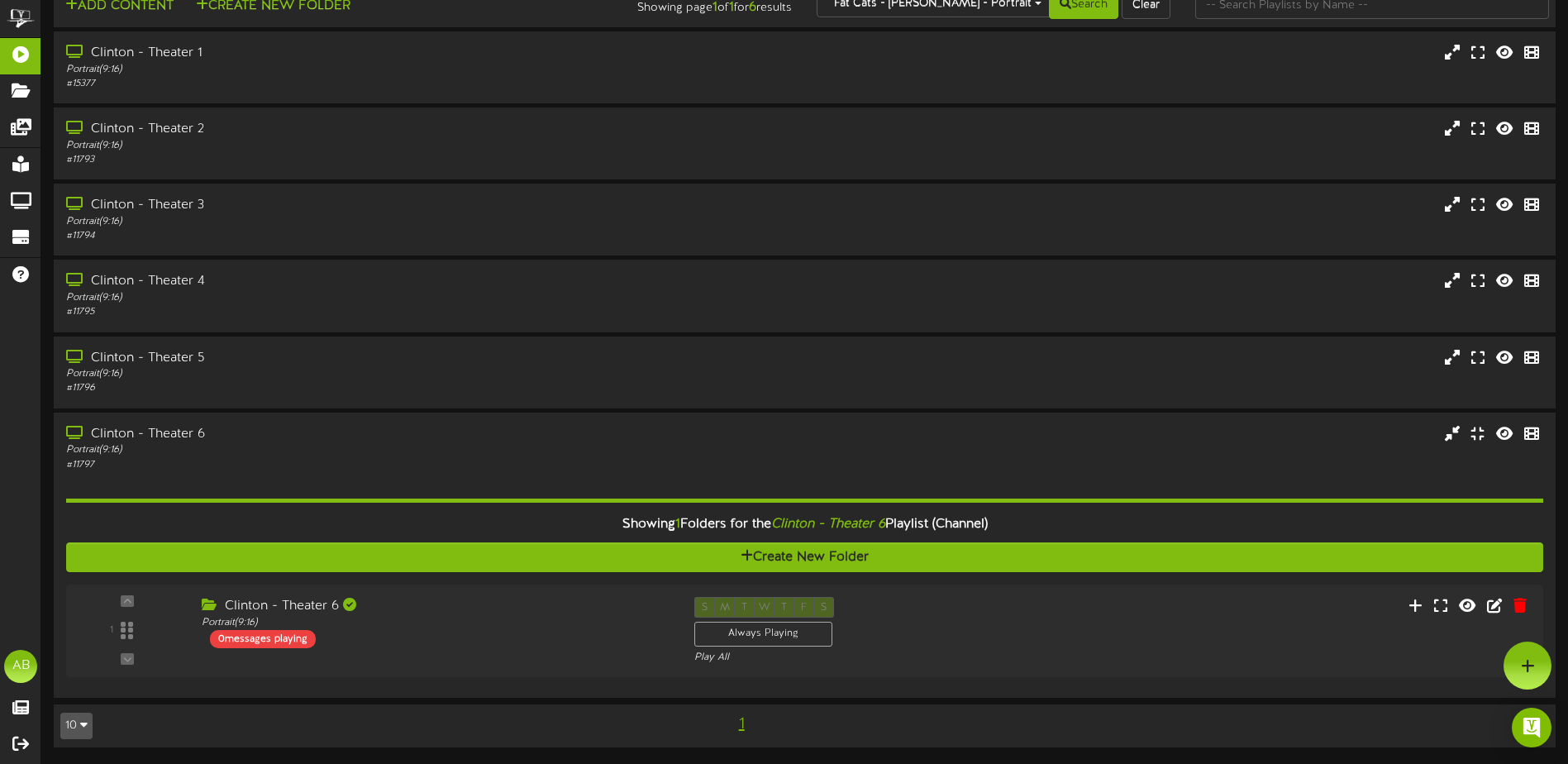
scroll to position [30, 0]
click at [1428, 607] on icon at bounding box center [1424, 604] width 17 height 18
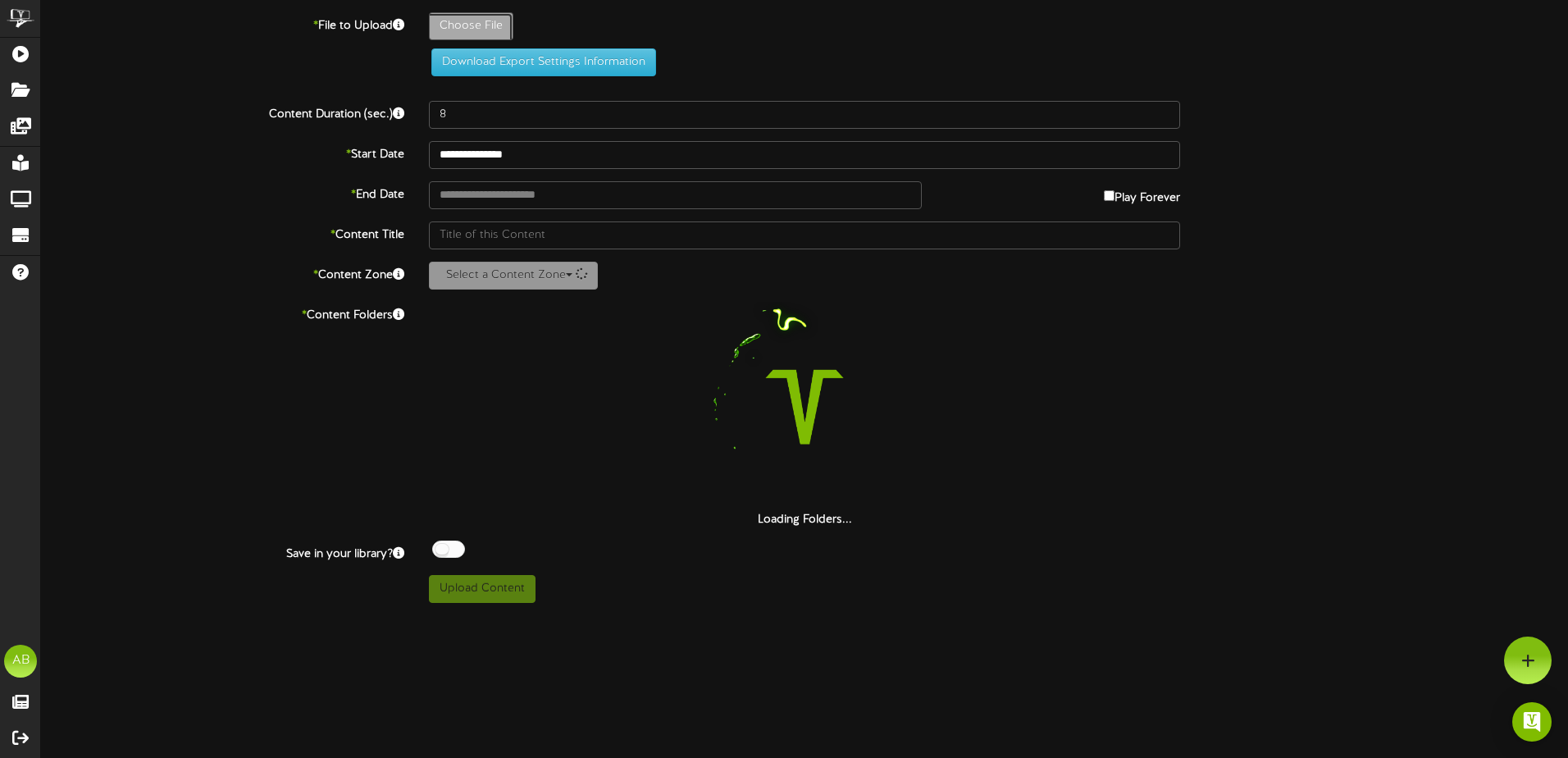
type input "**********"
type input "Conjuring"
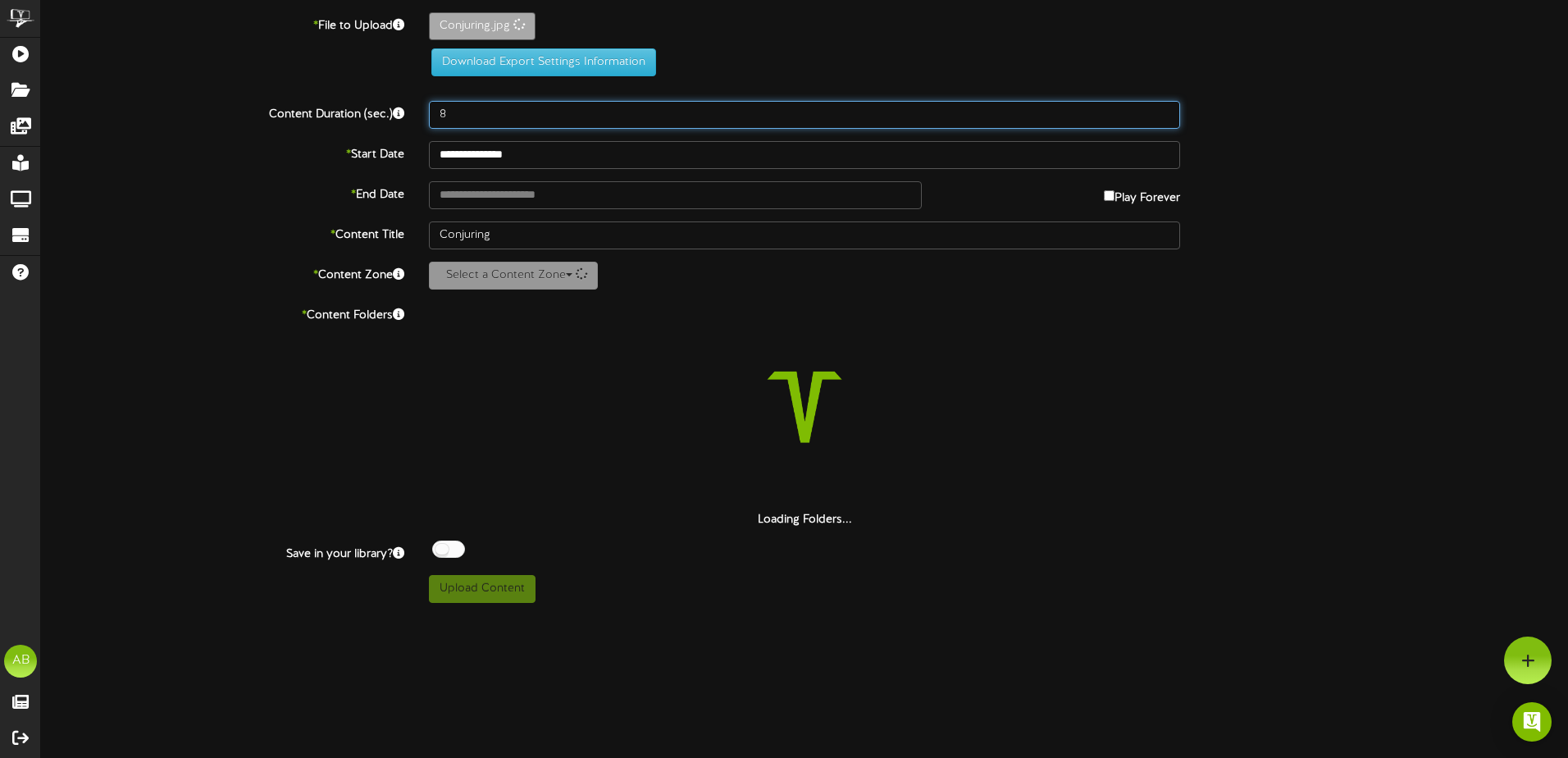
drag, startPoint x: 528, startPoint y: 120, endPoint x: 371, endPoint y: 105, distance: 157.7
click at [371, 105] on div "Content Duration (sec.) 8" at bounding box center [805, 114] width 1552 height 28
type input "500"
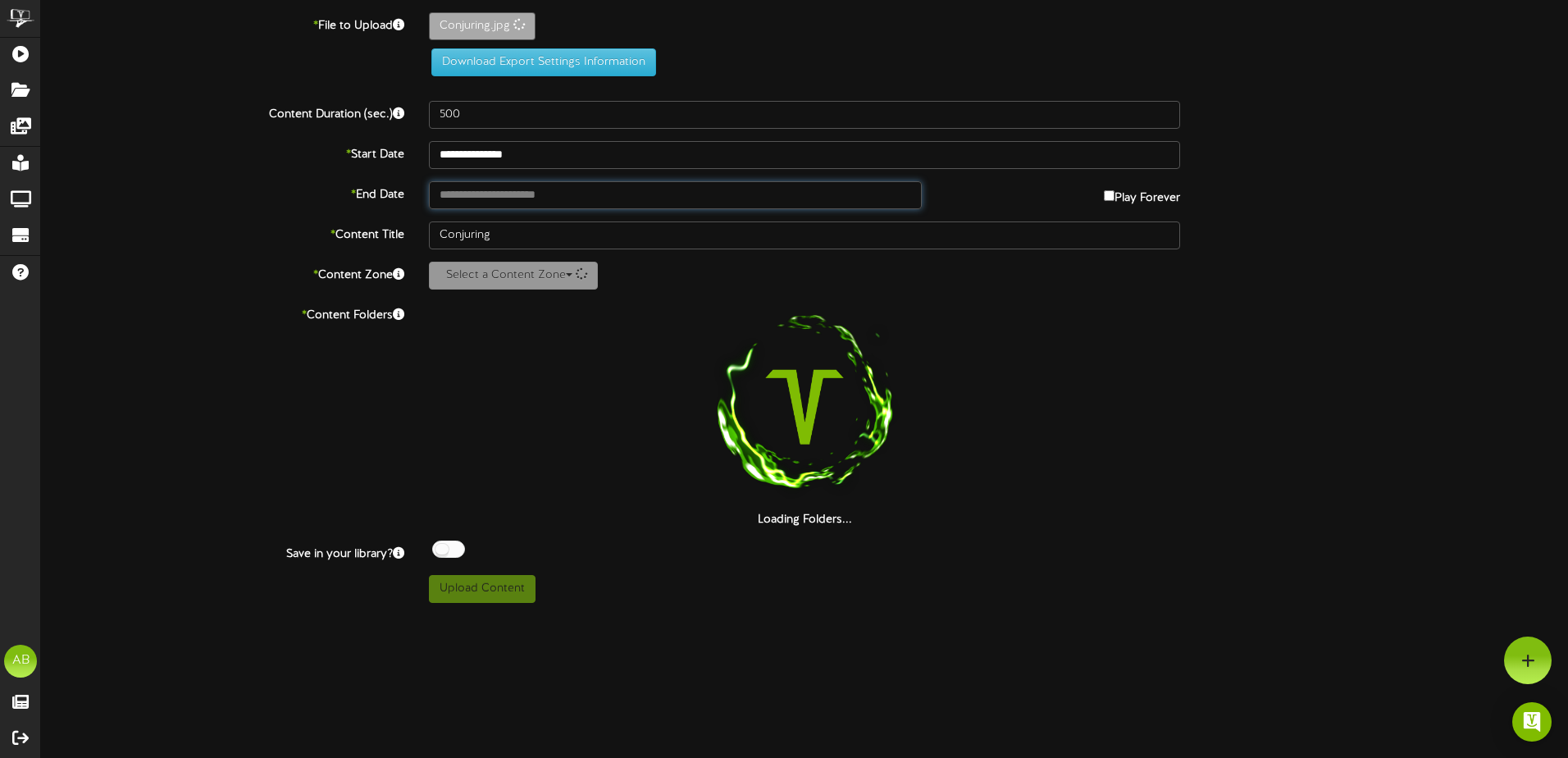
click at [484, 190] on input "text" at bounding box center [675, 195] width 493 height 28
type input "**********"
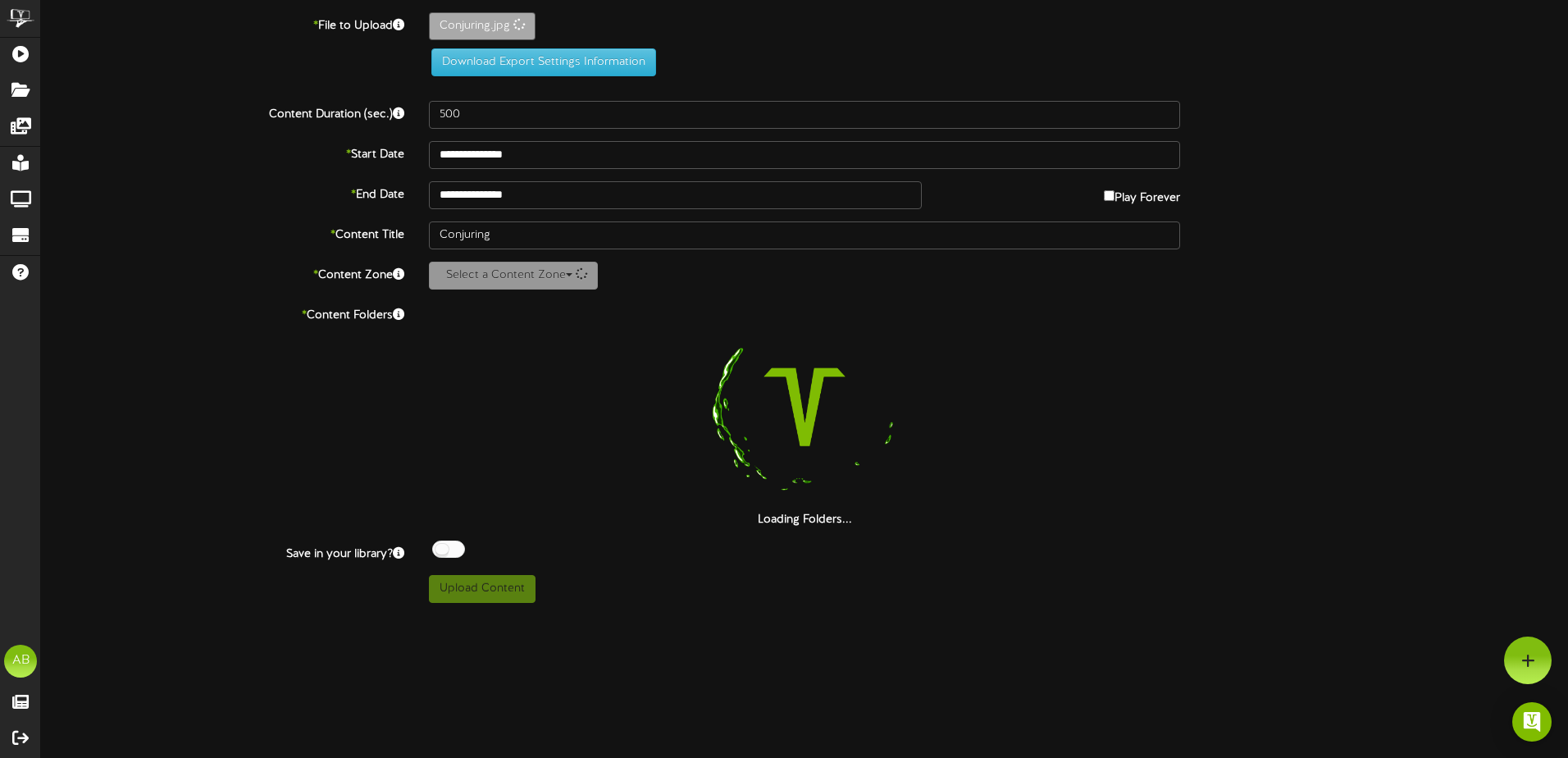
click at [540, 395] on div at bounding box center [805, 407] width 751 height 210
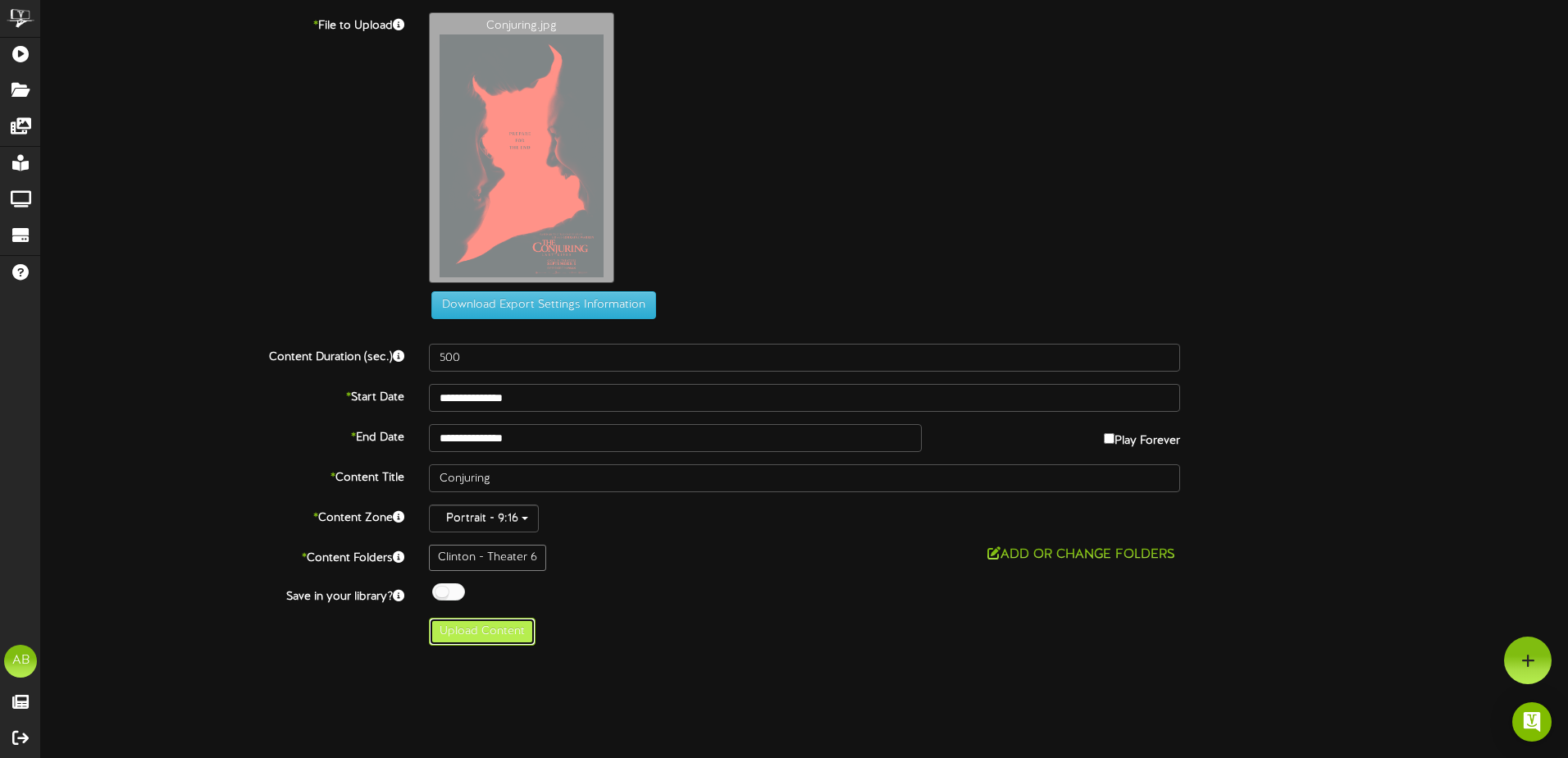
click at [509, 634] on button "Upload Content" at bounding box center [483, 631] width 107 height 28
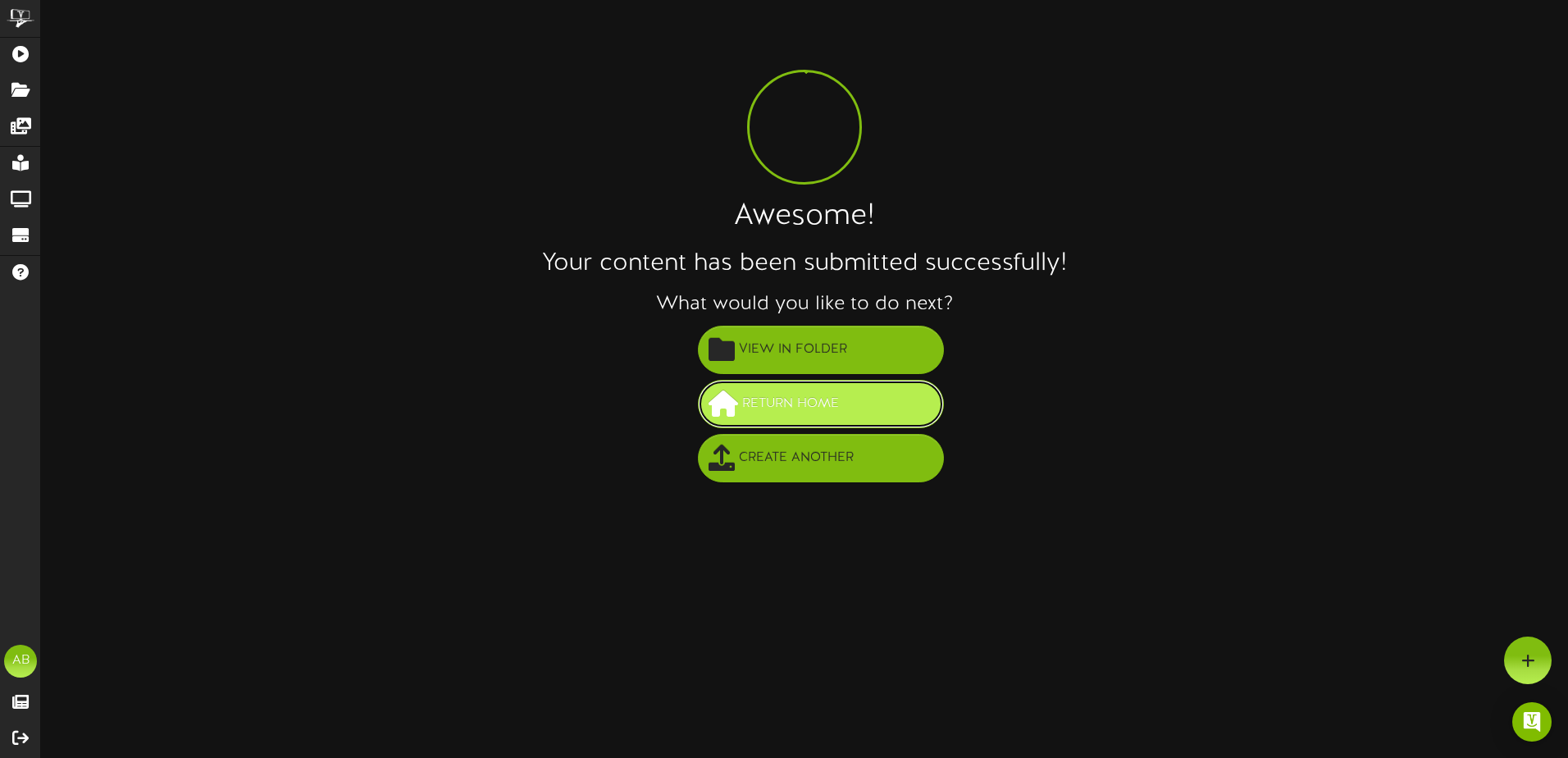
click at [828, 393] on span "Return Home" at bounding box center [790, 404] width 105 height 27
